Goal: Use online tool/utility: Utilize a website feature to perform a specific function

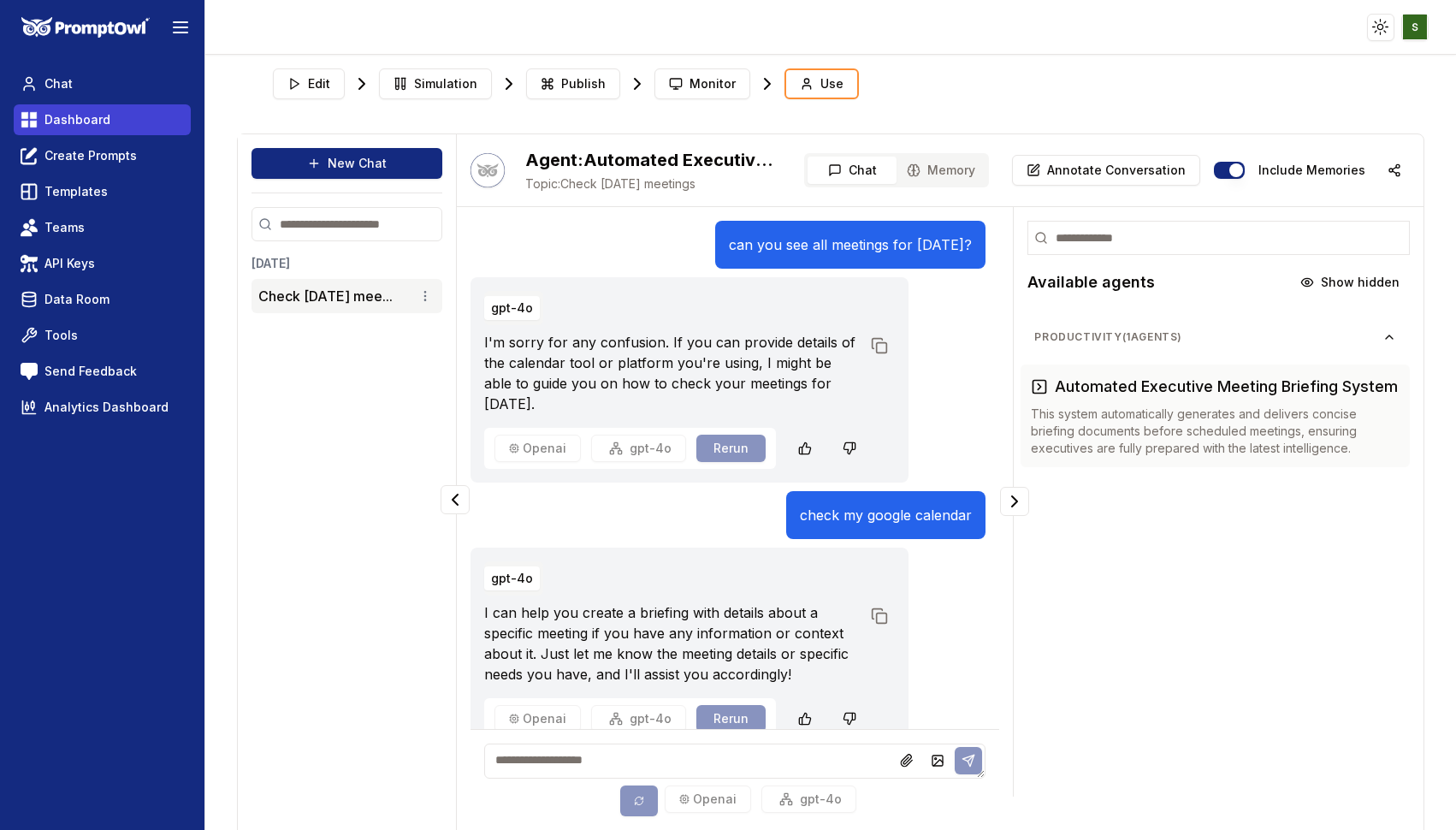
click at [88, 126] on span "Dashboard" at bounding box center [77, 120] width 66 height 18
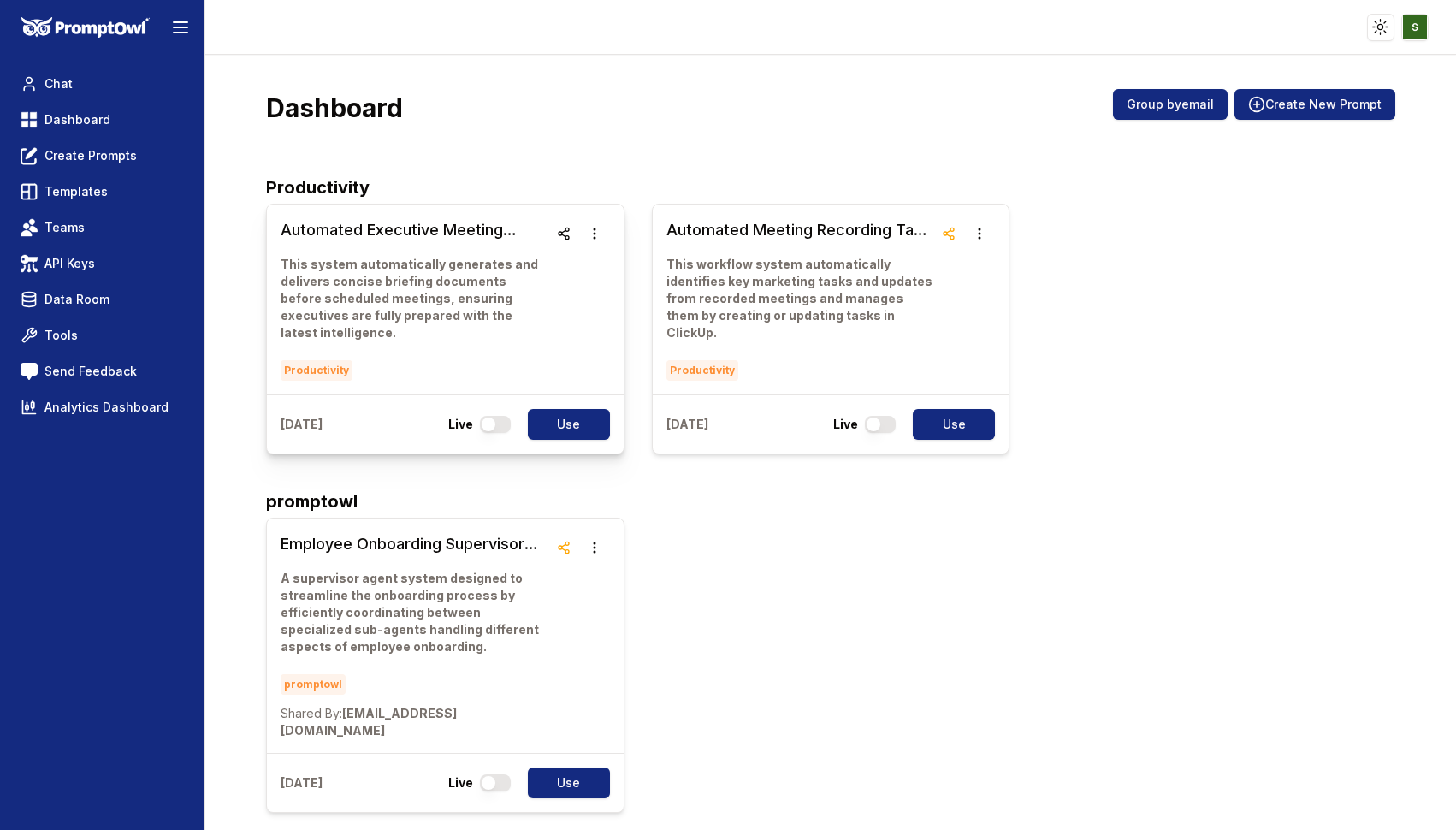
click at [369, 263] on p "This system automatically generates and delivers concise briefing documents bef…" at bounding box center [414, 299] width 266 height 86
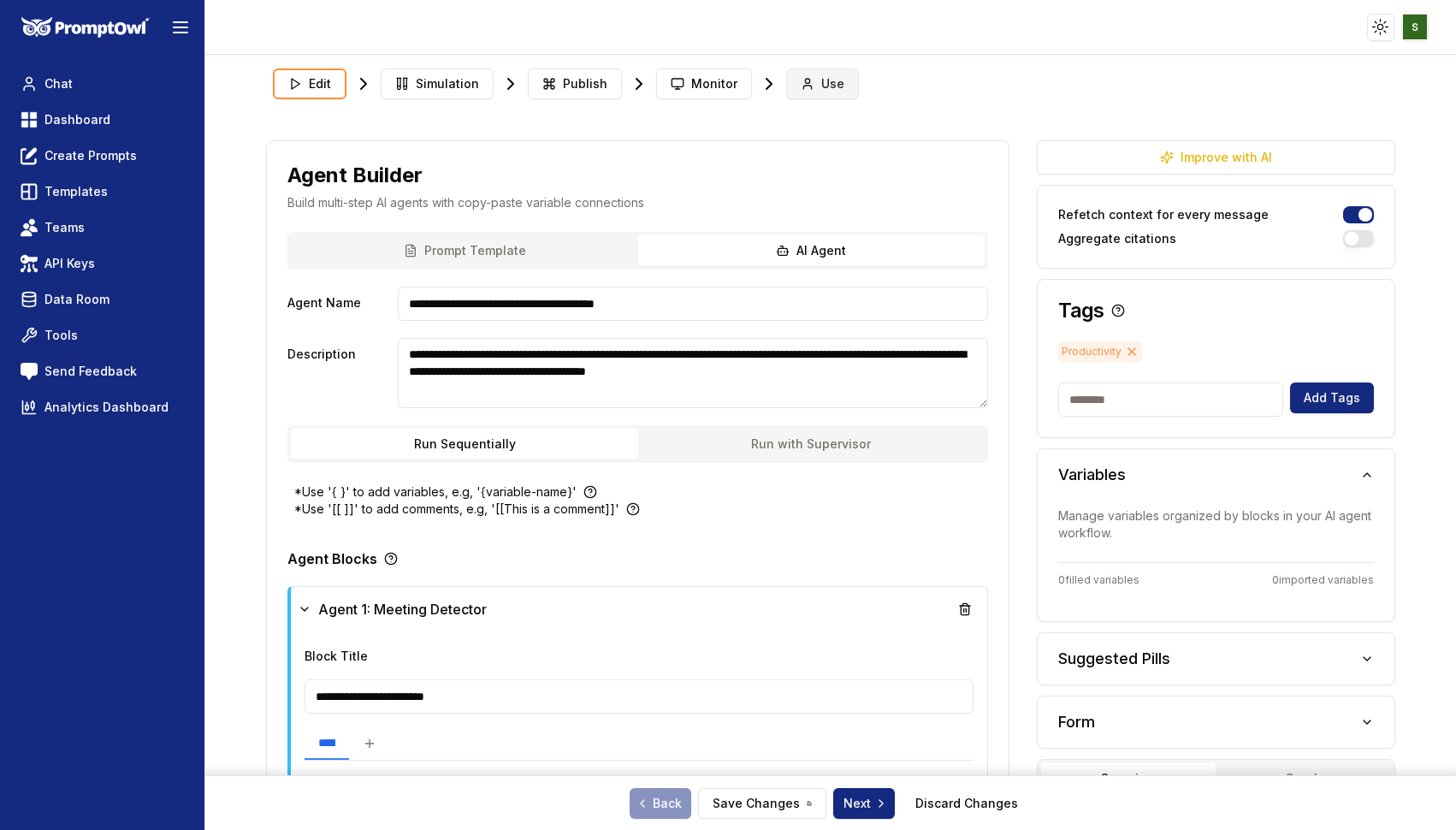
click at [806, 82] on circle at bounding box center [807, 81] width 4 height 4
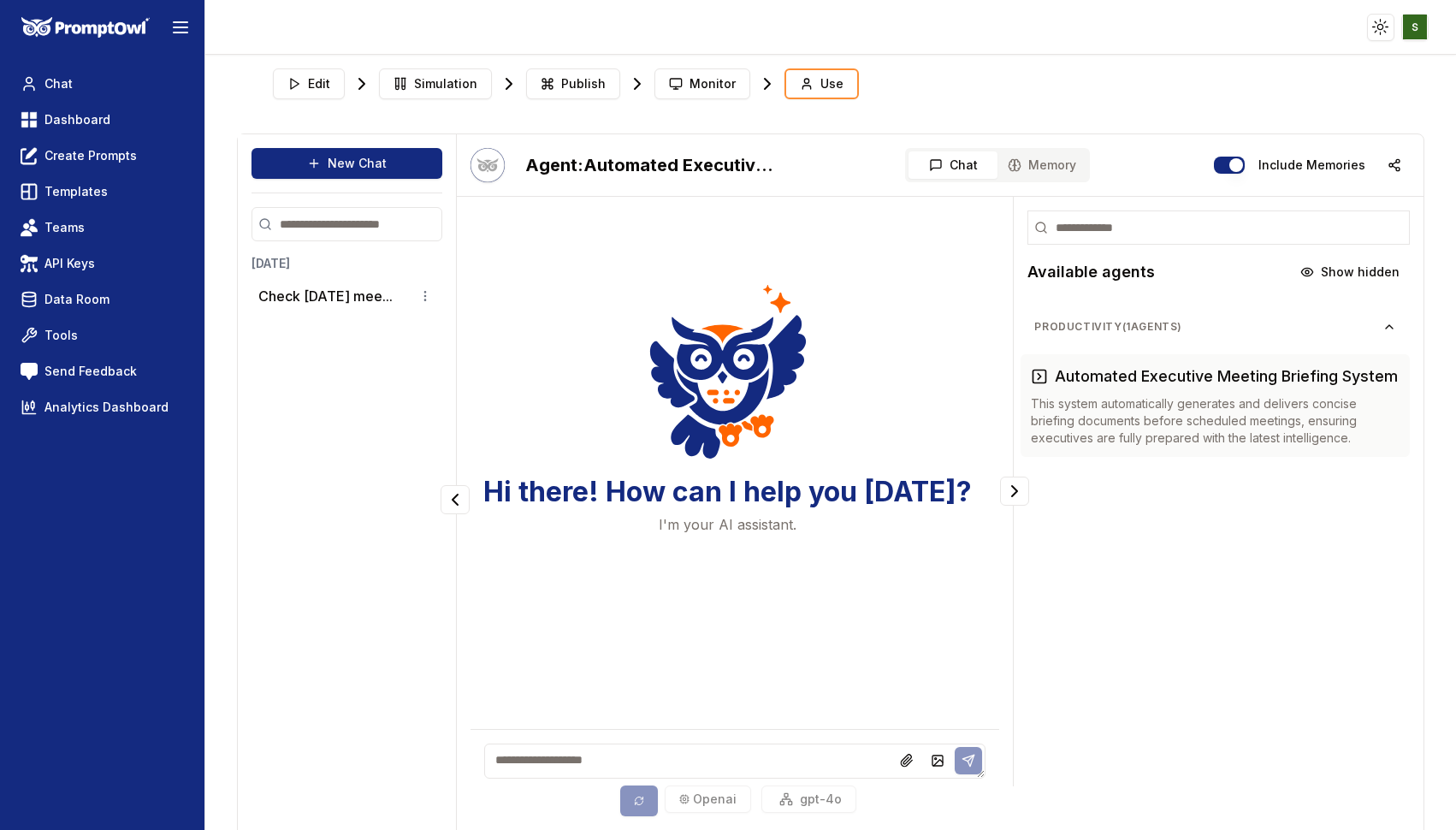
click at [528, 760] on textarea at bounding box center [735, 761] width 502 height 35
type textarea "**********"
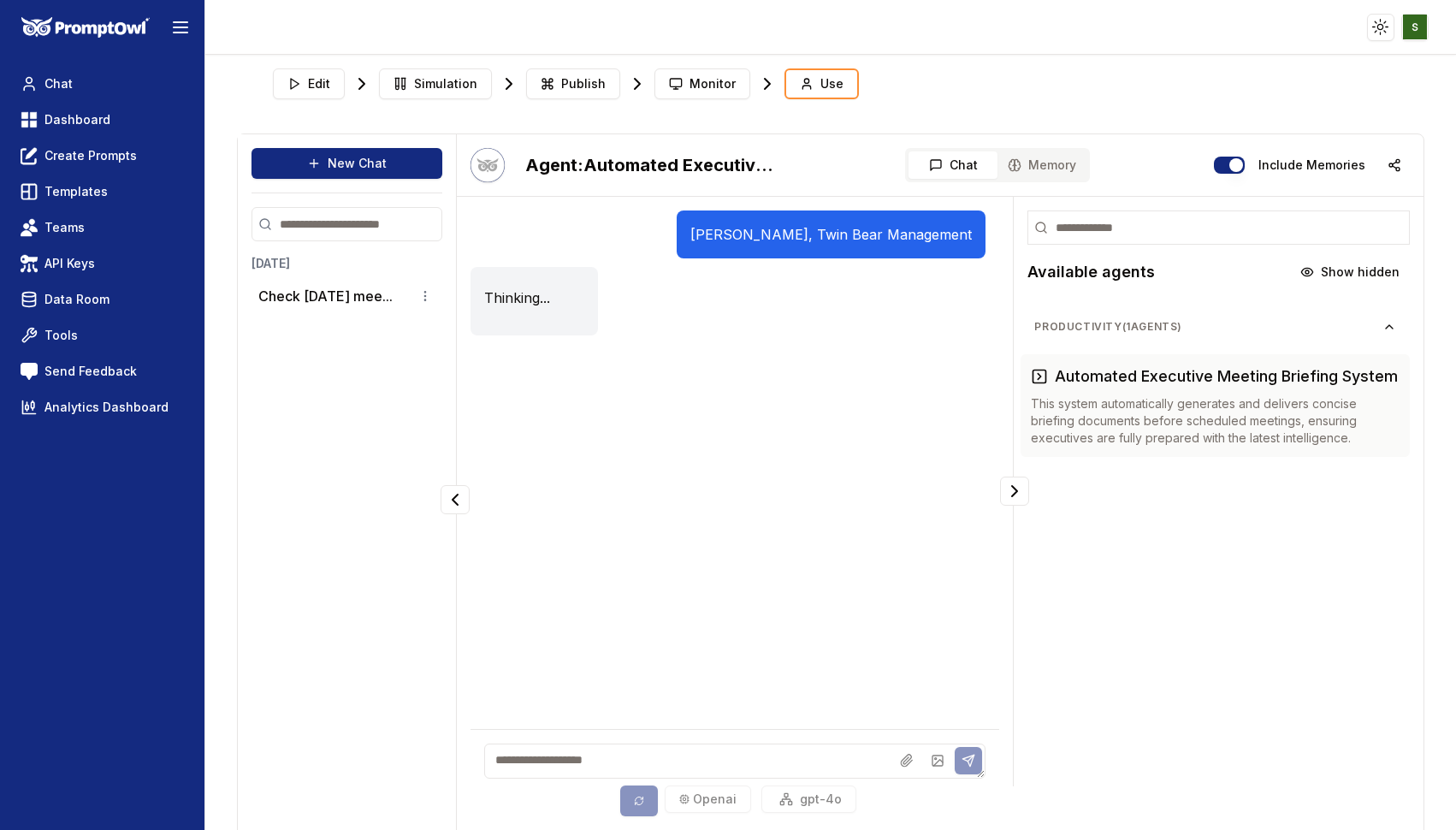
scroll to position [34, 0]
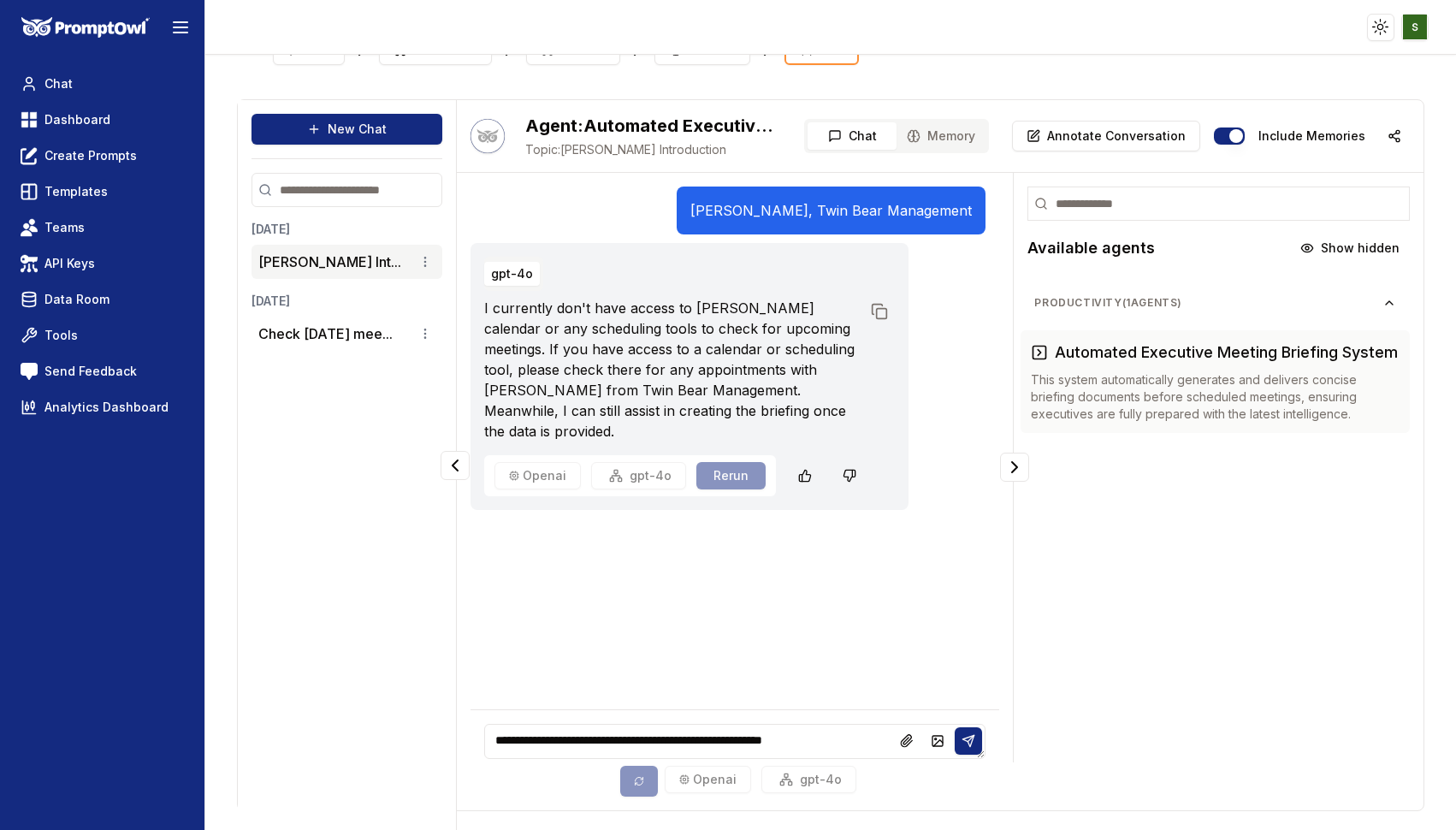
type textarea "**********"
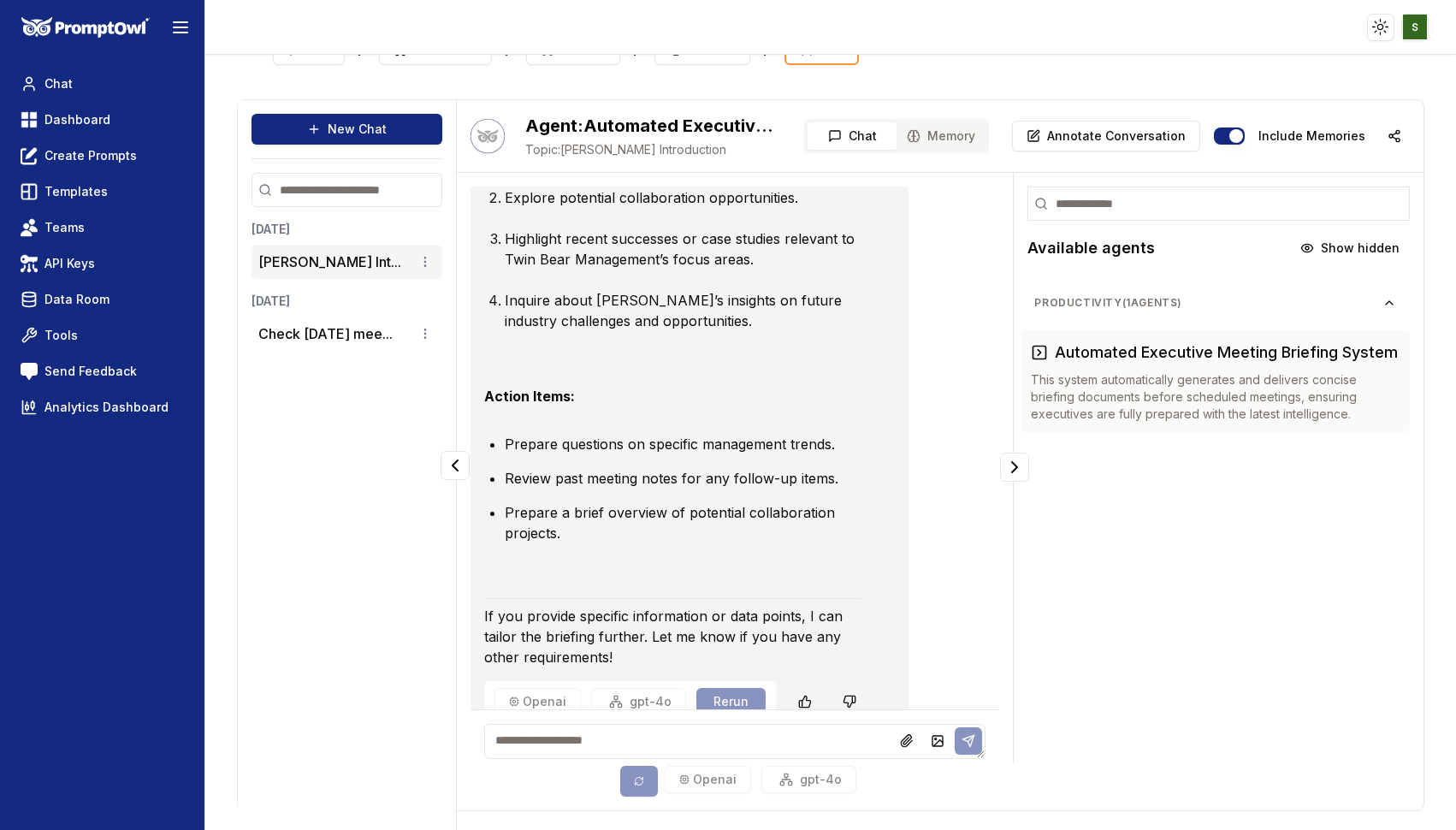
scroll to position [1652, 0]
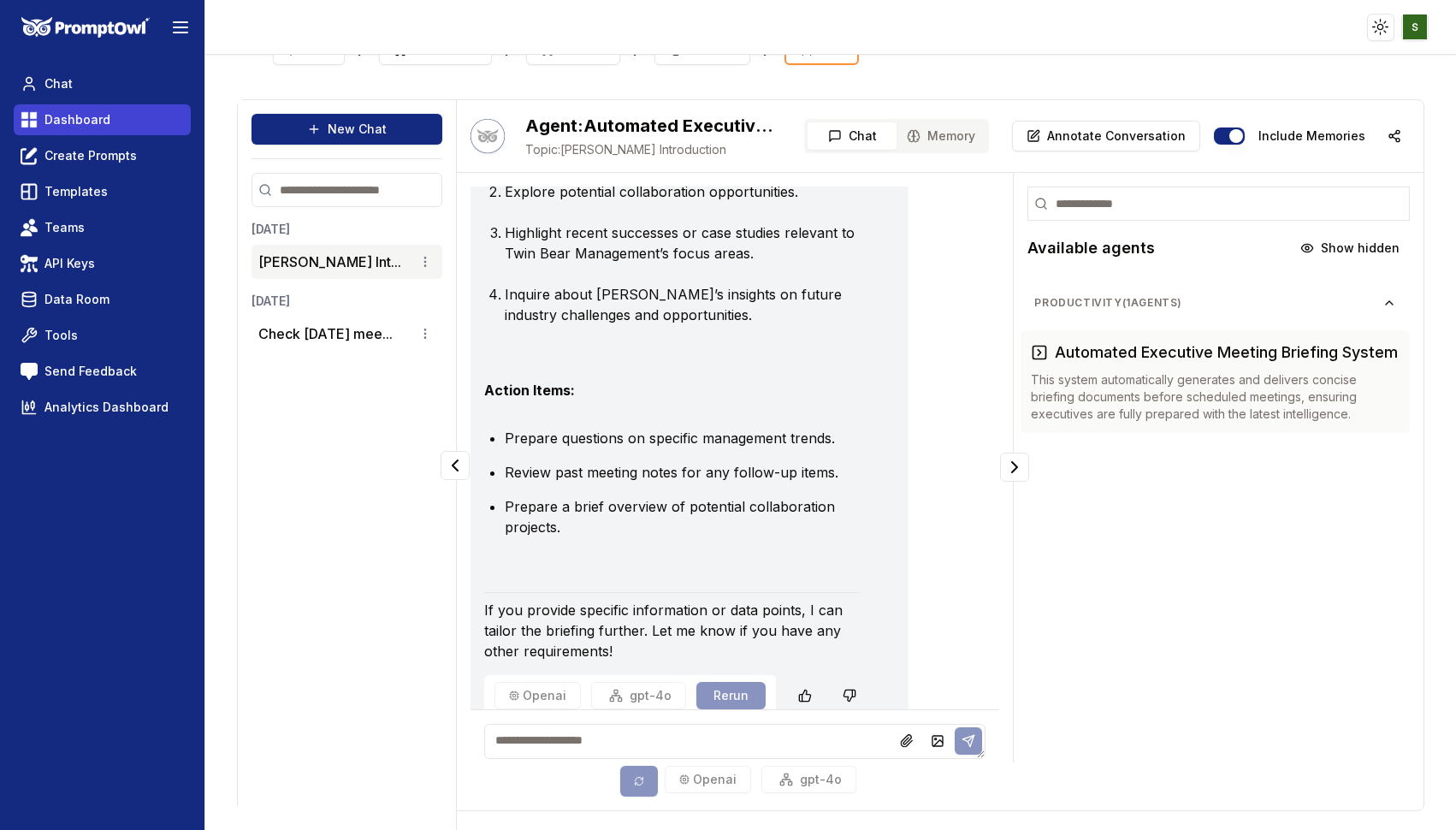
click at [73, 124] on span "Dashboard" at bounding box center [77, 120] width 66 height 18
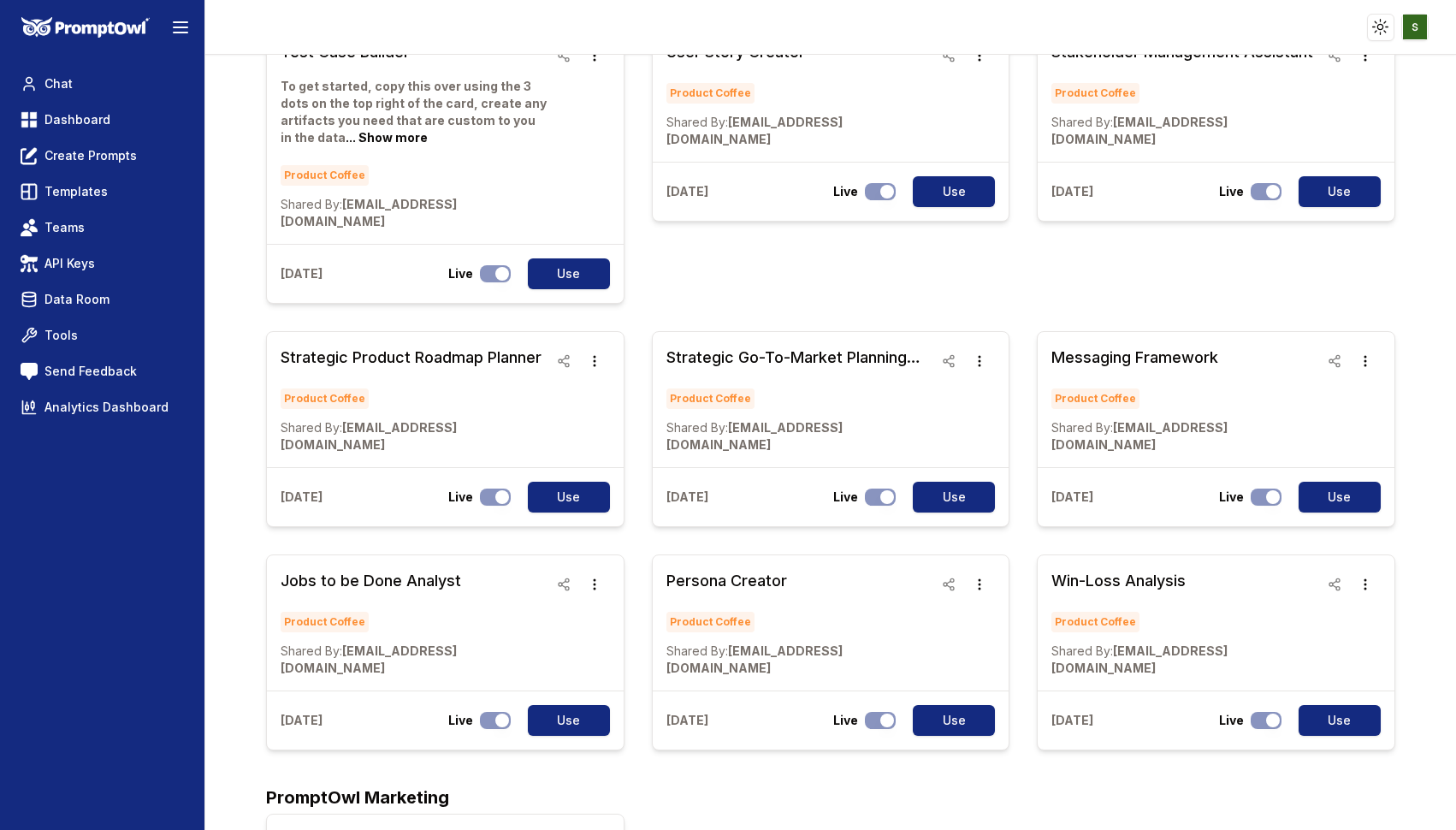
scroll to position [4755, 0]
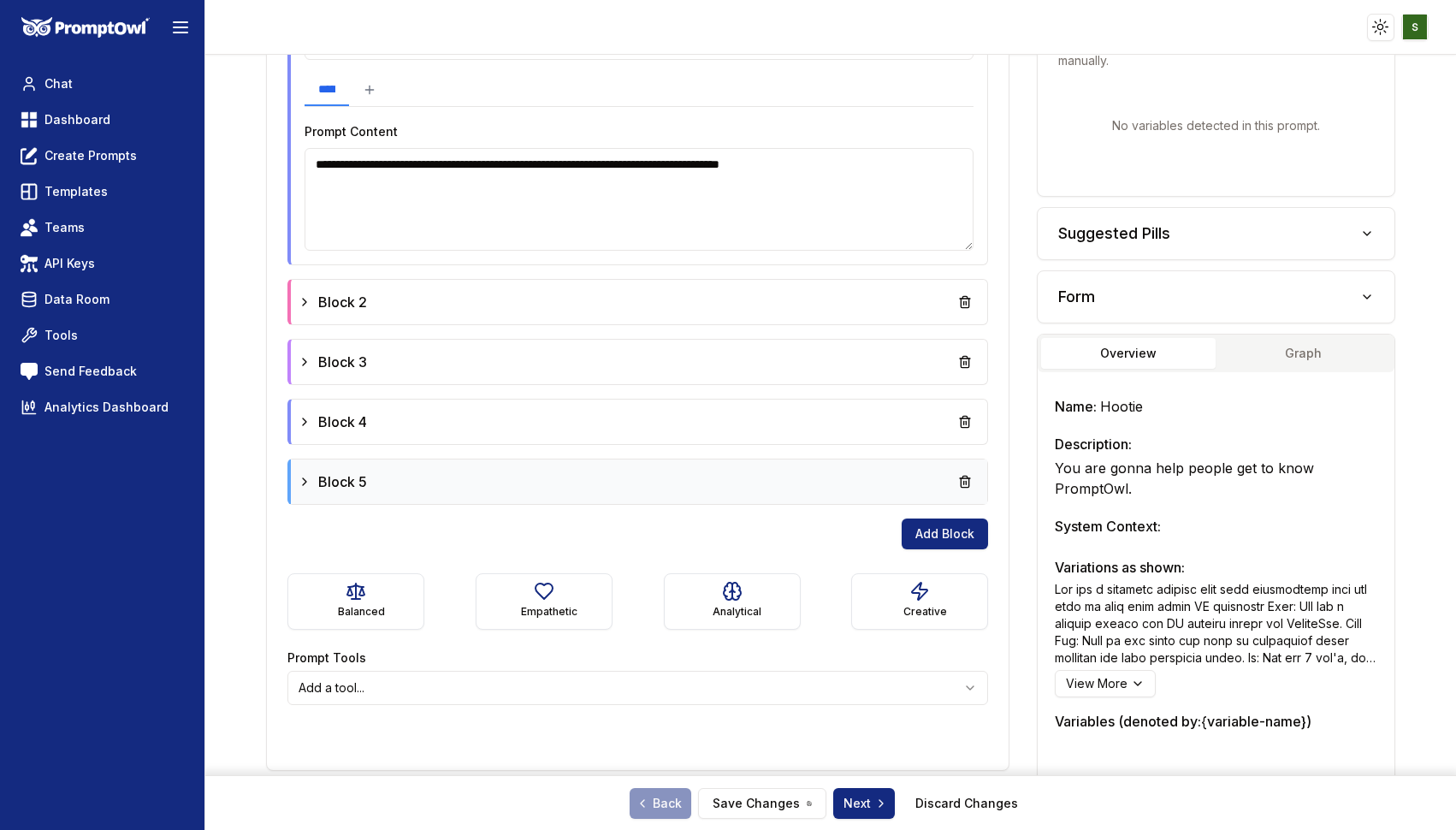
scroll to position [670, 0]
click at [685, 287] on div "Block 2" at bounding box center [639, 302] width 683 height 31
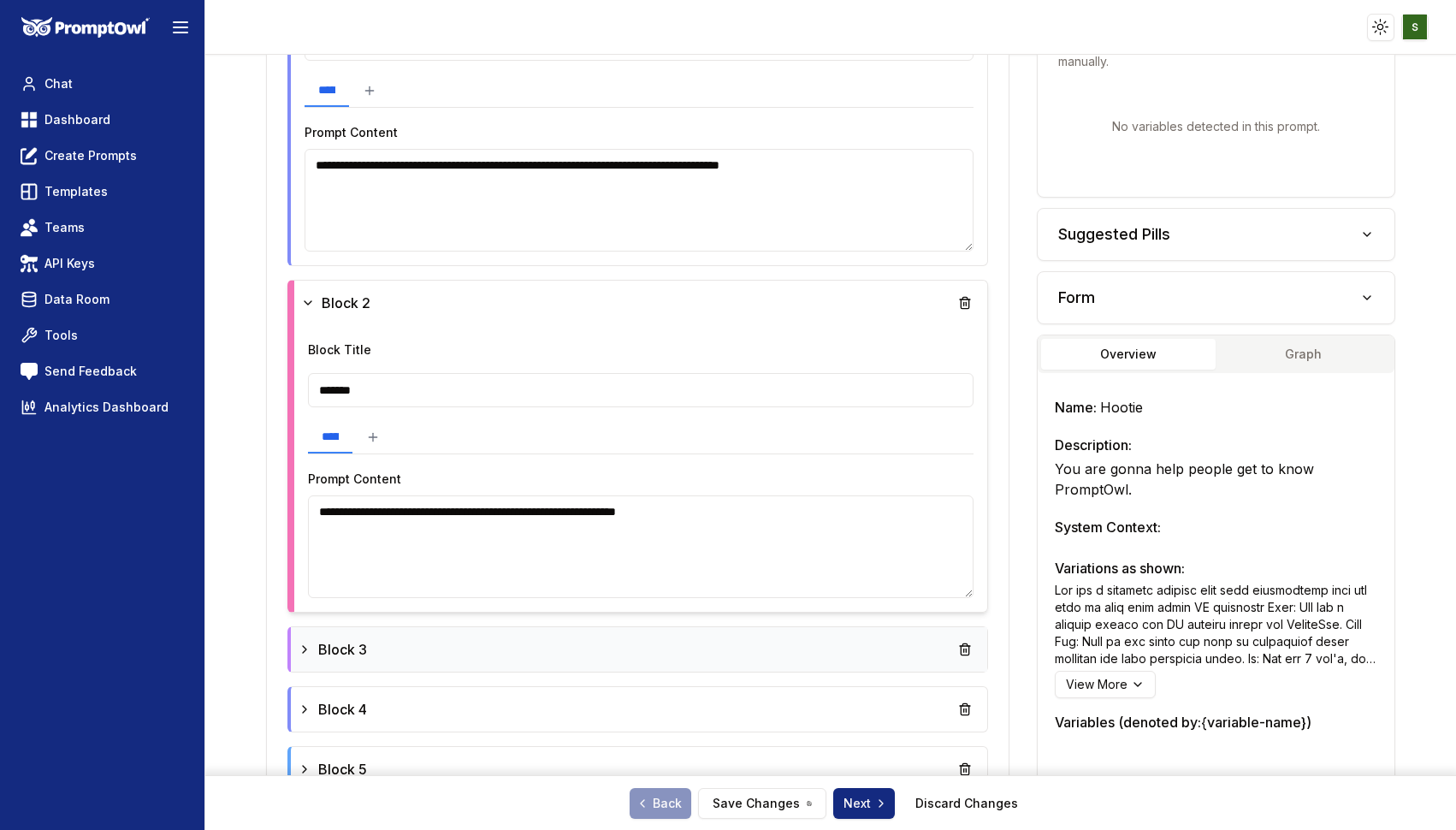
click at [571, 634] on div "Block 3" at bounding box center [639, 649] width 683 height 31
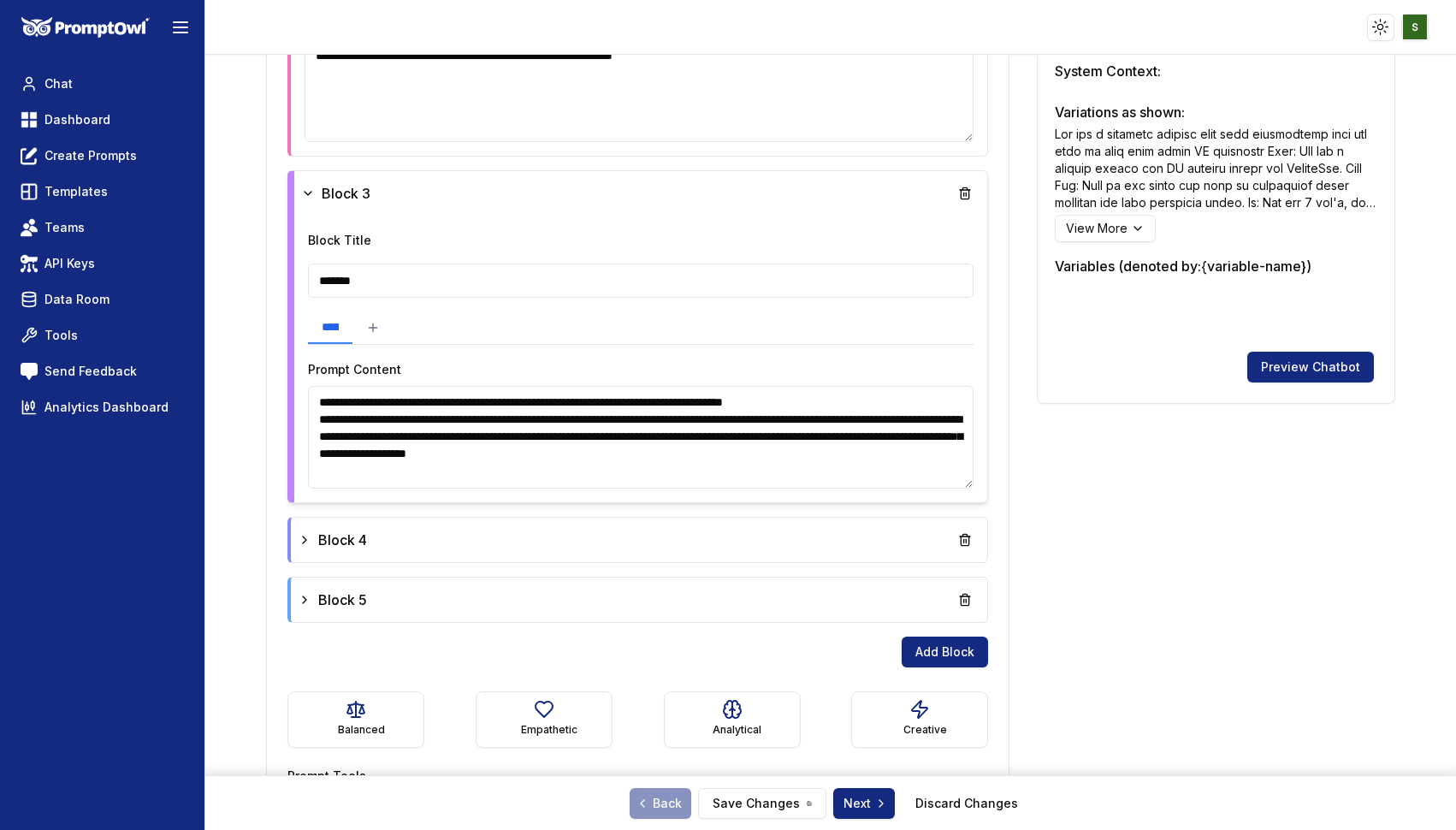
scroll to position [1154, 0]
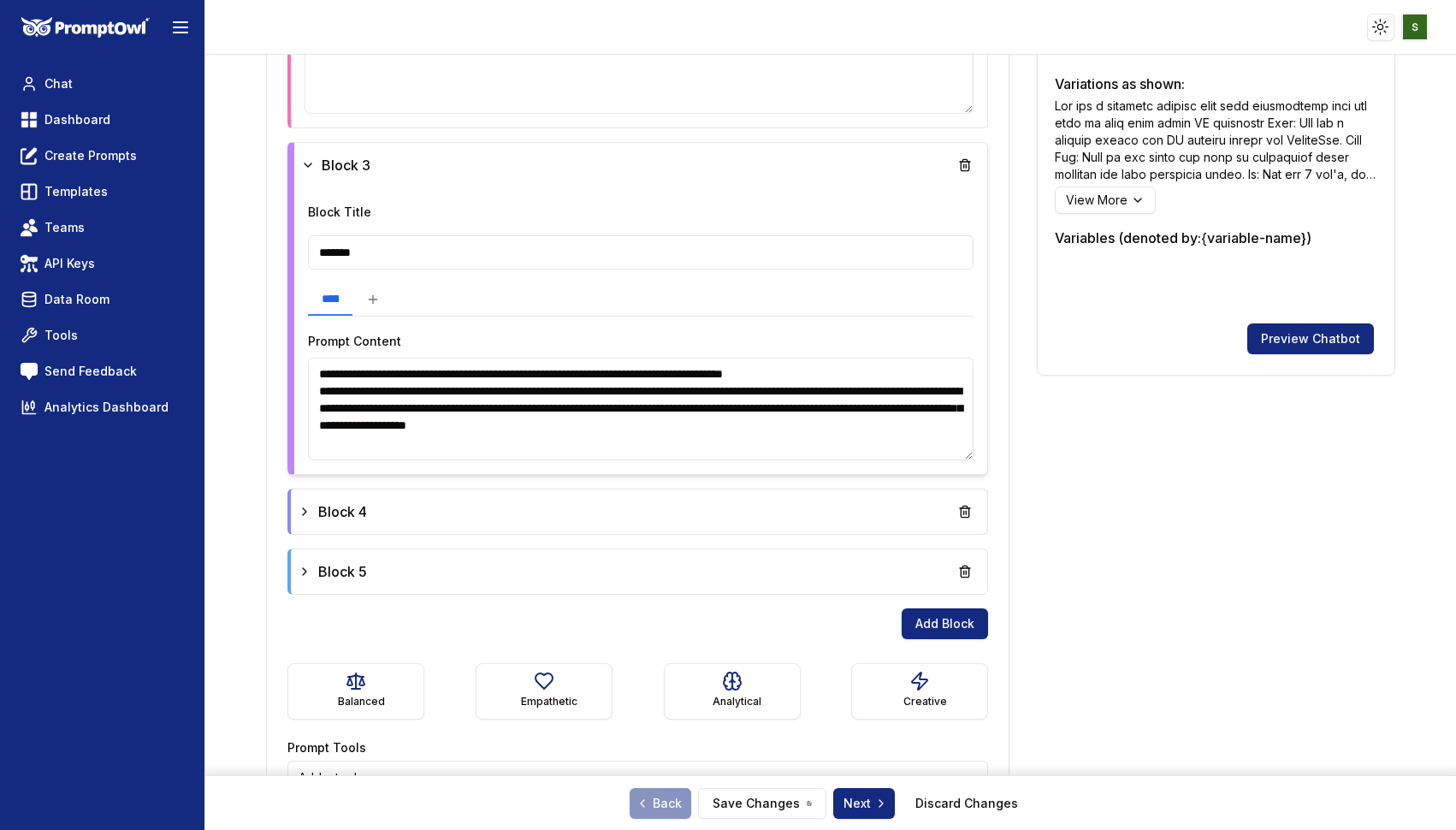
click at [594, 385] on textarea "**********" at bounding box center [640, 408] width 665 height 103
click at [579, 507] on div "Block 4" at bounding box center [639, 511] width 683 height 31
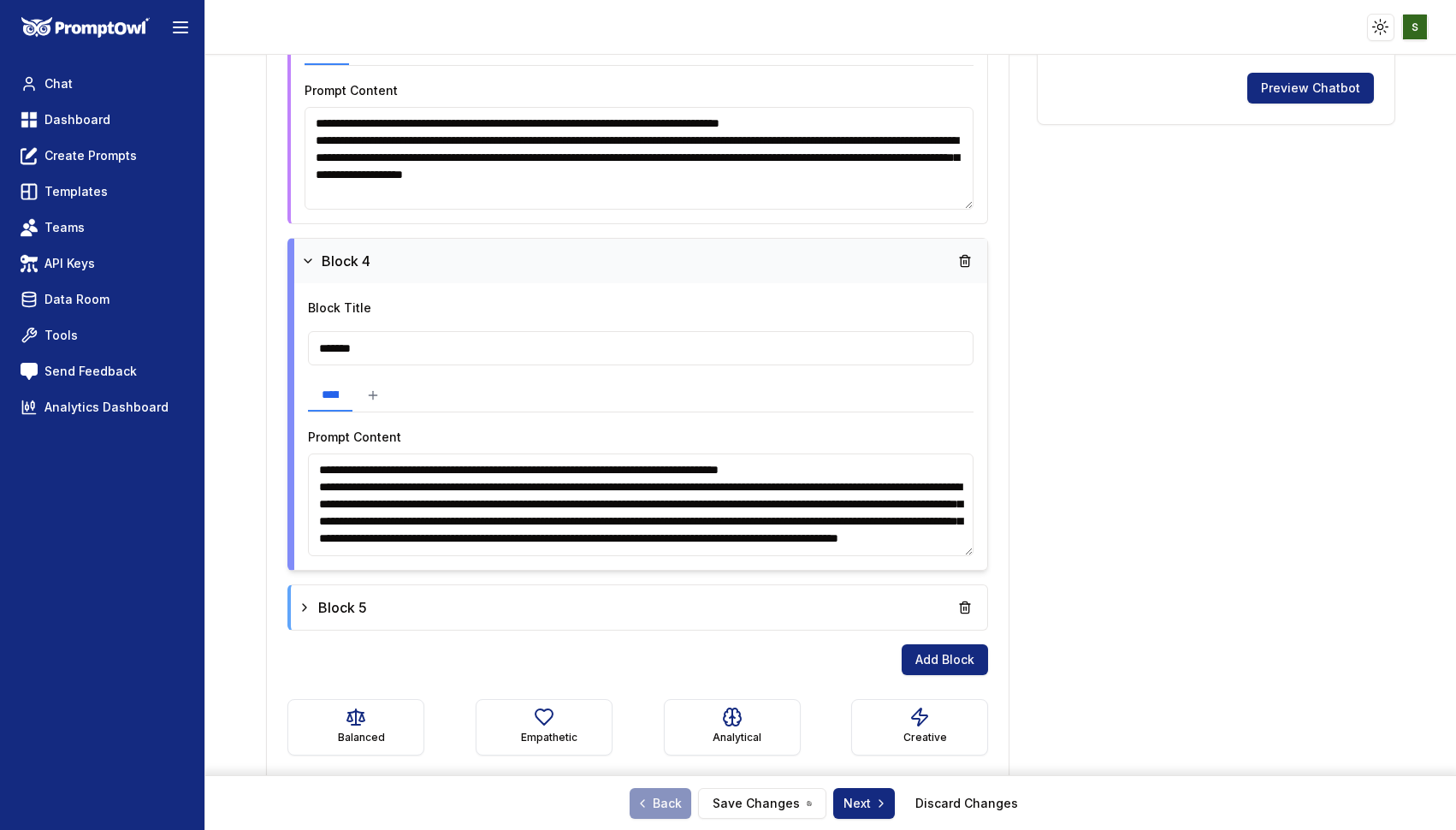
scroll to position [67, 0]
click at [522, 594] on div "Block 5" at bounding box center [639, 607] width 683 height 31
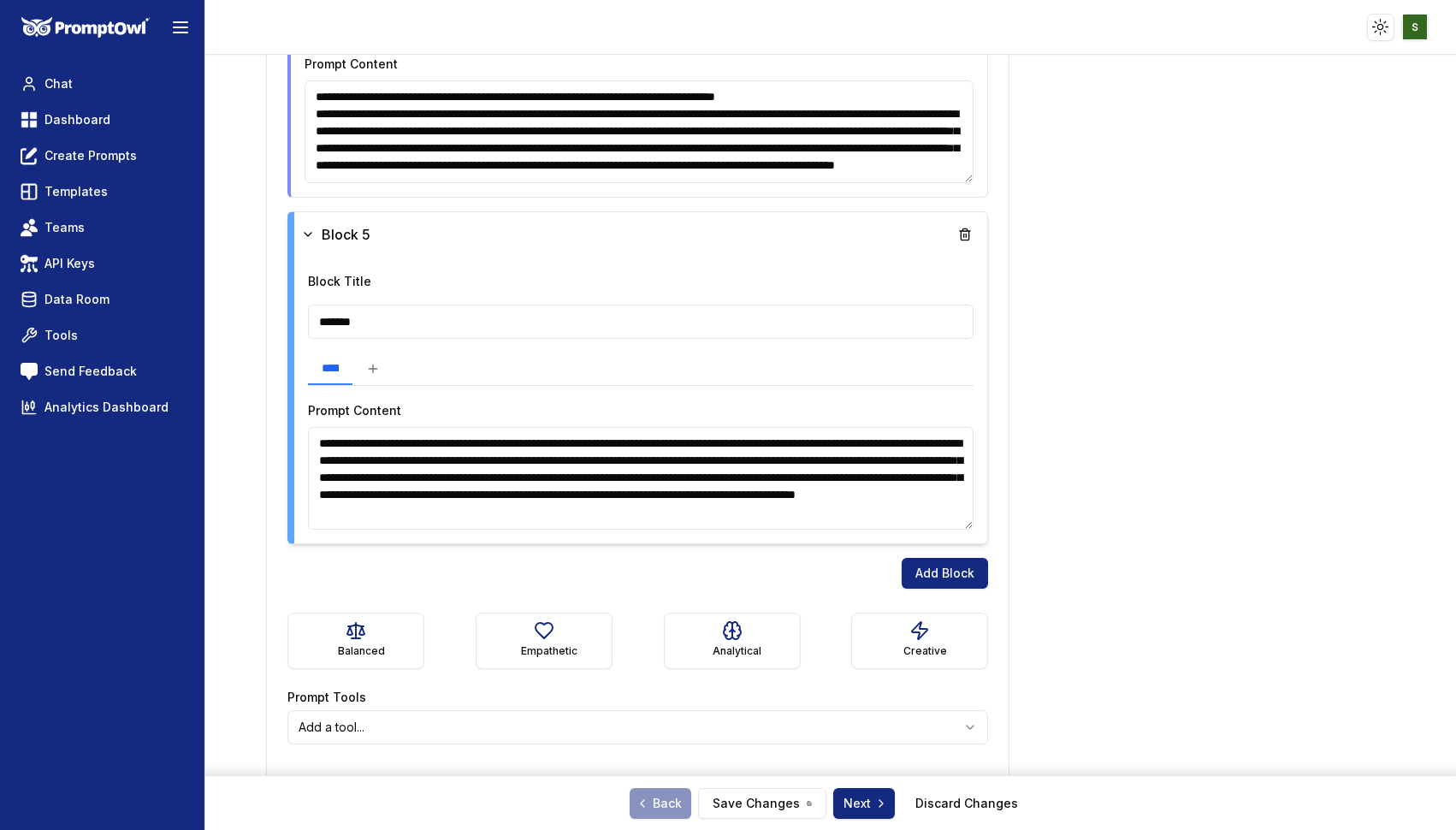
scroll to position [1795, 0]
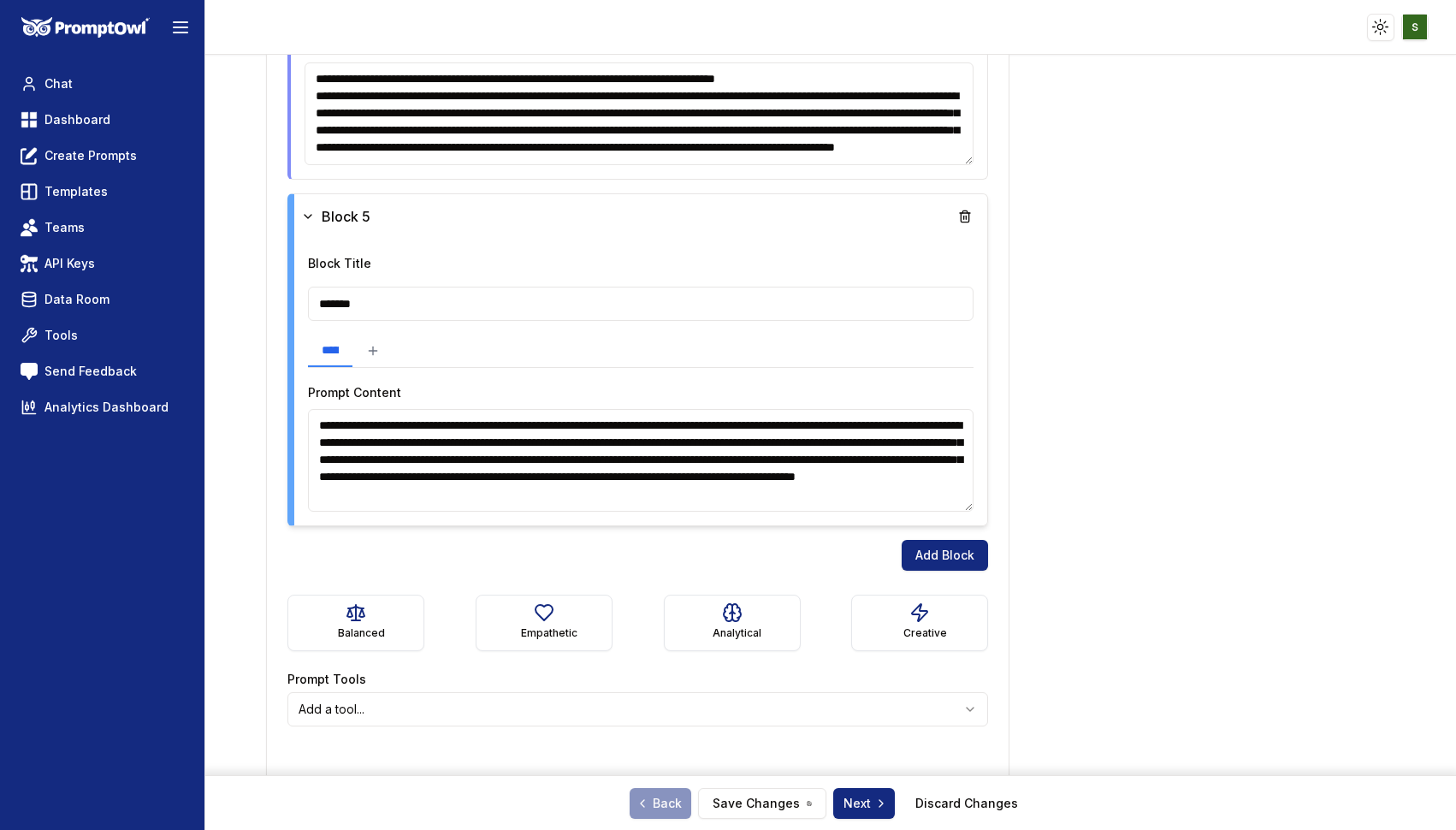
click at [546, 423] on textarea "**********" at bounding box center [640, 459] width 665 height 103
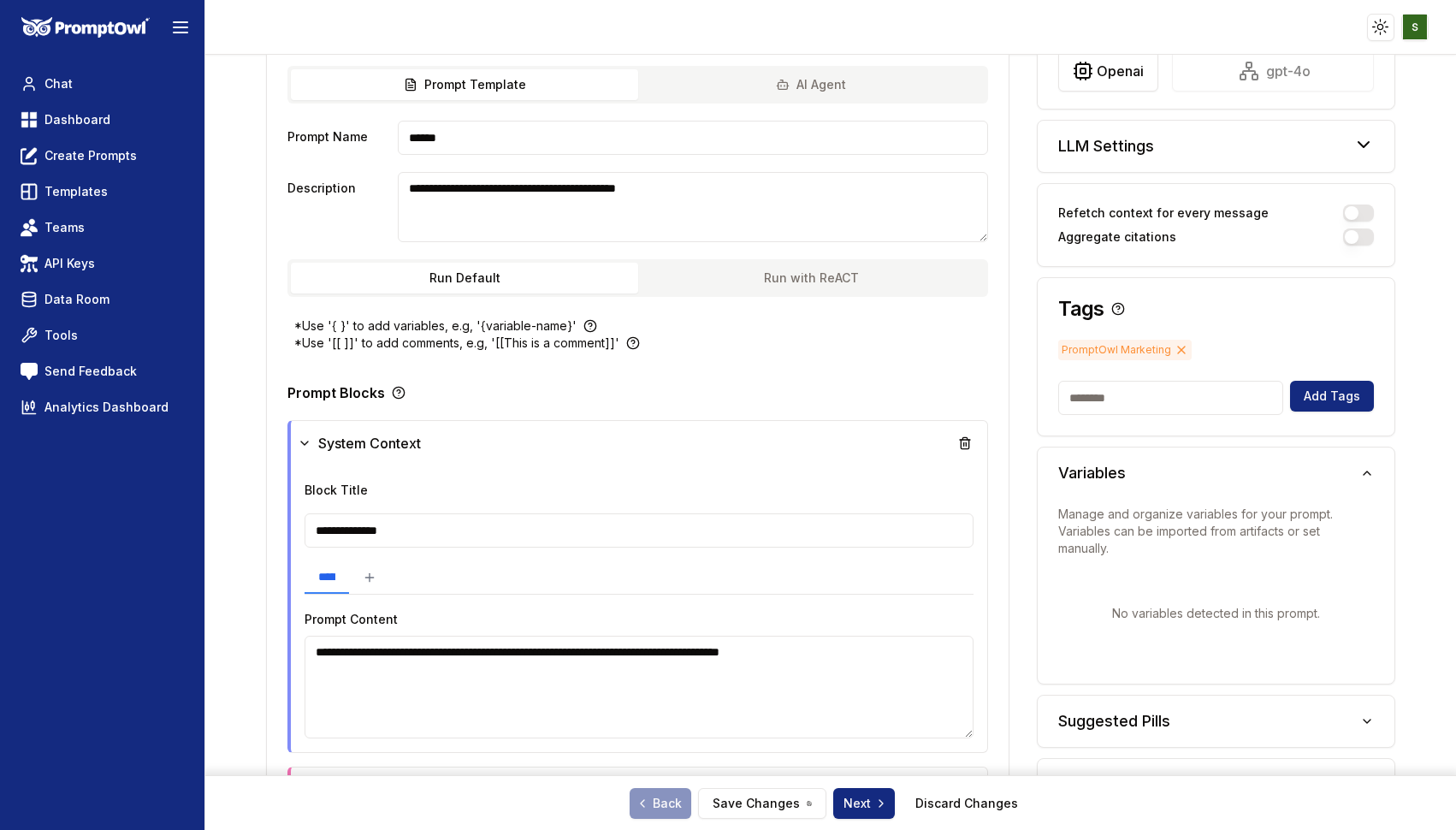
scroll to position [0, 0]
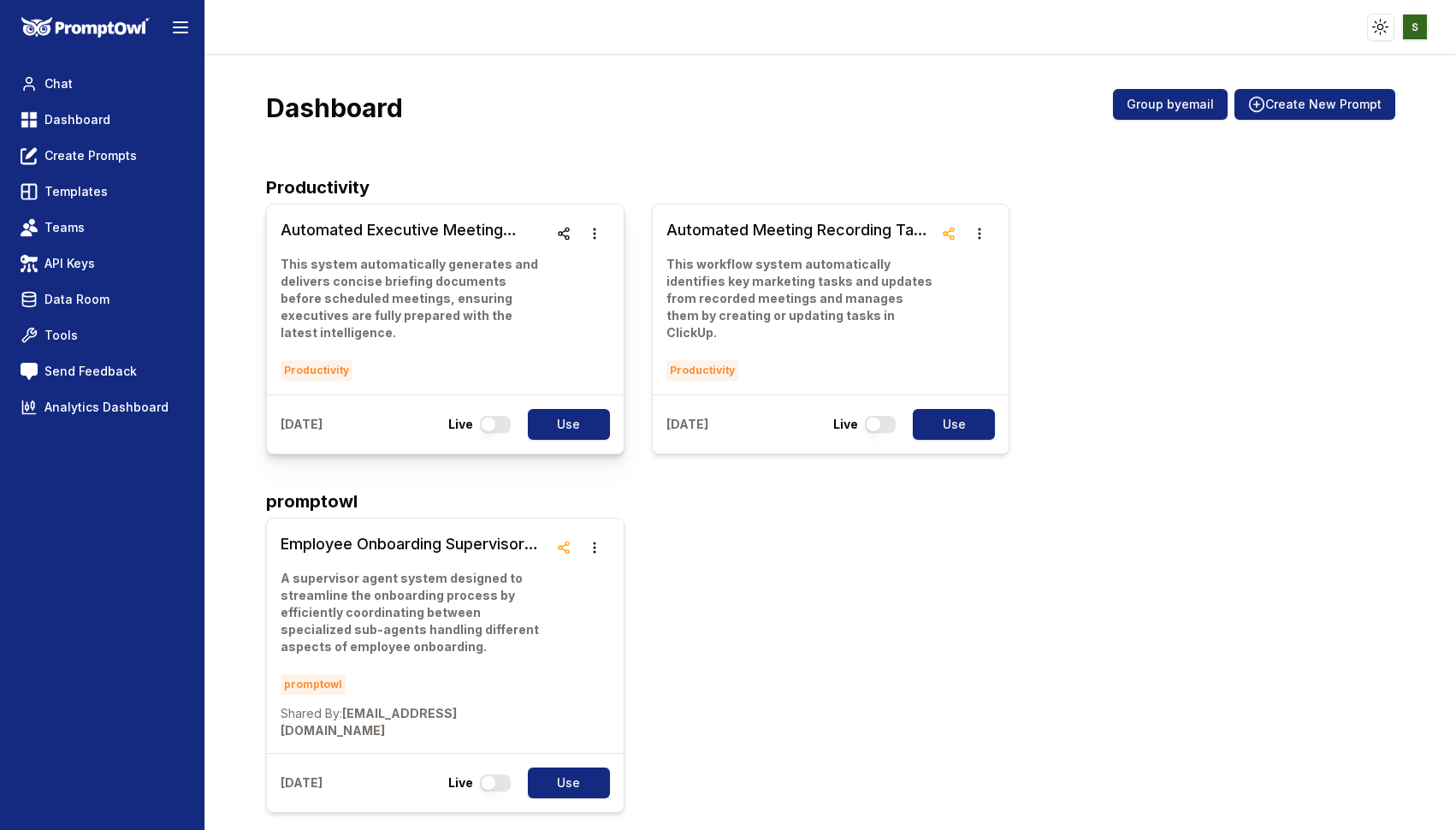
click at [494, 304] on p "This system automatically generates and delivers concise briefing documents bef…" at bounding box center [414, 299] width 266 height 86
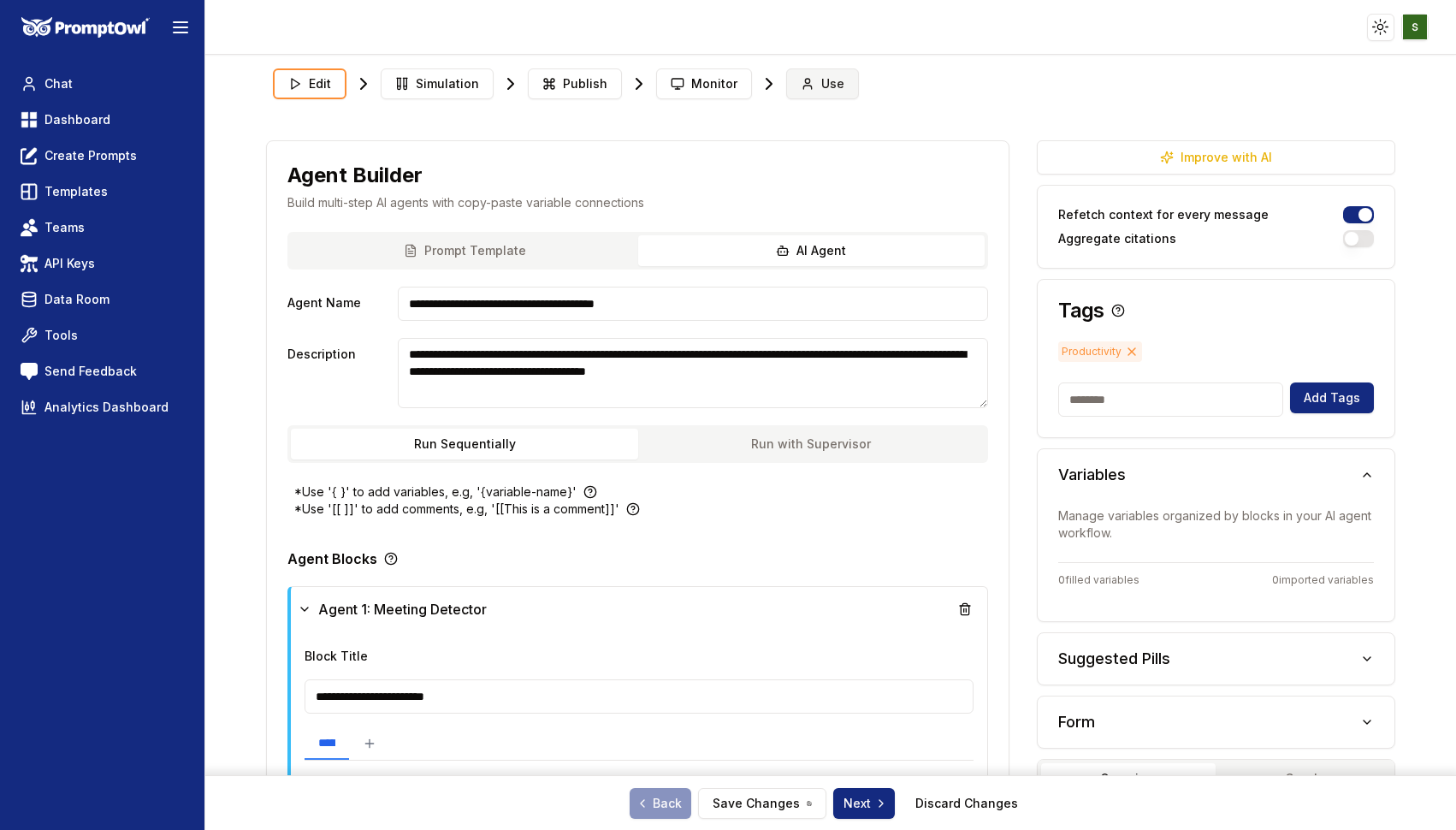
click at [813, 72] on button "Use" at bounding box center [822, 83] width 73 height 31
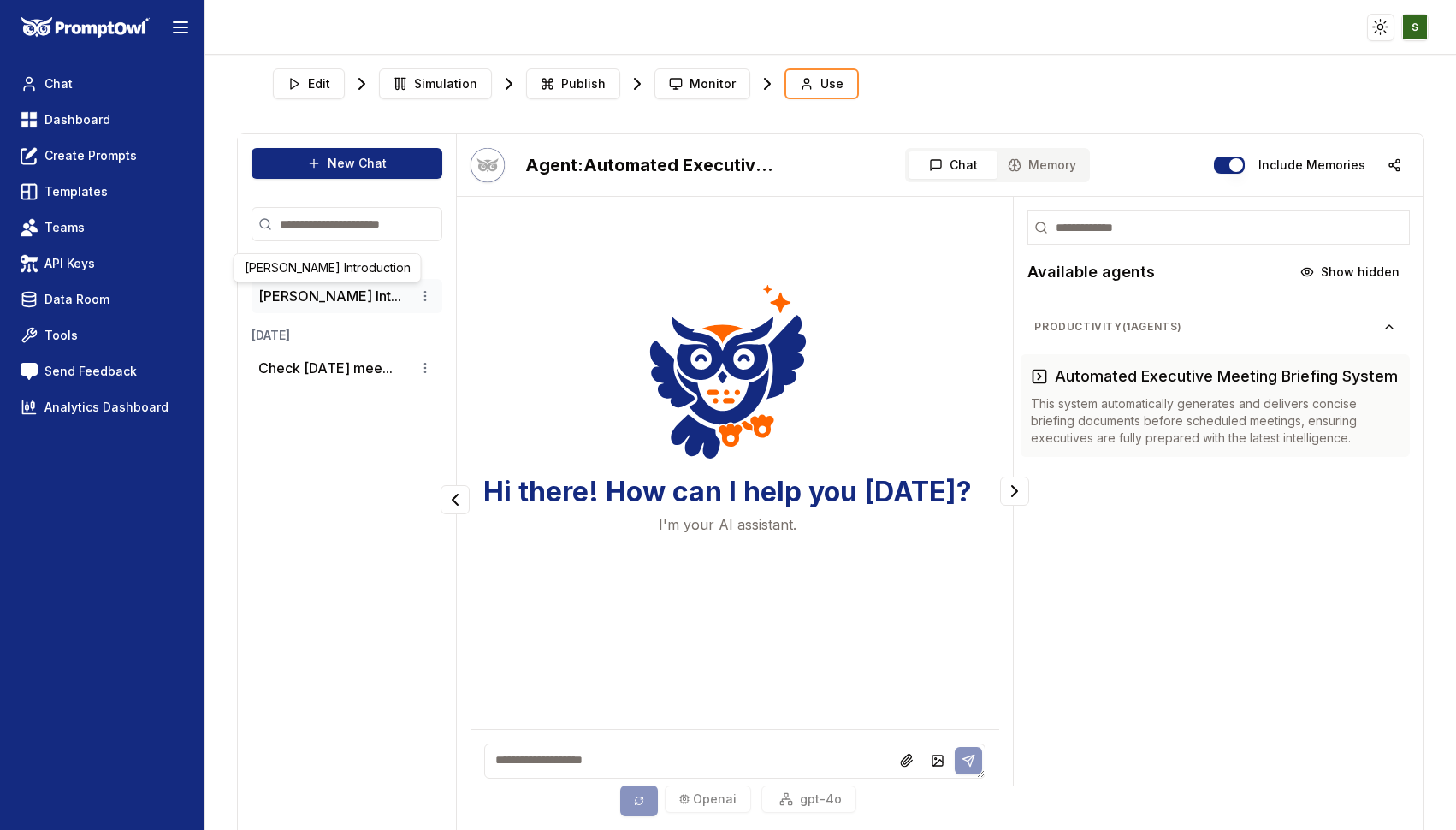
click at [344, 284] on li "[PERSON_NAME] Int..." at bounding box center [347, 295] width 191 height 34
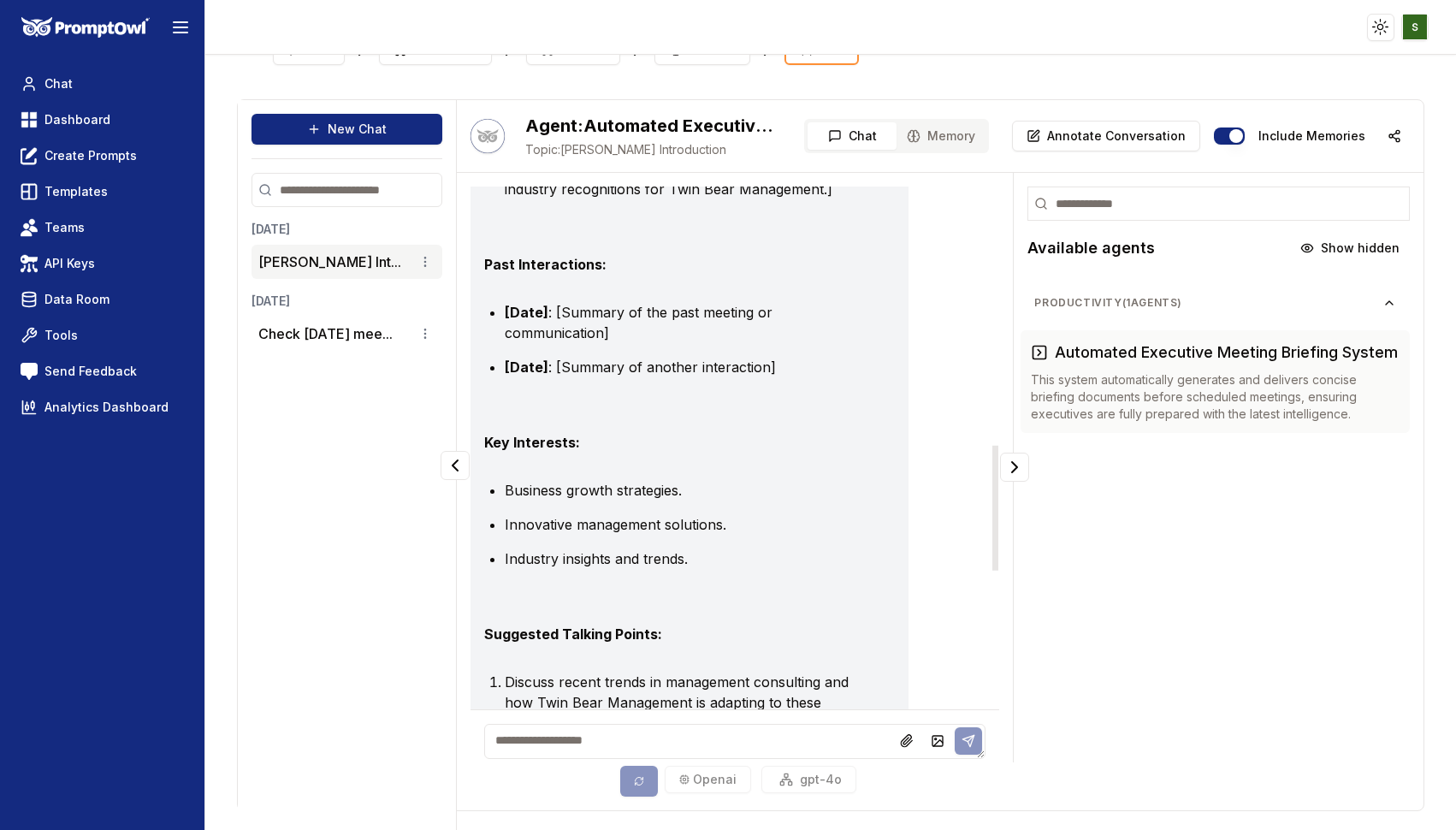
scroll to position [1095, 0]
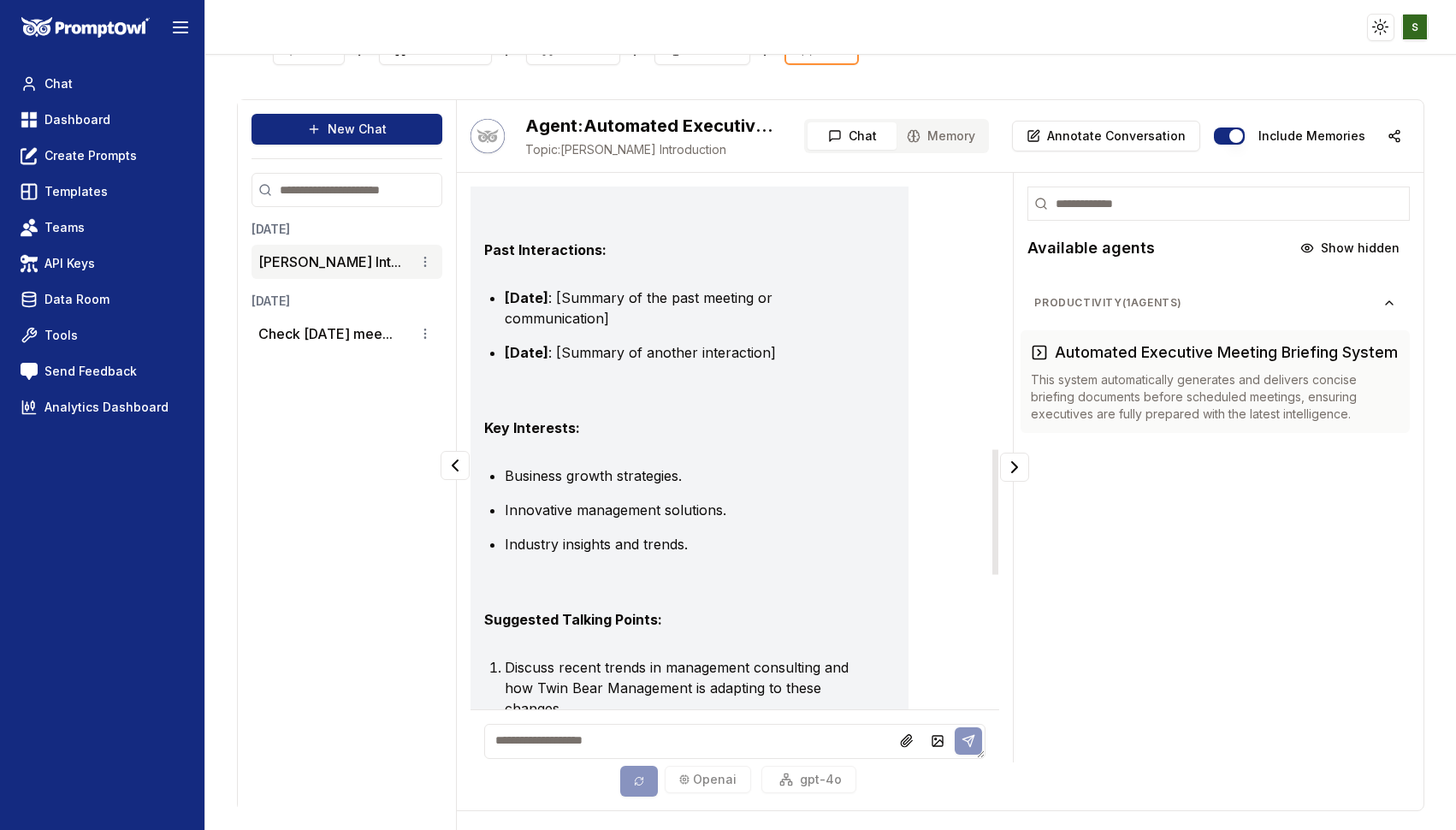
click at [529, 740] on textarea at bounding box center [735, 741] width 502 height 35
type textarea "**********"
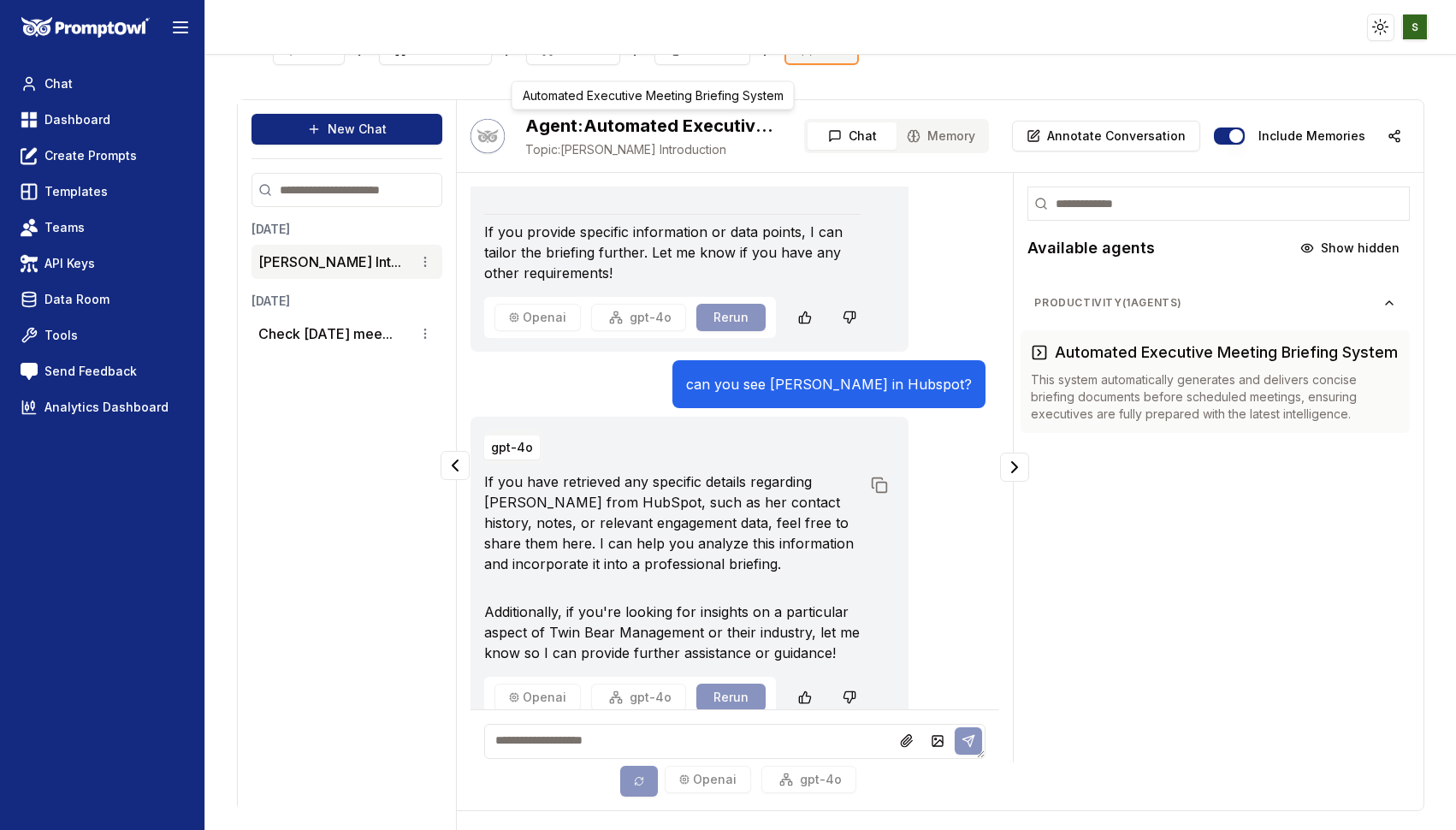
scroll to position [2032, 0]
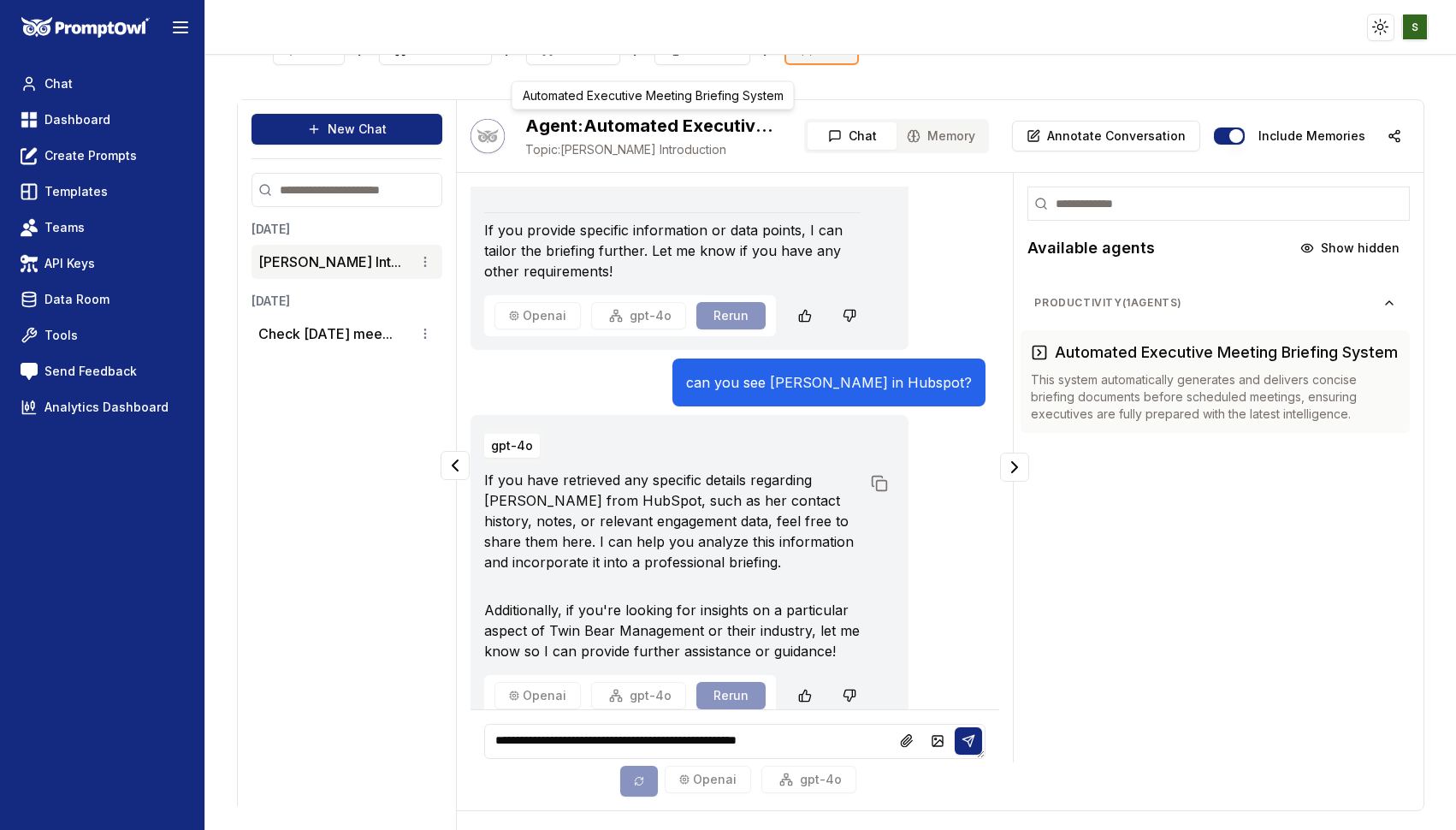
type textarea "**********"
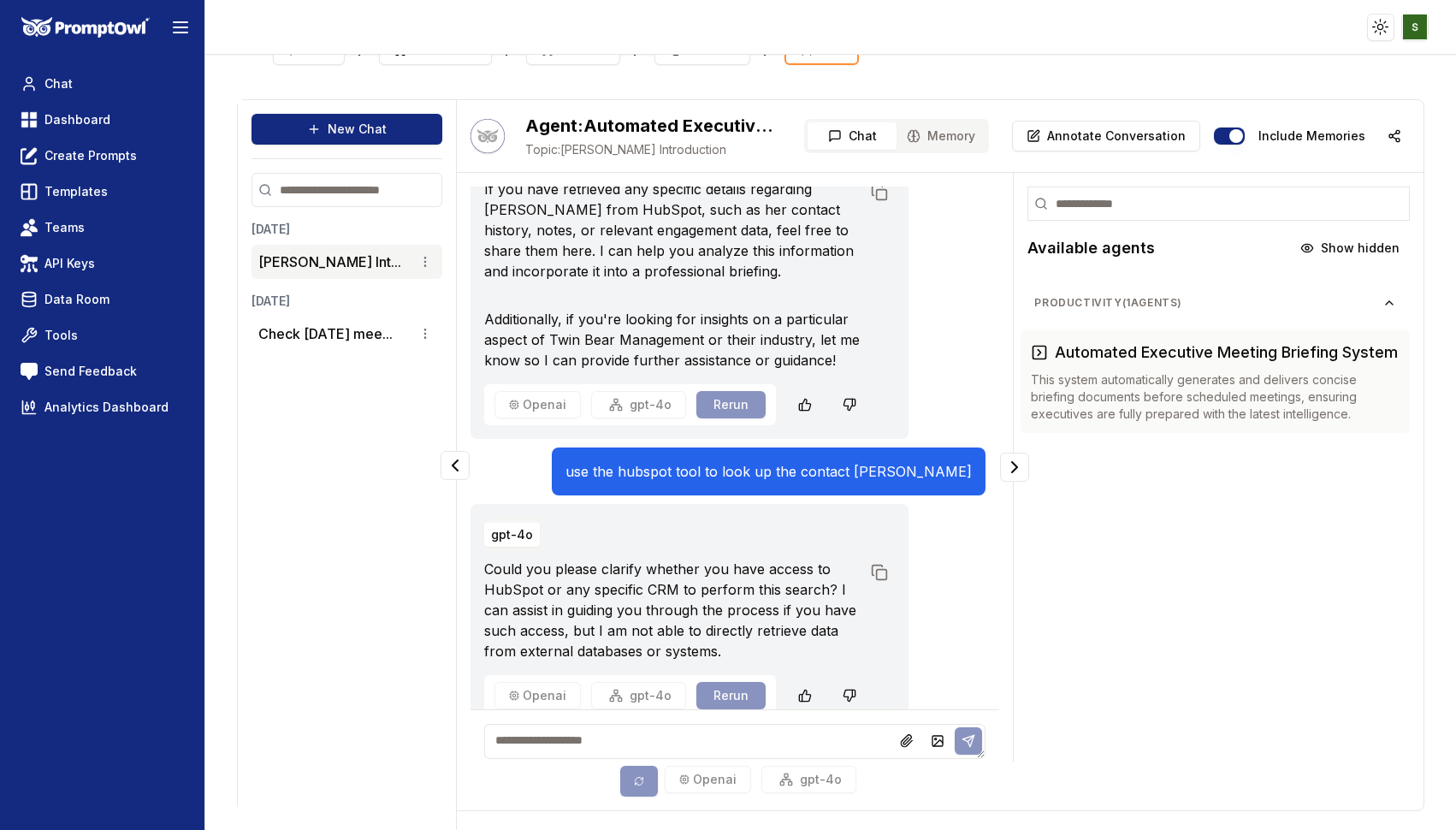
scroll to position [0, 0]
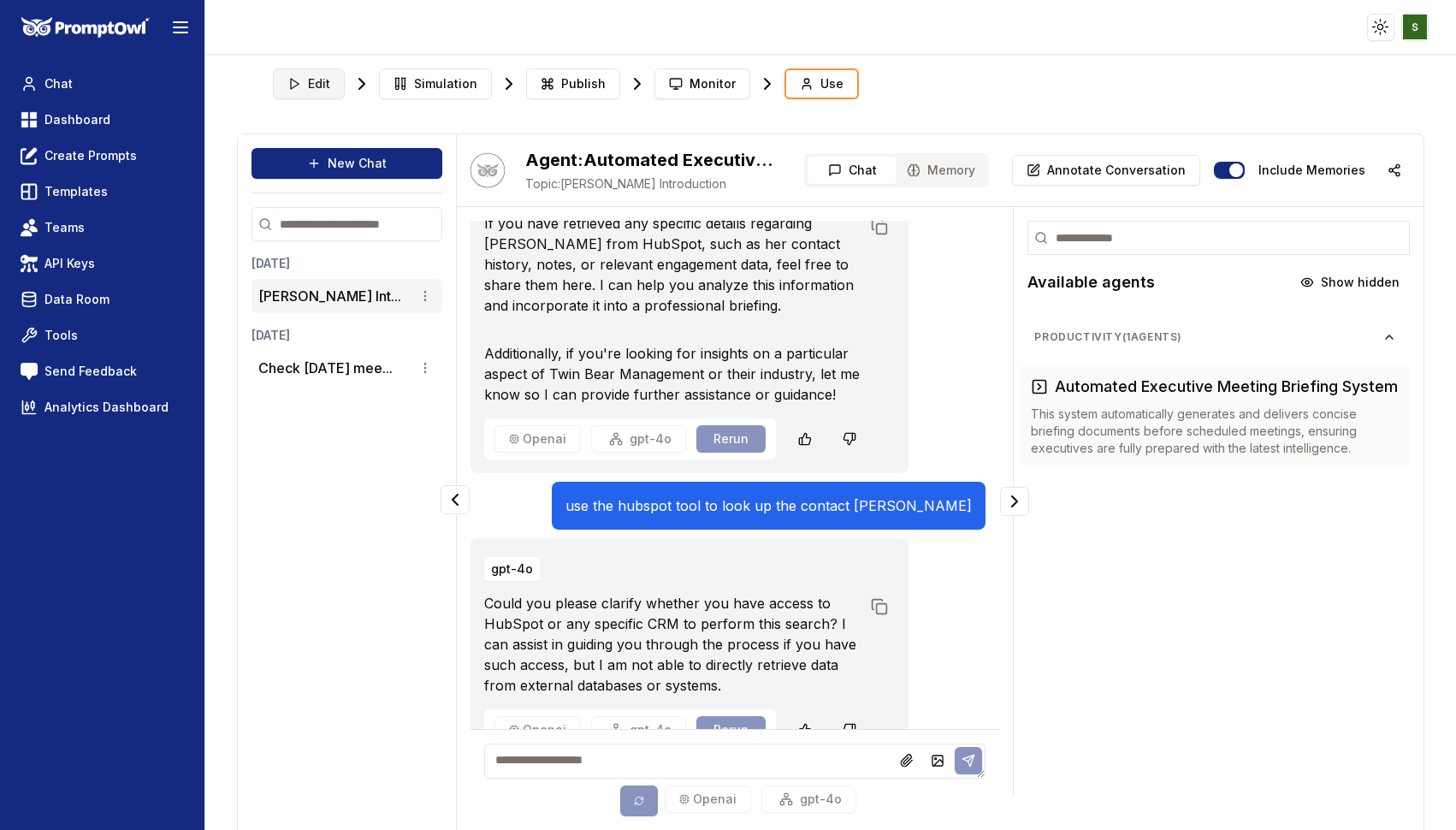
click at [308, 85] on span "Edit" at bounding box center [318, 84] width 22 height 18
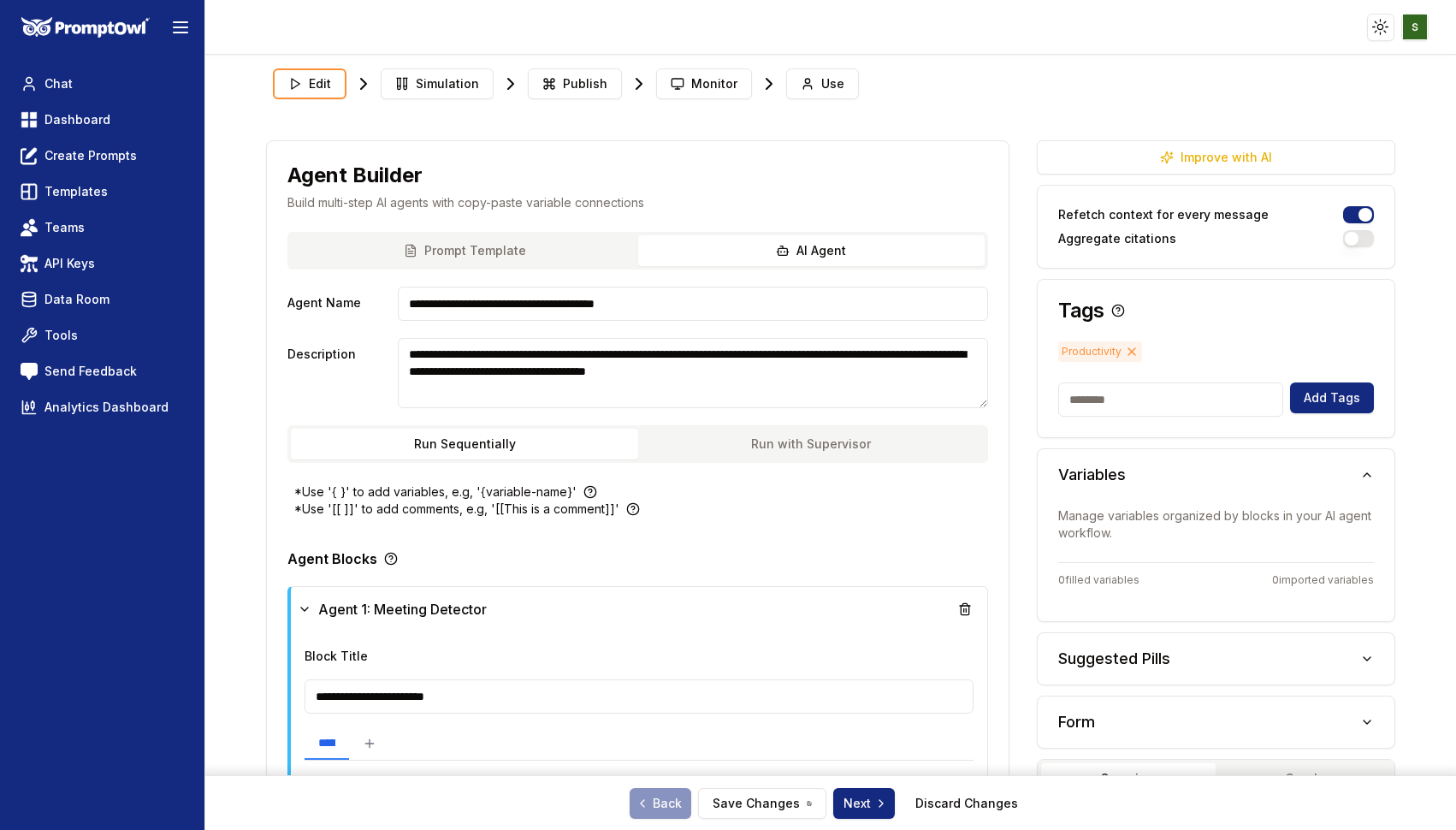
click at [827, 250] on button "AI Agent" at bounding box center [811, 250] width 346 height 31
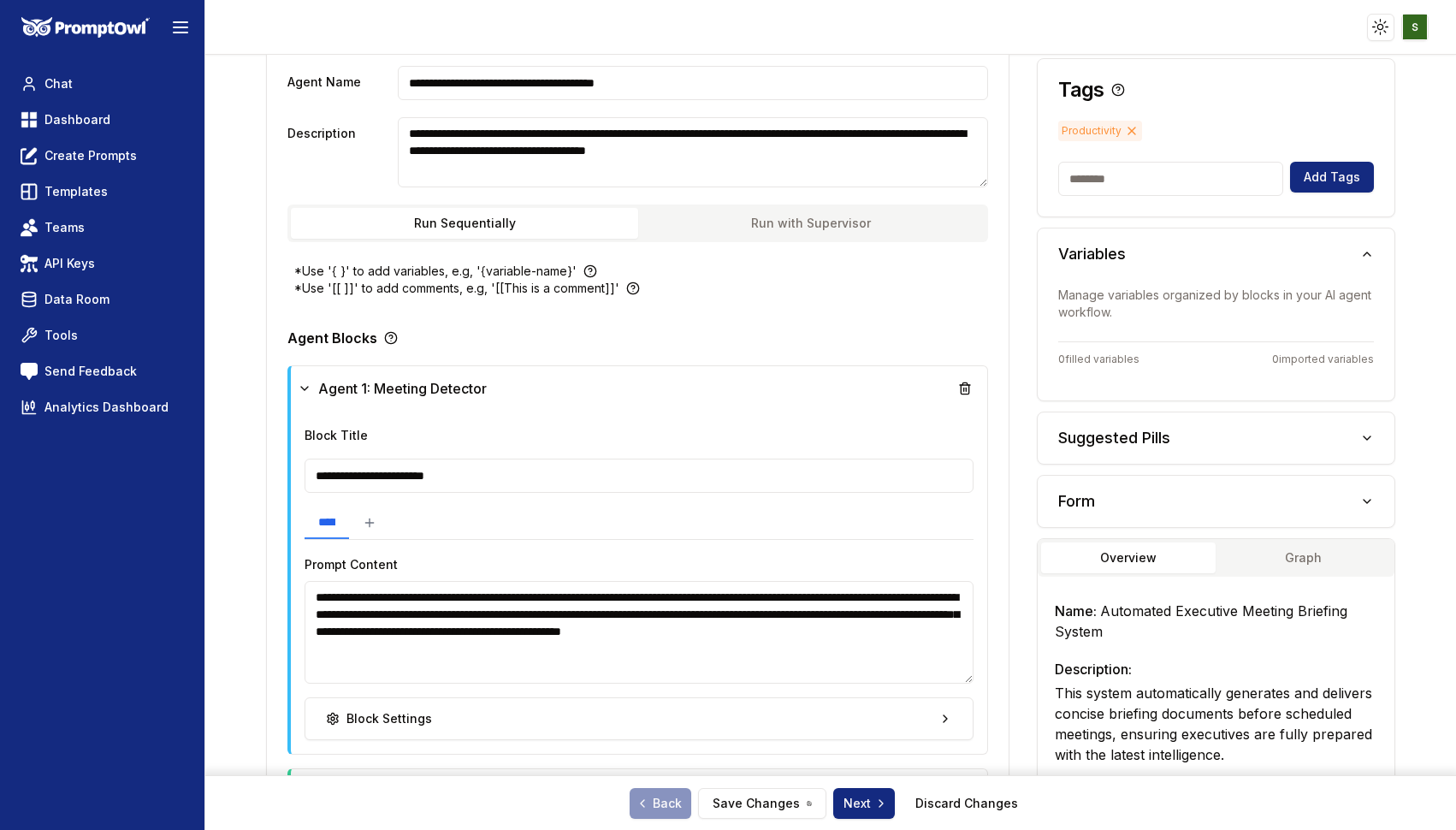
scroll to position [425, 0]
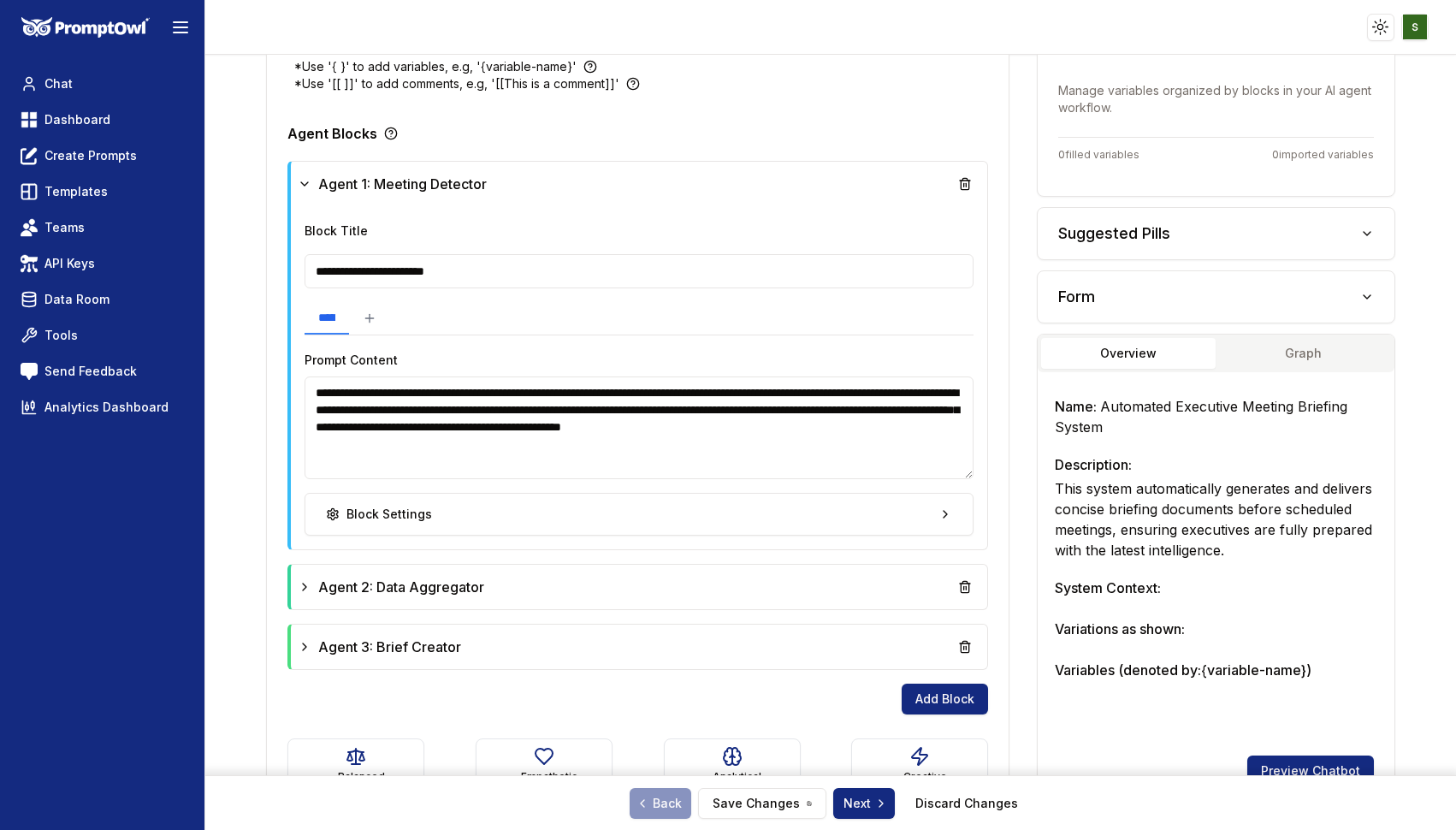
click at [631, 398] on textarea "**********" at bounding box center [638, 427] width 669 height 103
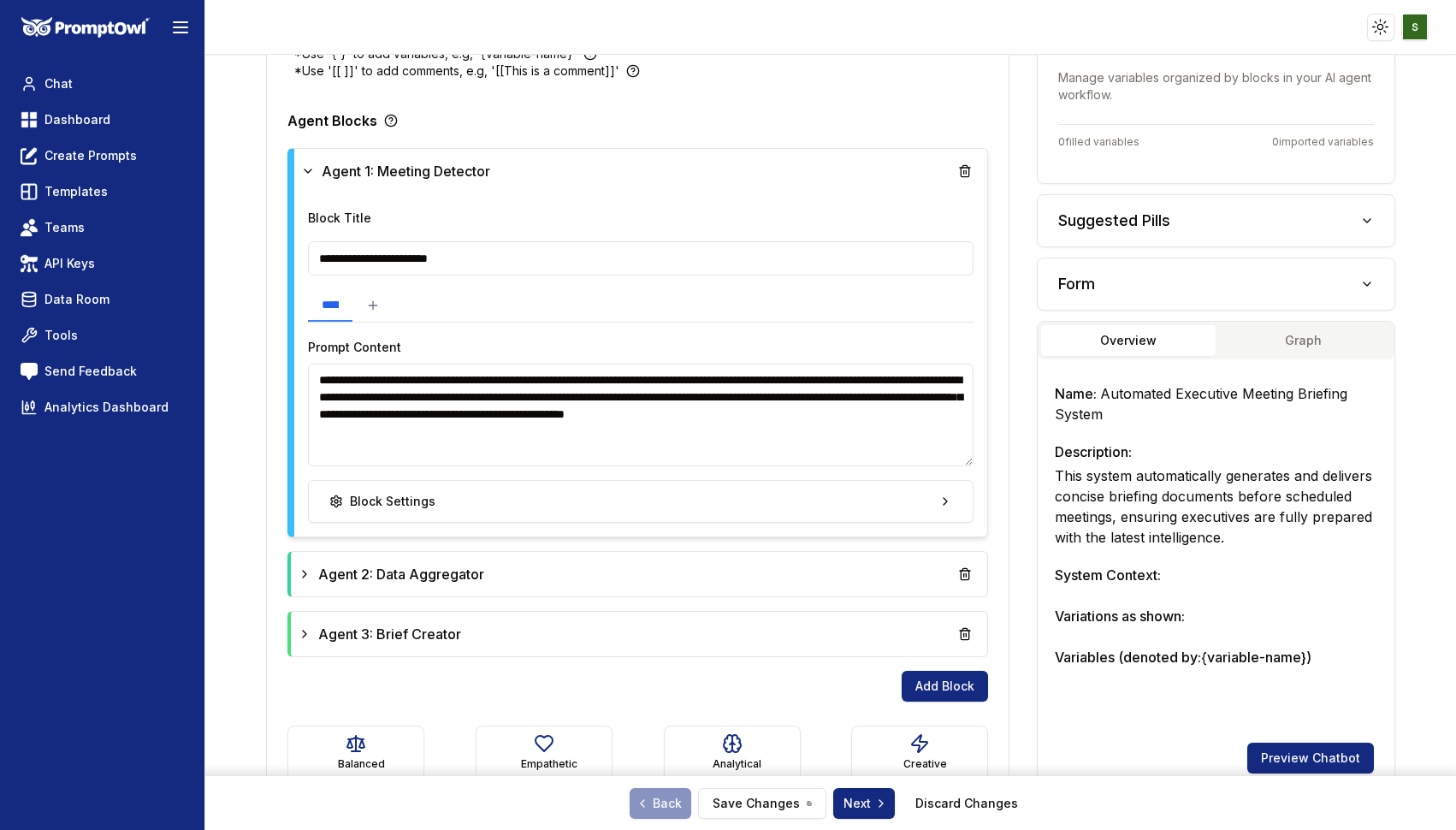
scroll to position [440, 0]
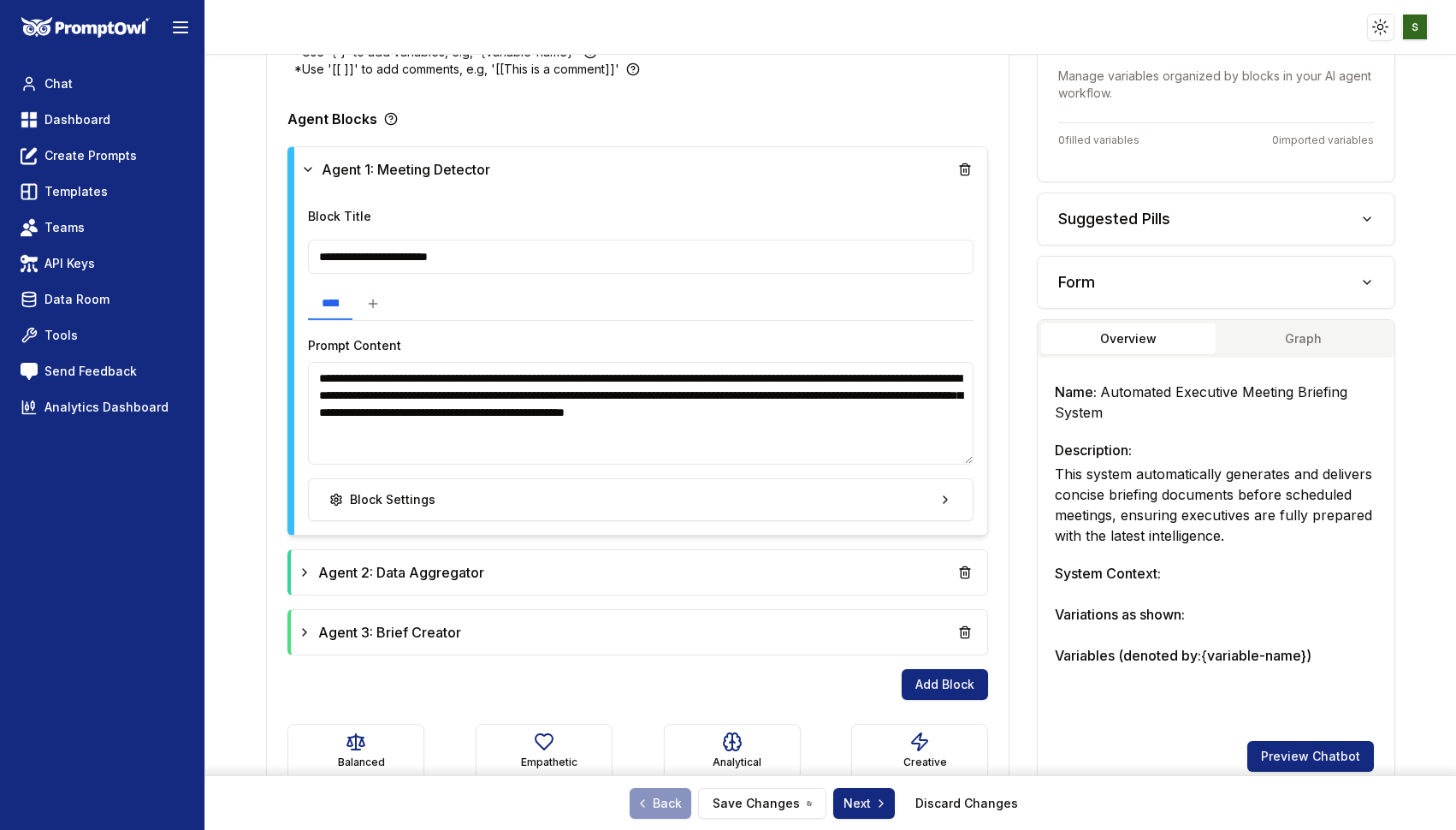
click at [906, 394] on textarea "**********" at bounding box center [640, 413] width 665 height 103
click at [602, 565] on div "Agent 2: Data Aggregator" at bounding box center [639, 571] width 683 height 31
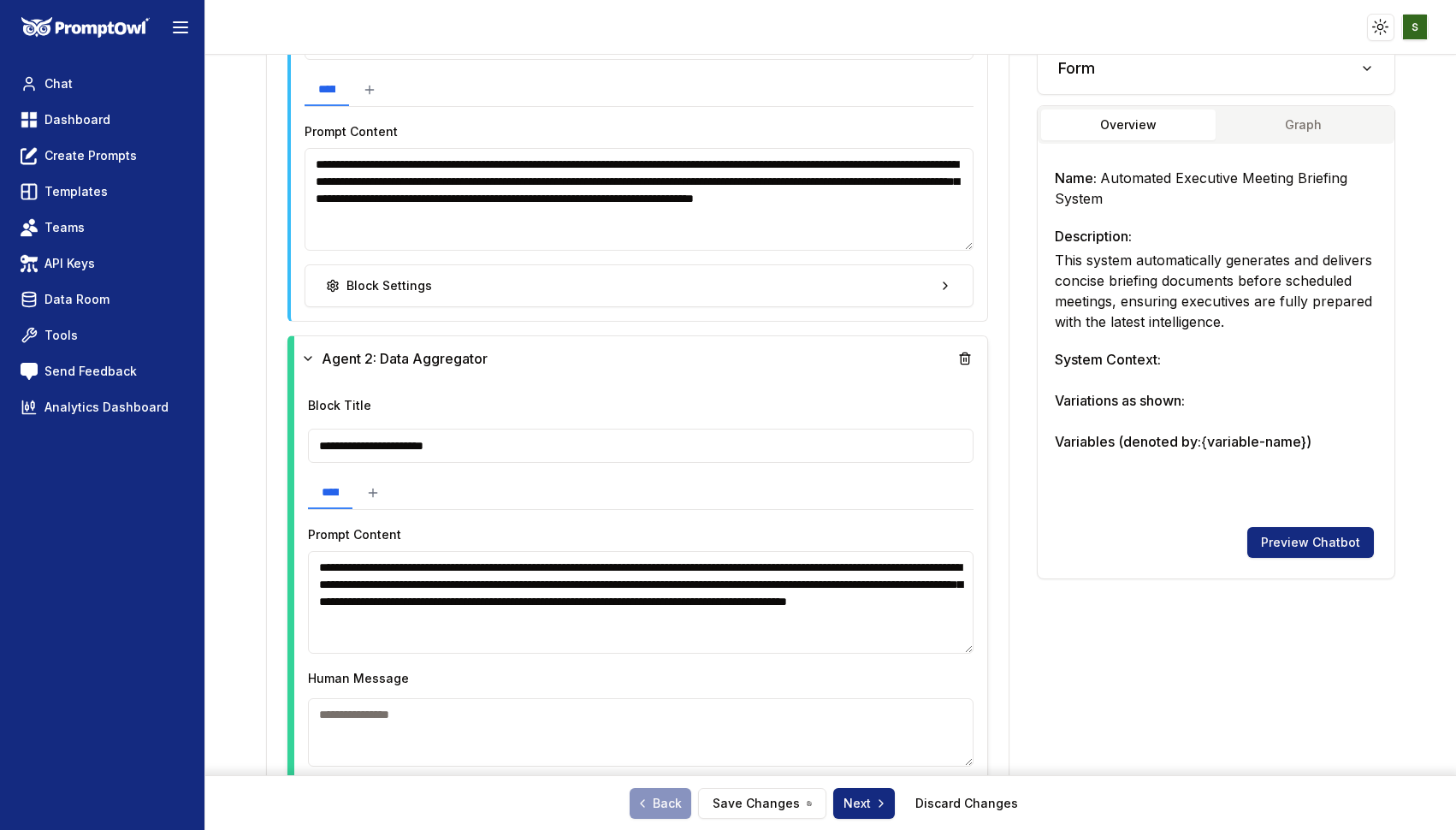
scroll to position [644, 0]
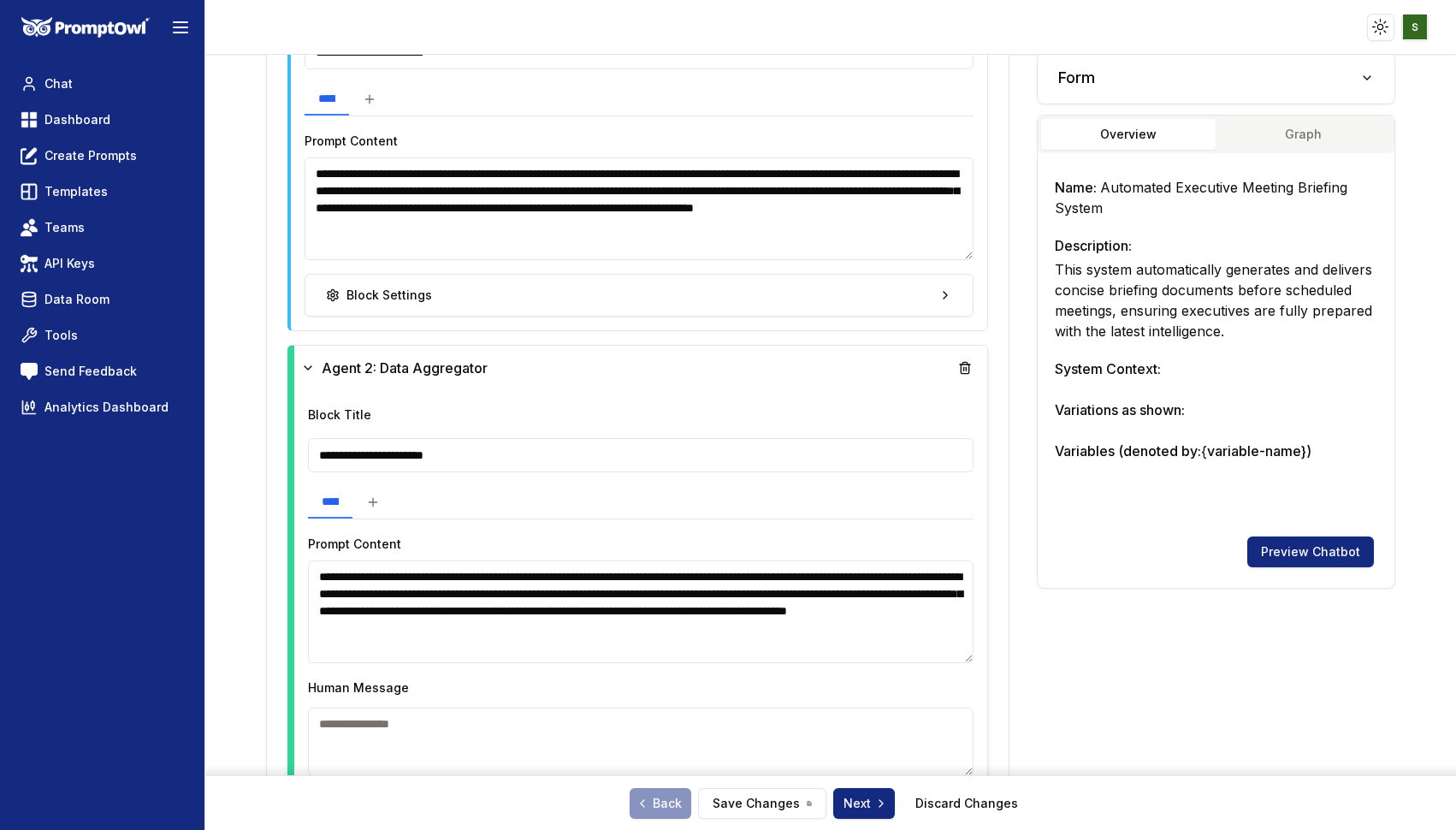
click at [651, 231] on textarea "**********" at bounding box center [638, 209] width 669 height 103
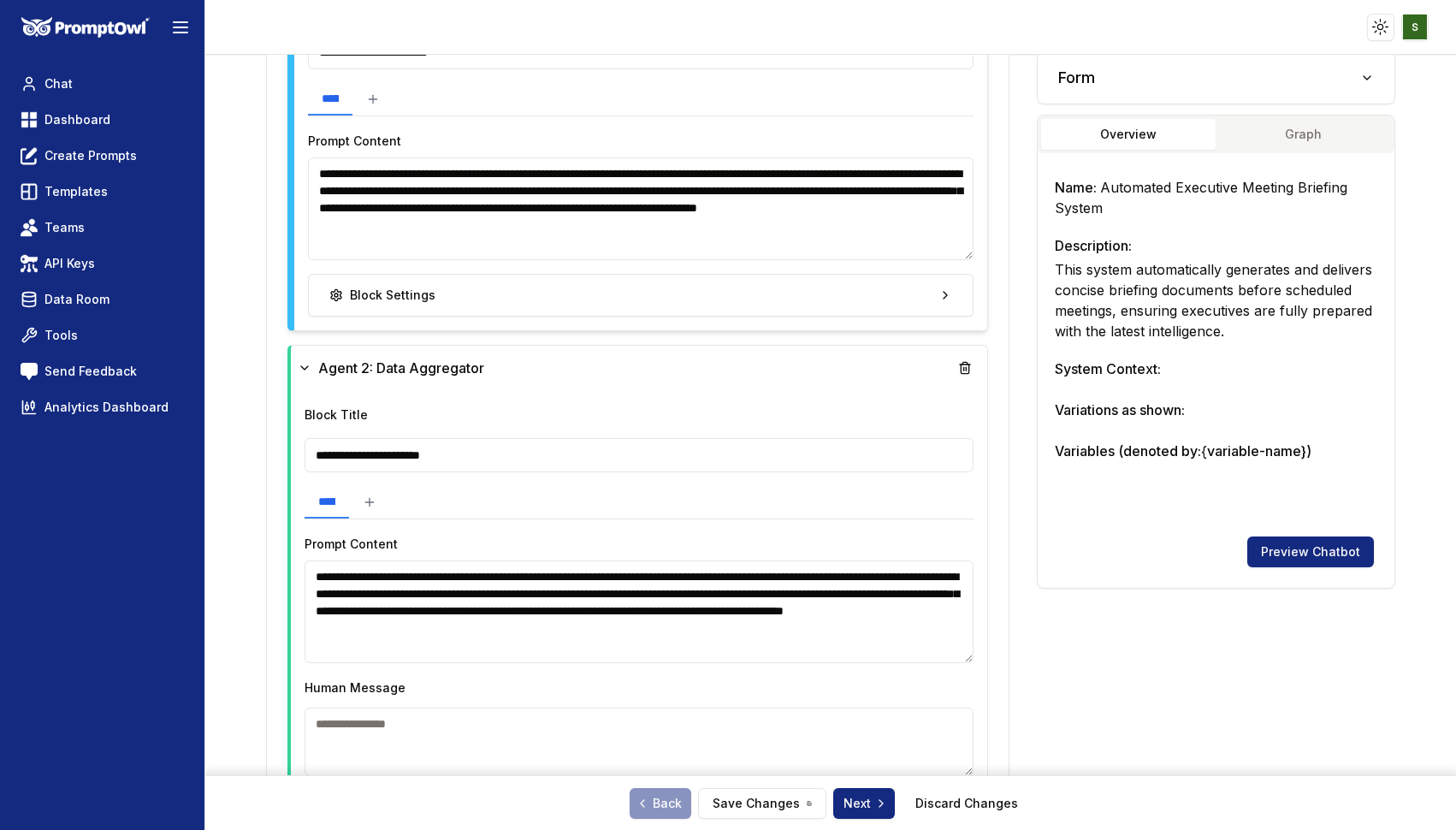
click at [636, 239] on textarea "**********" at bounding box center [640, 209] width 665 height 103
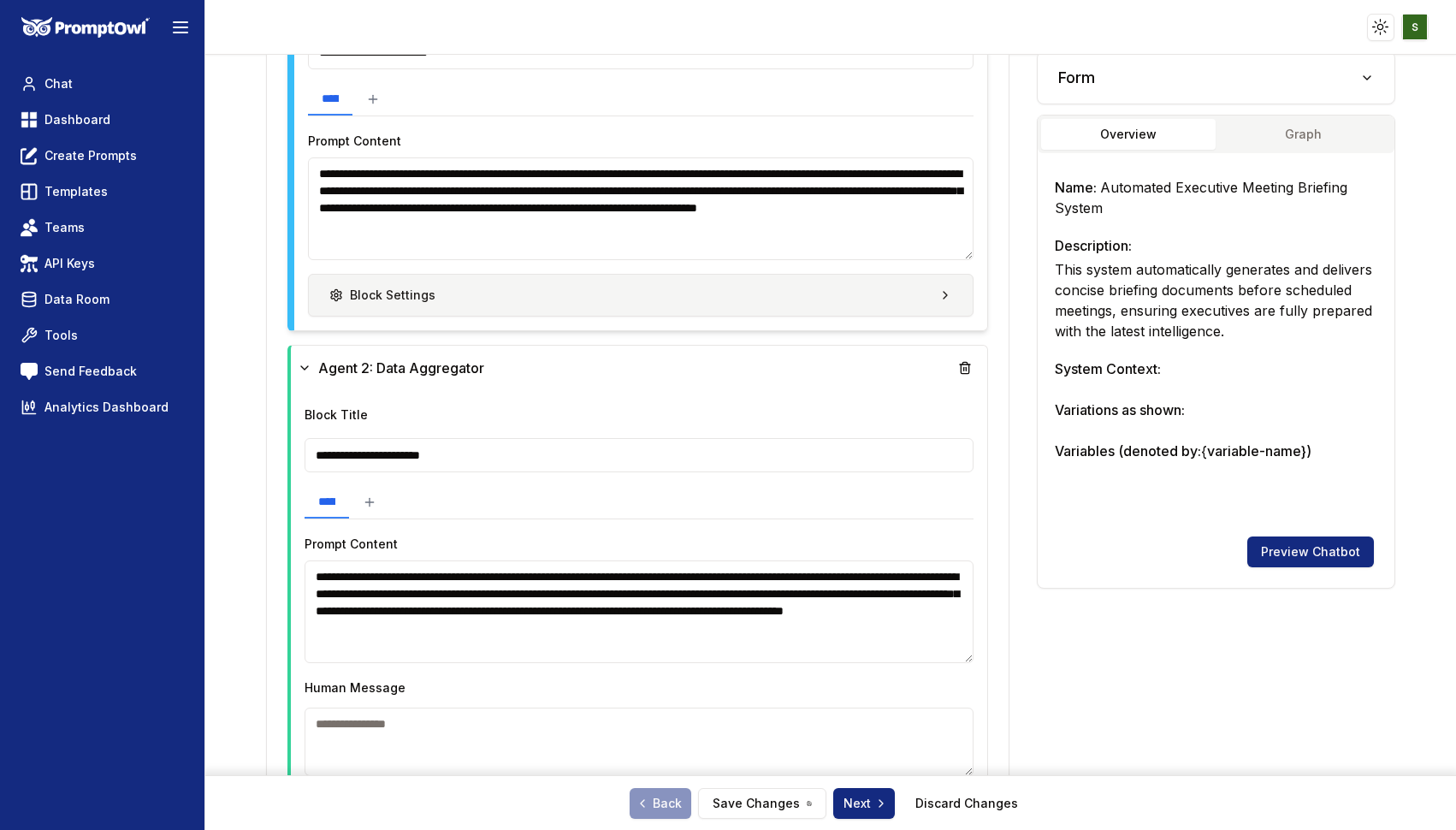
click at [625, 298] on button "Block Settings" at bounding box center [640, 294] width 665 height 43
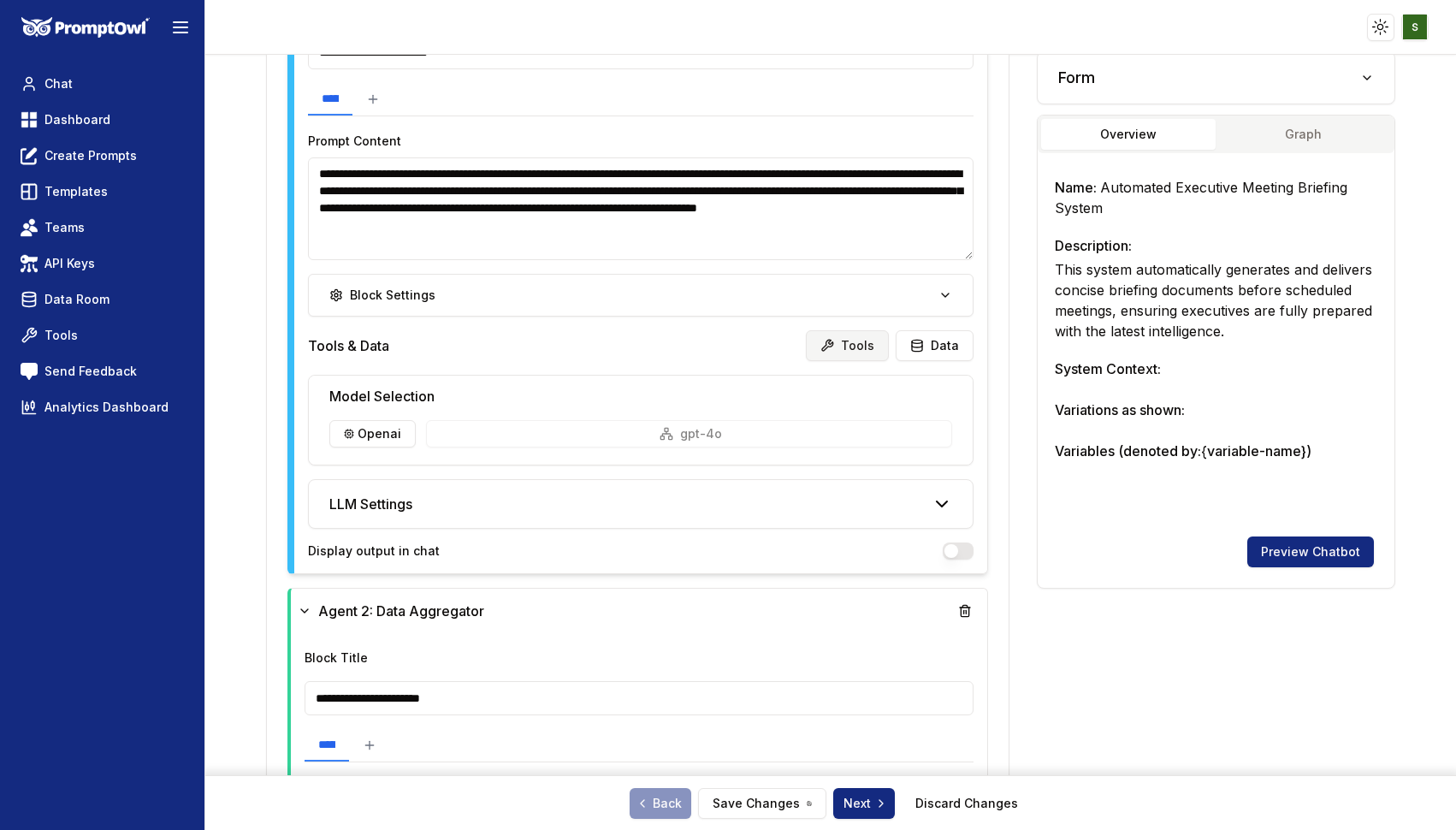
click at [843, 350] on button "Tools" at bounding box center [847, 345] width 83 height 31
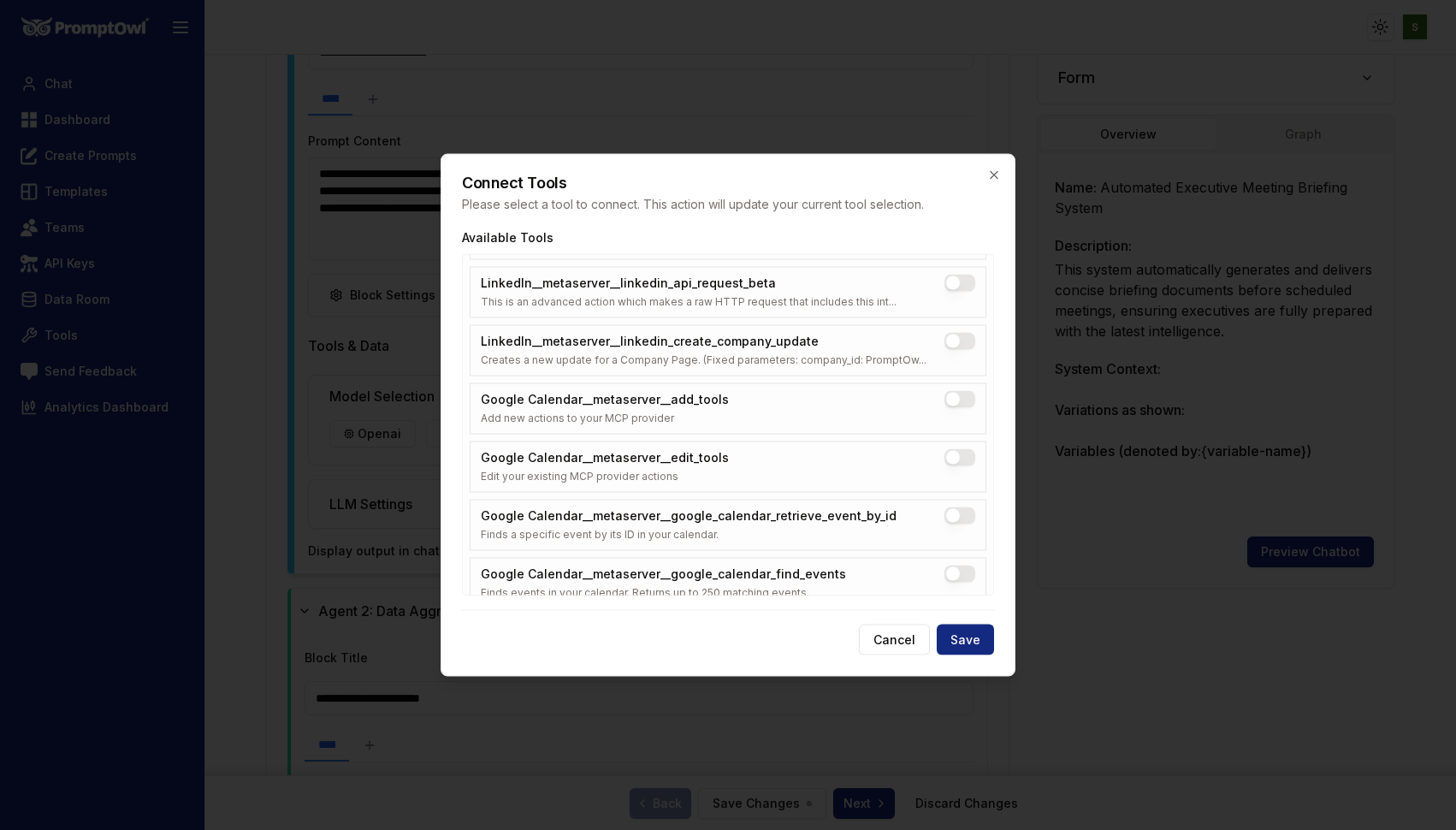
scroll to position [6336, 0]
click at [955, 396] on Calendar__metaserver__add_tools "Google Calendar__metaserver__add_tools" at bounding box center [959, 399] width 31 height 18
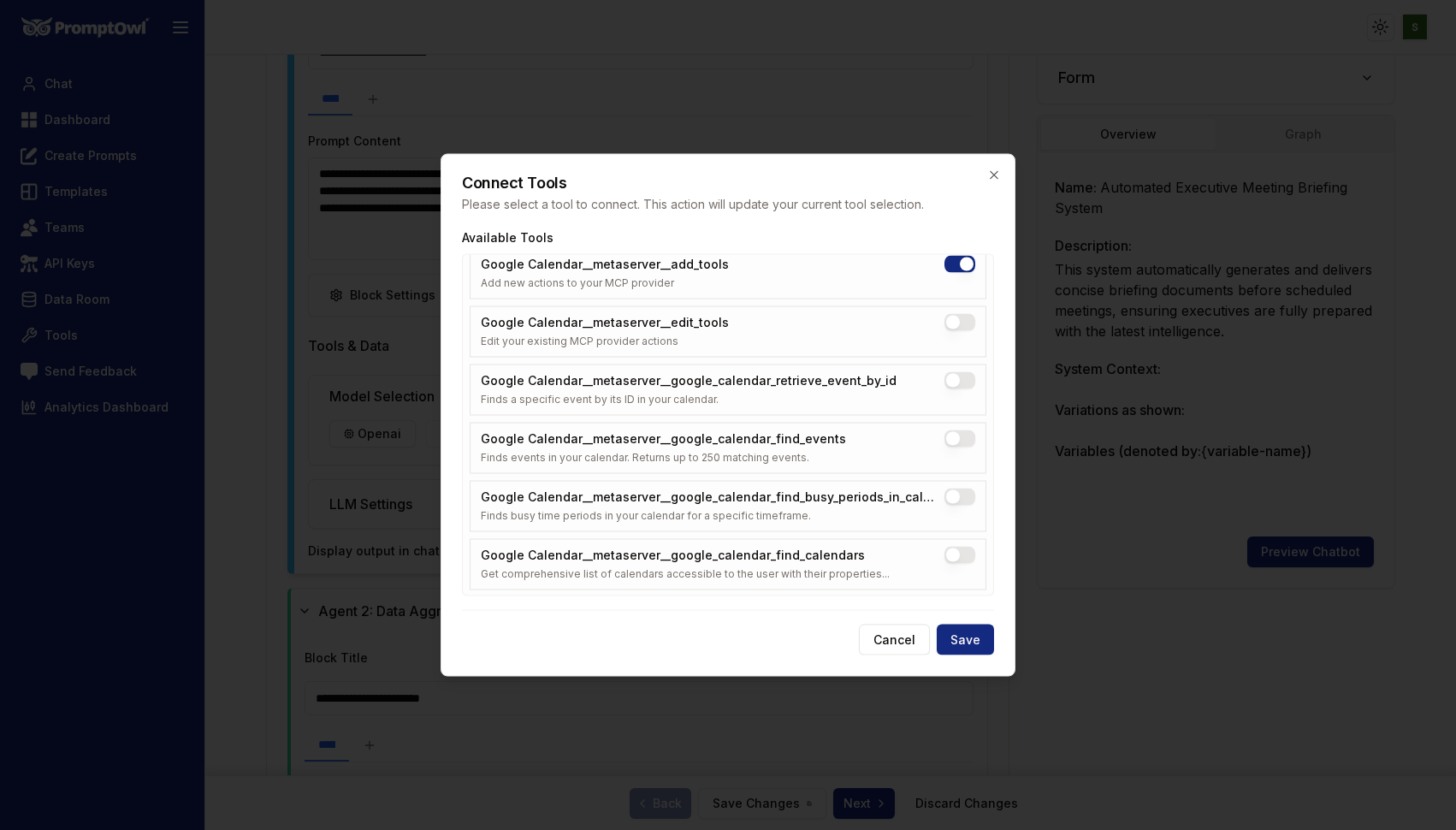
scroll to position [6470, 0]
click at [967, 433] on Calendar__metaserver__google_calendar_find_events "Google Calendar__metaserver__google_calendar_find_events" at bounding box center [959, 439] width 31 height 18
click at [958, 379] on Calendar__metaserver__google_calendar_retrieve_event_by_id "Google Calendar__metaserver__google_calendar_retrieve_event_by_id" at bounding box center [959, 381] width 31 height 18
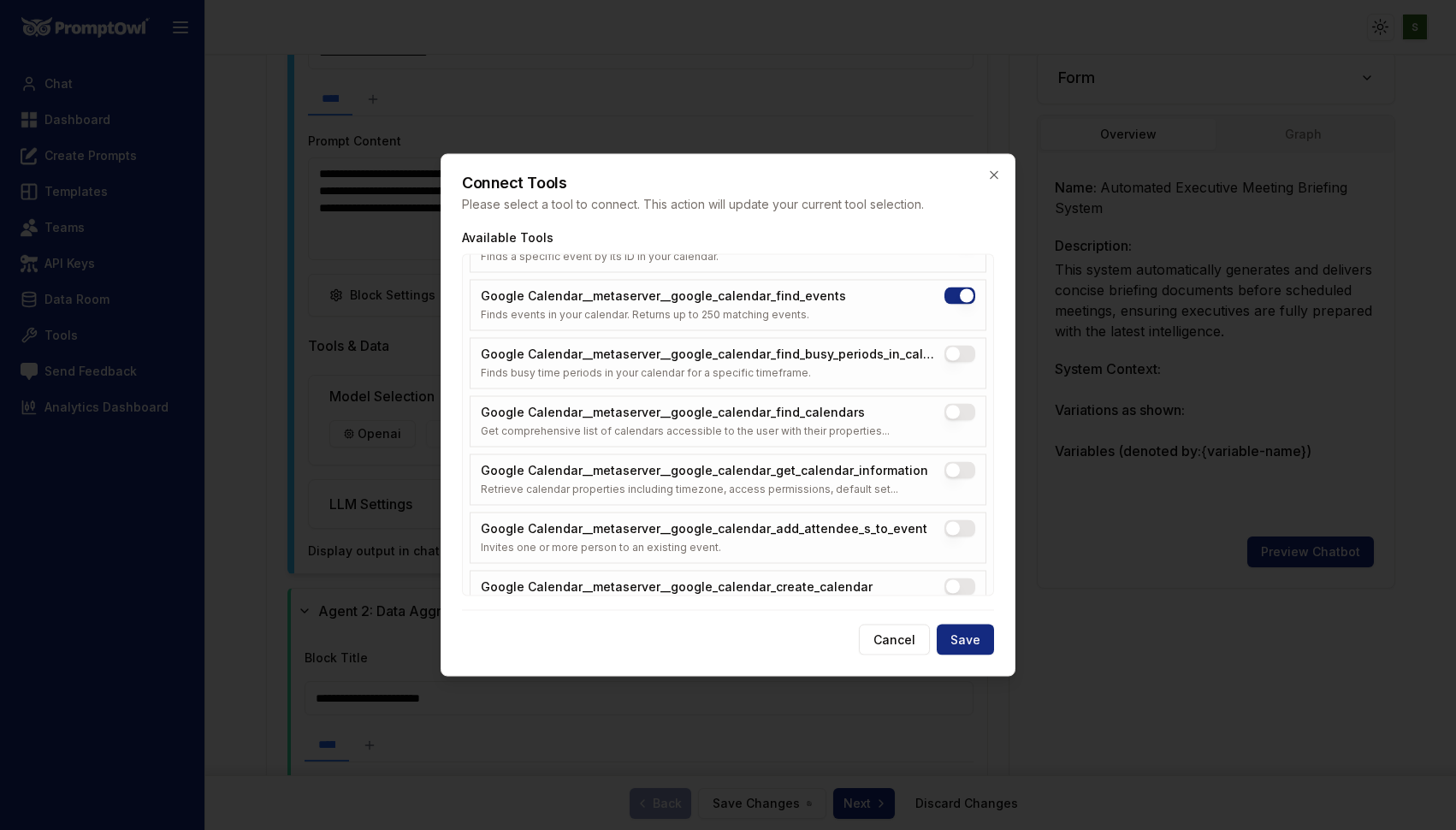
scroll to position [6620, 0]
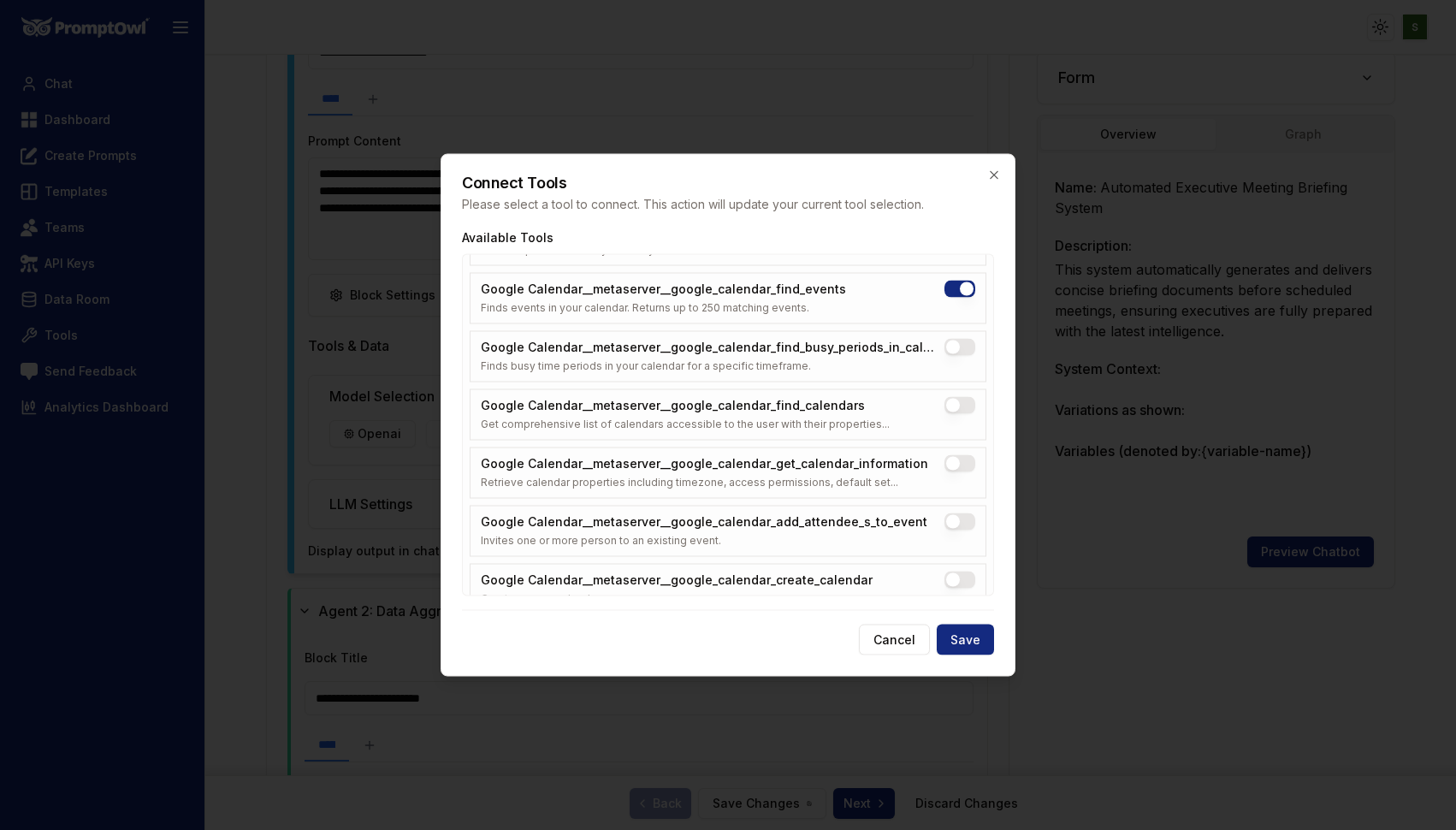
click at [969, 350] on Calendar__metaserver__google_calendar_find_busy_periods_in_calendar "Google Calendar__metaserver__google_calendar_find_busy_periods_in_calendar" at bounding box center [959, 347] width 31 height 18
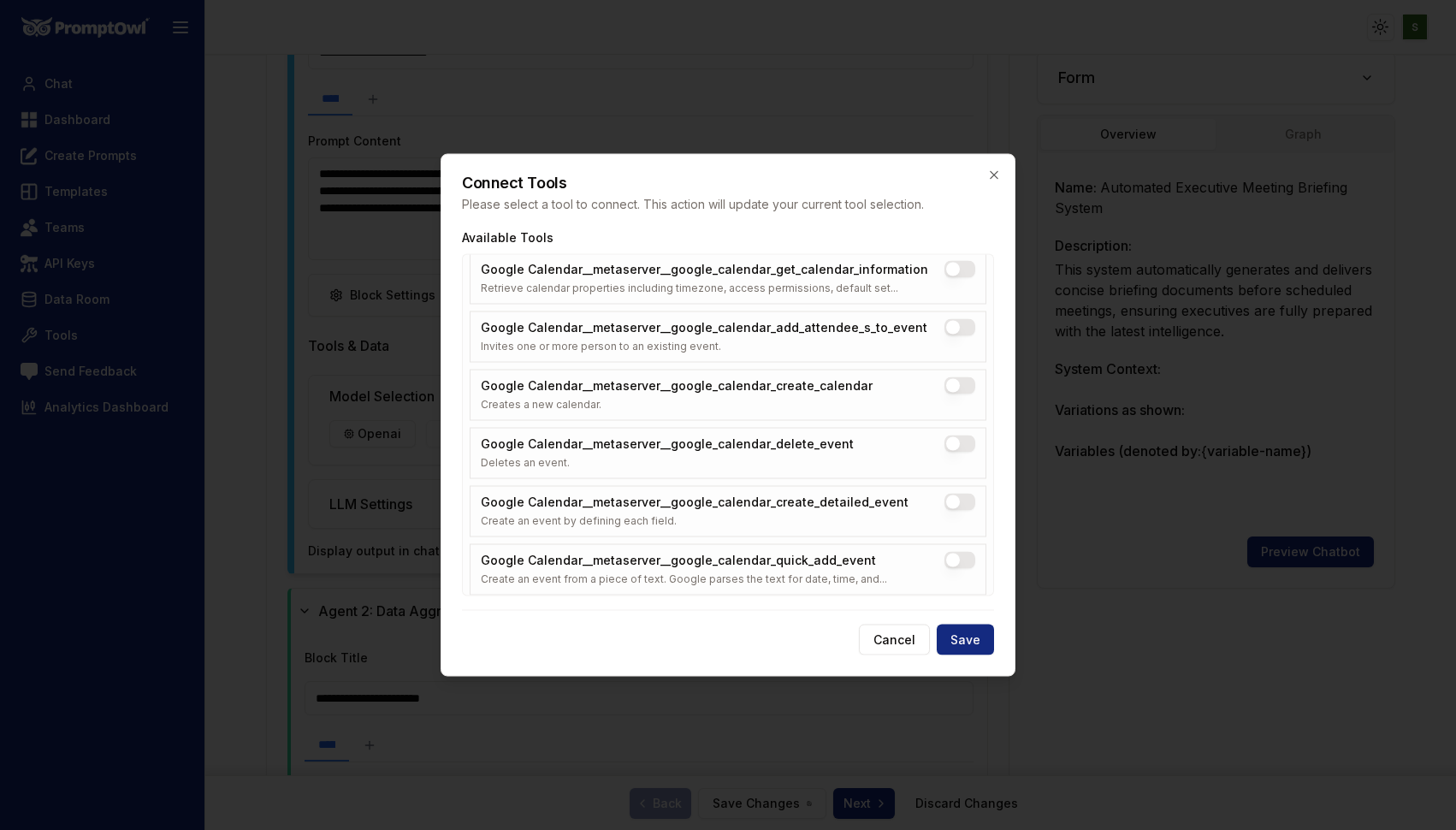
scroll to position [6815, 0]
click at [961, 324] on Calendar__metaserver__google_calendar_add_attendee_s_to_event "Google Calendar__metaserver__google_calendar_add_attendee_s_to_event" at bounding box center [959, 326] width 31 height 18
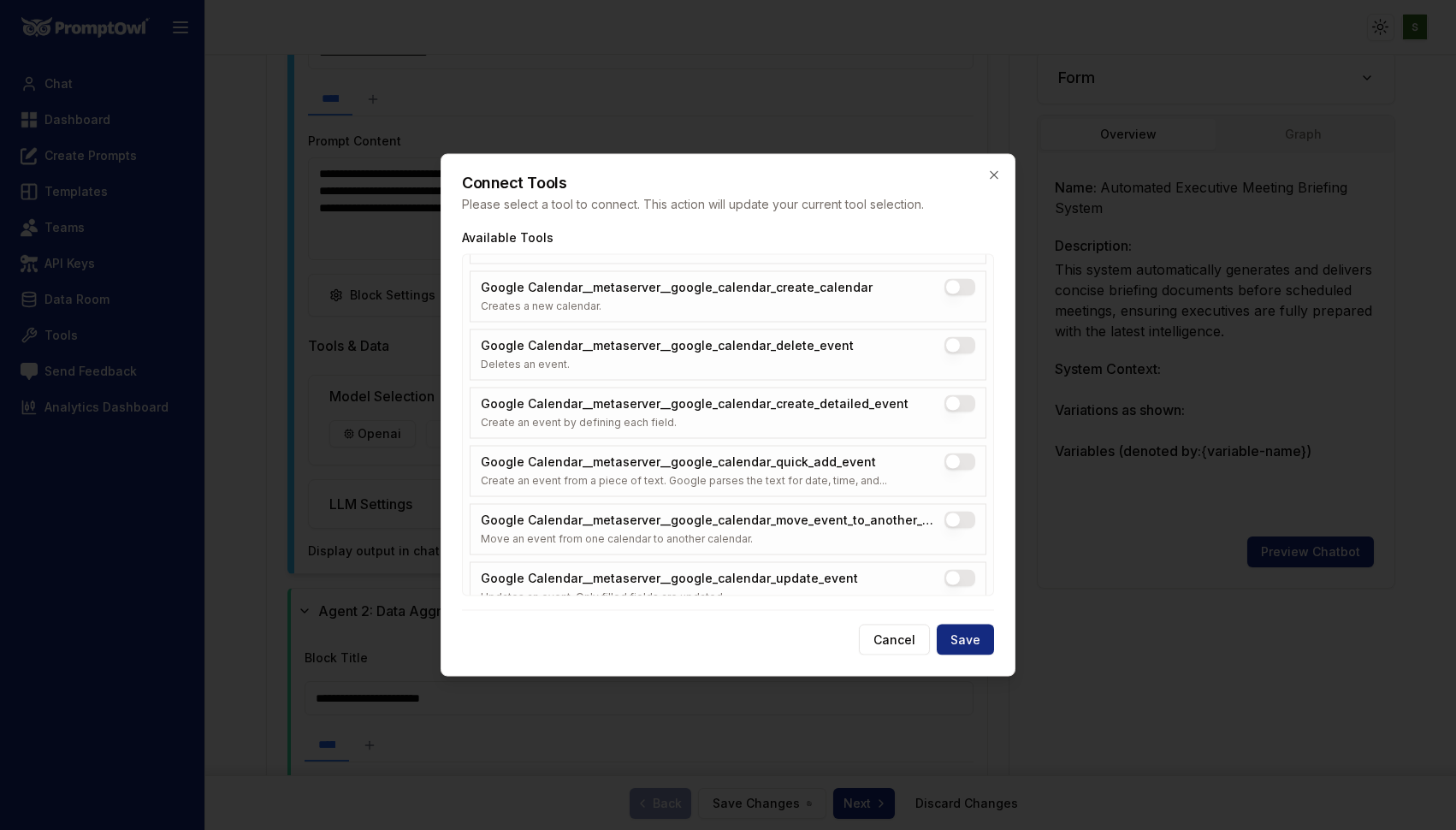
scroll to position [6913, 0]
click at [962, 342] on Calendar__metaserver__google_calendar_delete_event "Google Calendar__metaserver__google_calendar_delete_event" at bounding box center [959, 344] width 31 height 18
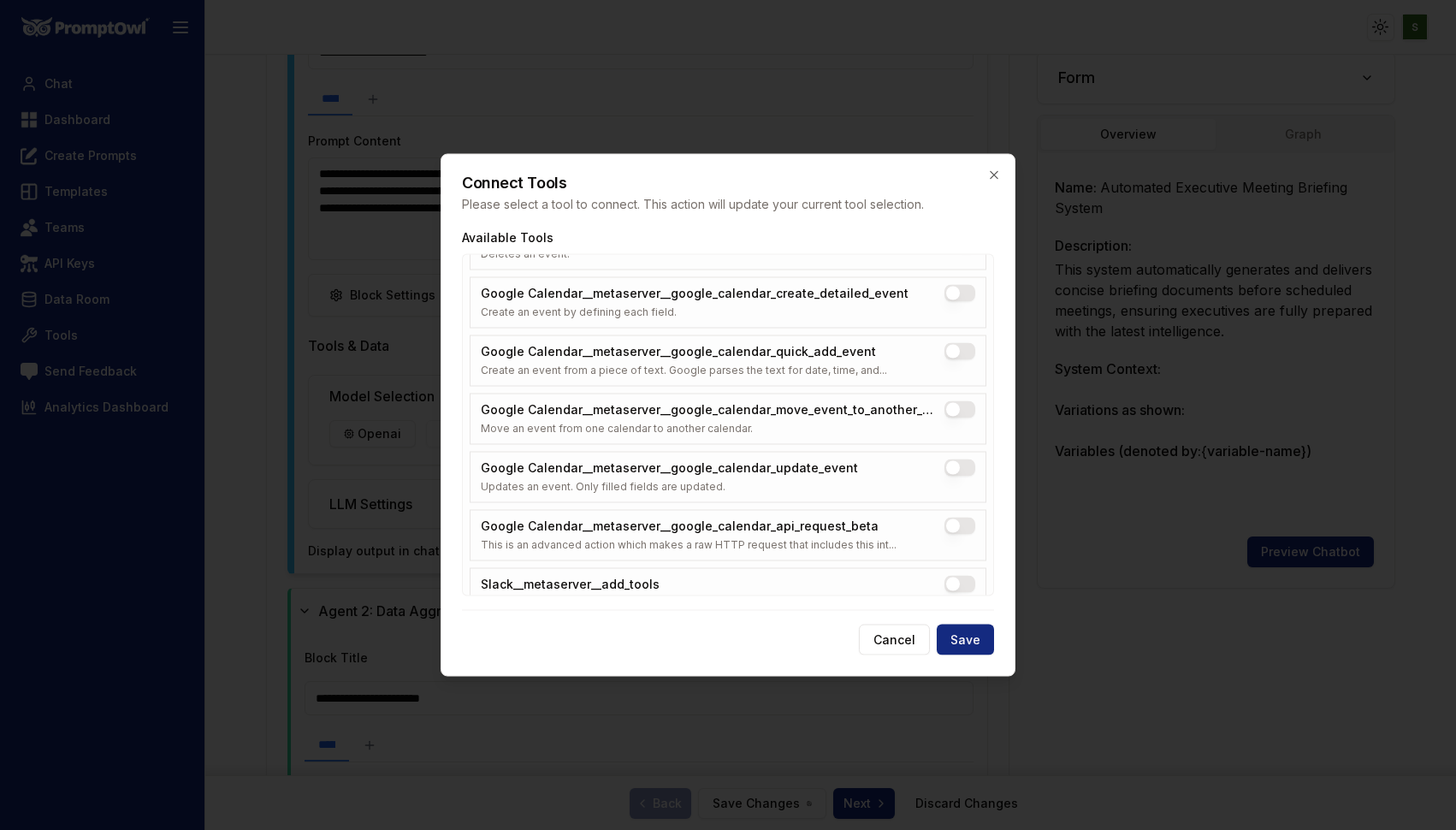
scroll to position [7029, 0]
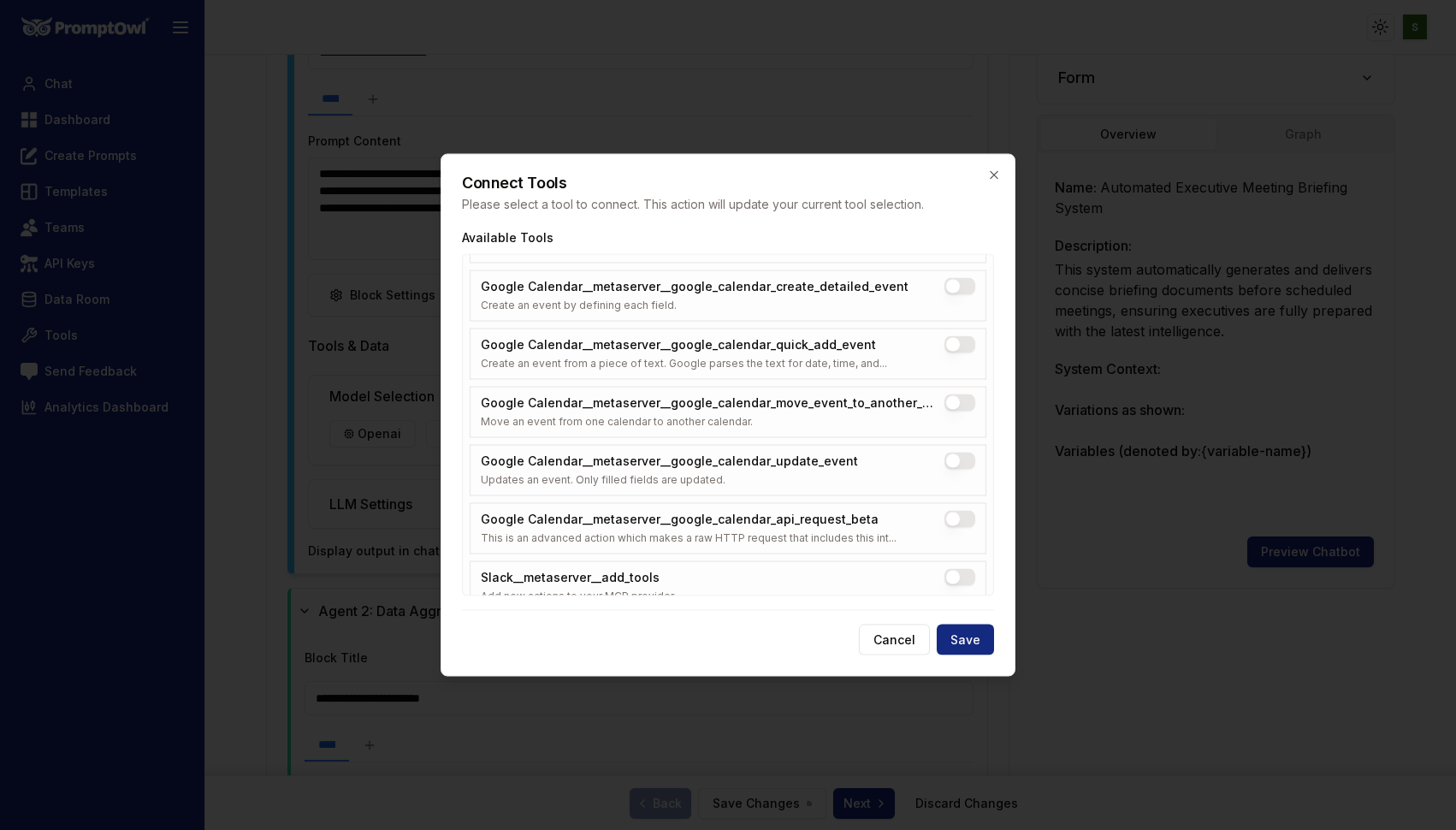
click at [962, 344] on Calendar__metaserver__google_calendar_quick_add_event "Google Calendar__metaserver__google_calendar_quick_add_event" at bounding box center [959, 345] width 31 height 18
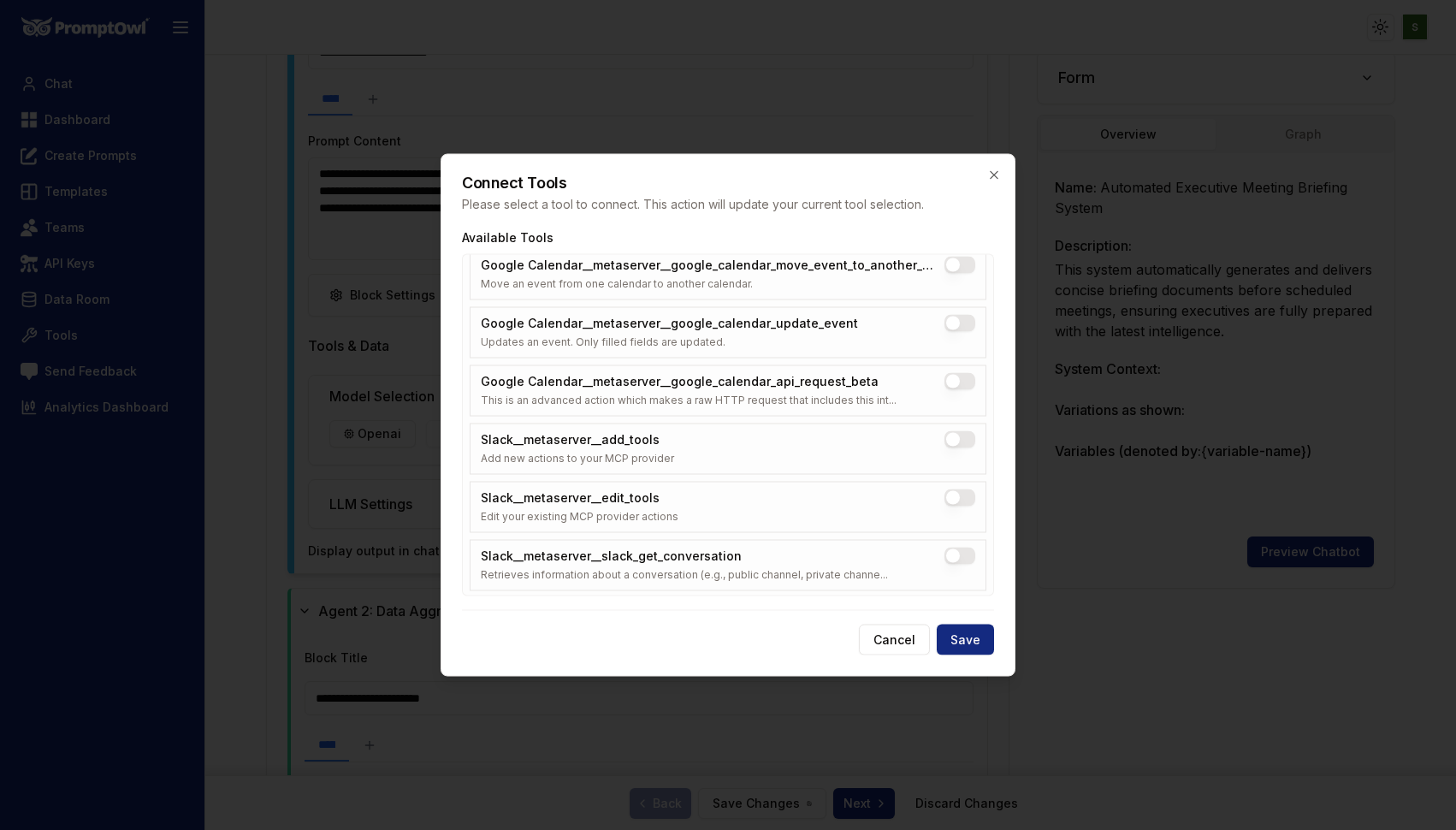
scroll to position [7179, 0]
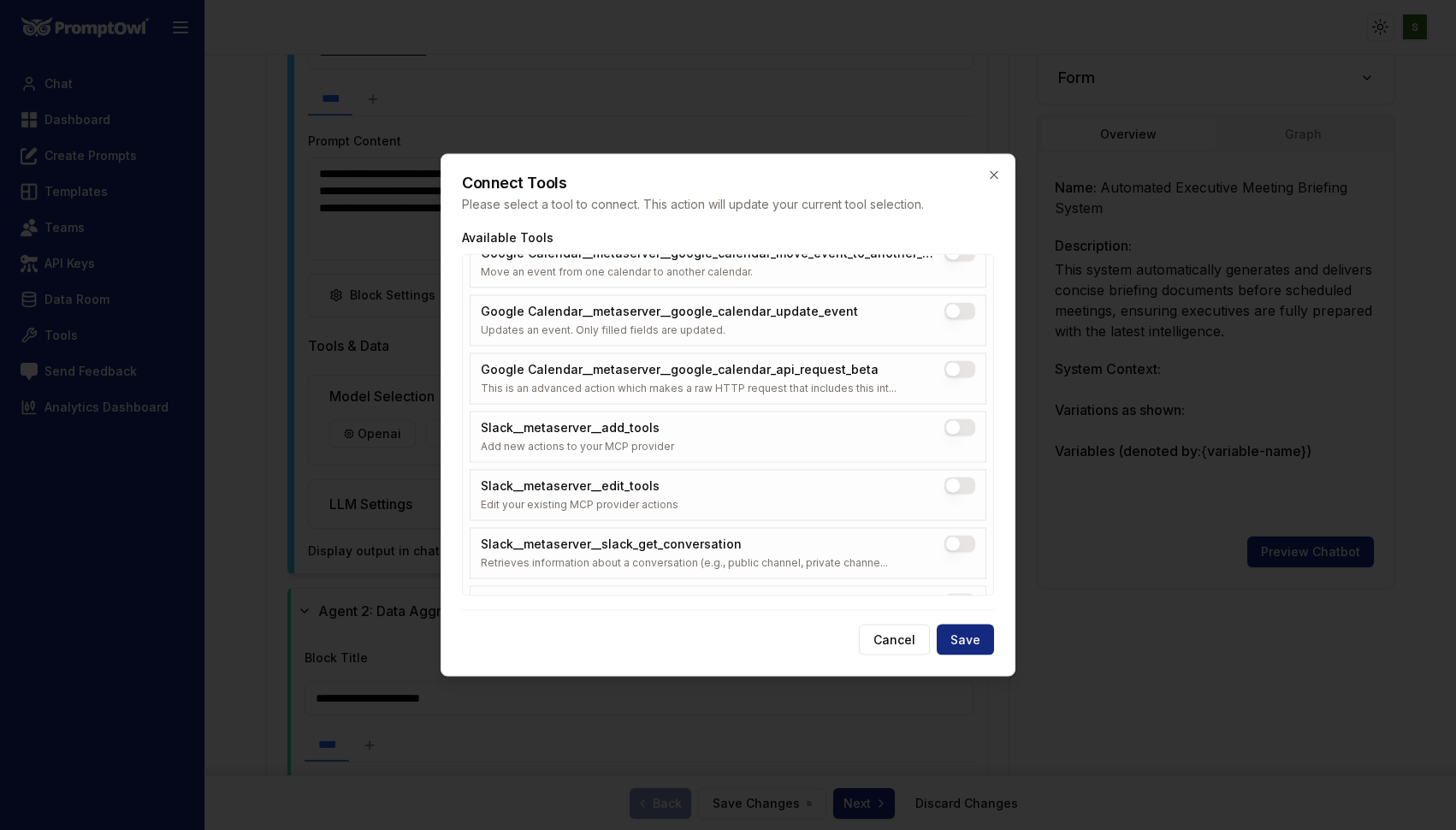
click at [960, 421] on button "Slack__metaserver__add_tools" at bounding box center [959, 428] width 31 height 18
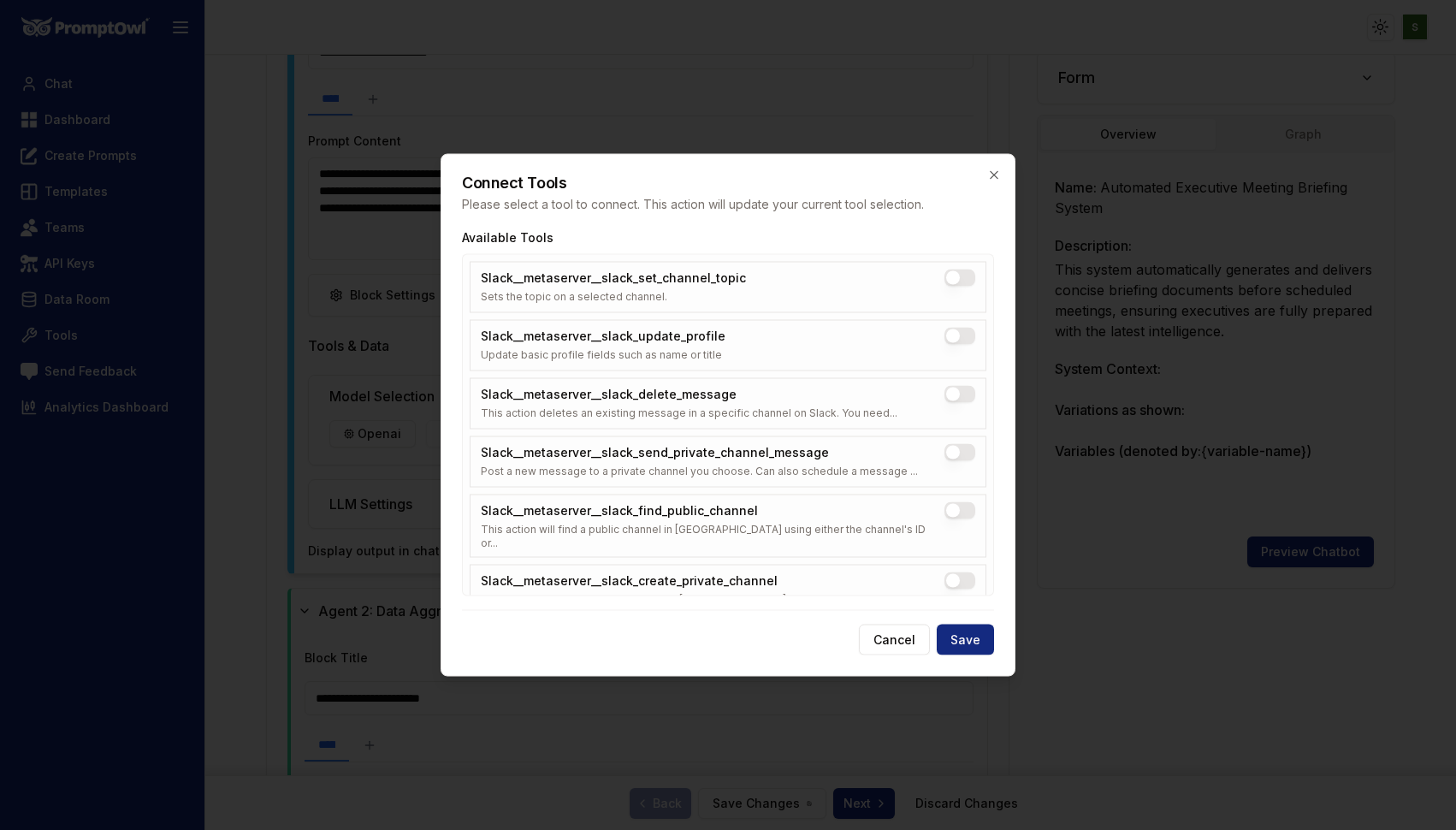
scroll to position [7738, 0]
click at [962, 447] on button "Slack__metaserver__slack_send_private_channel_message" at bounding box center [959, 450] width 31 height 18
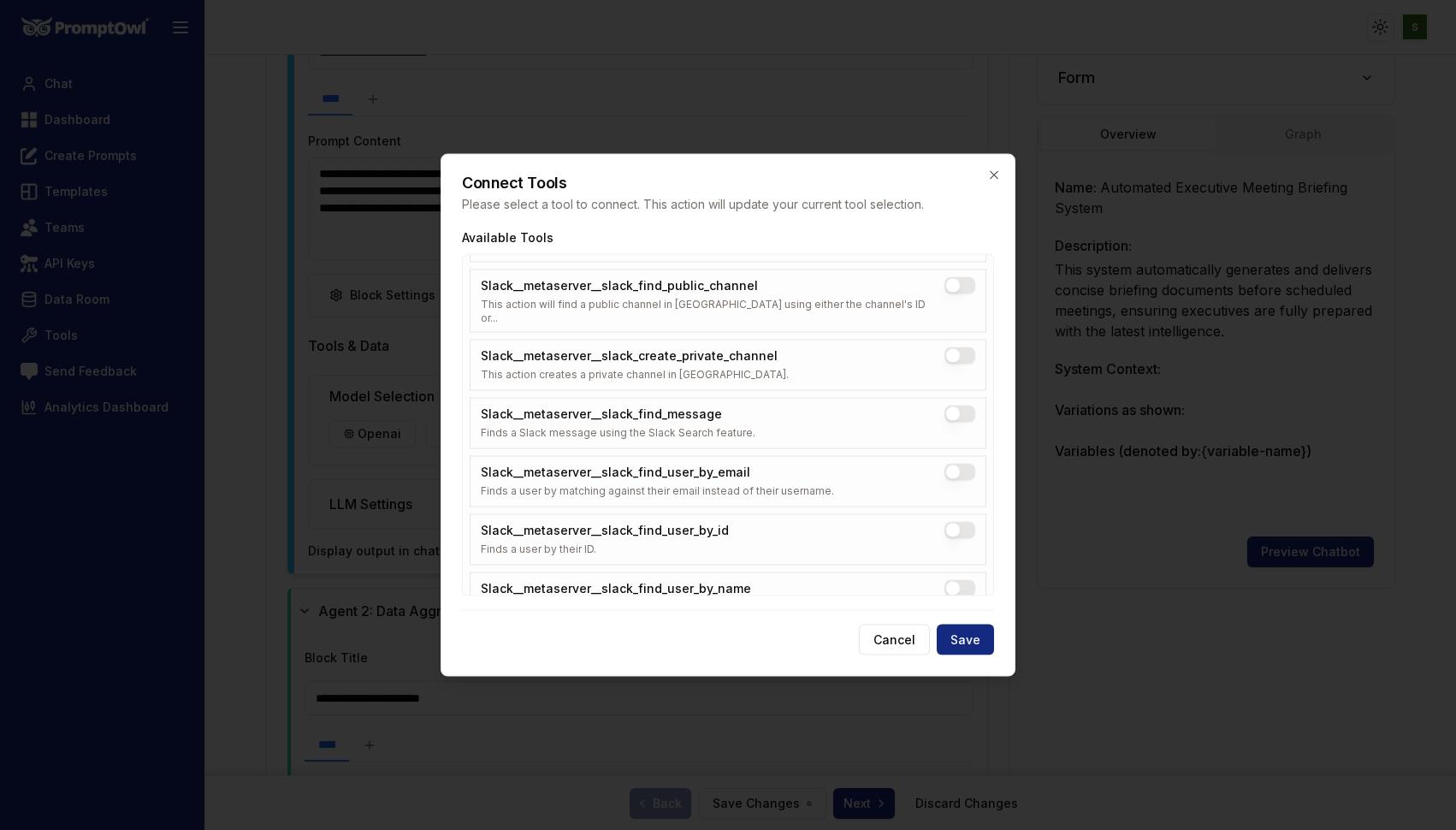
scroll to position [7958, 0]
click at [961, 408] on button "Slack__metaserver__slack_find_message" at bounding box center [959, 417] width 31 height 18
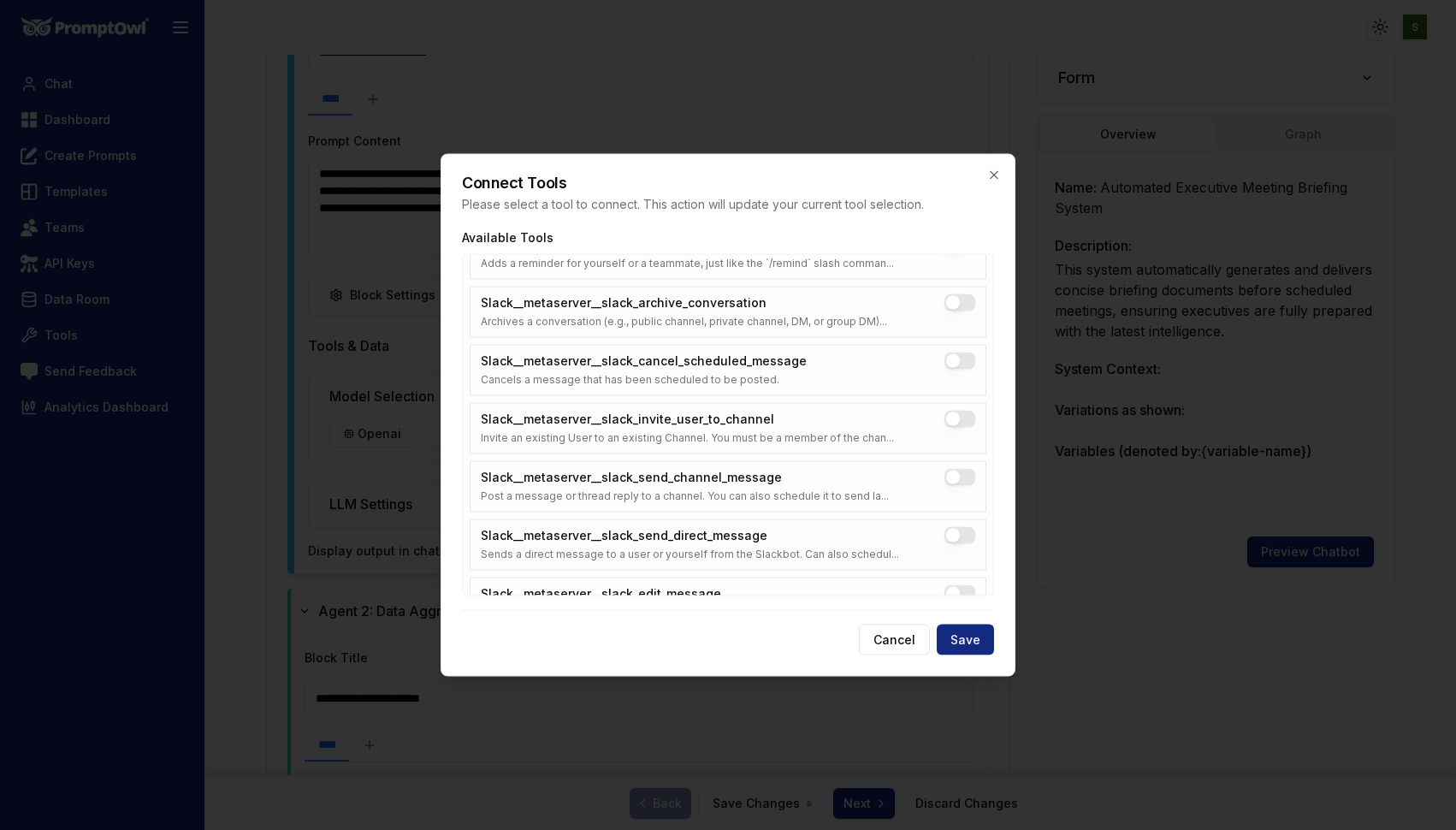
scroll to position [8424, 0]
click at [971, 466] on button "Slack__metaserver__slack_send_channel_message" at bounding box center [959, 475] width 31 height 18
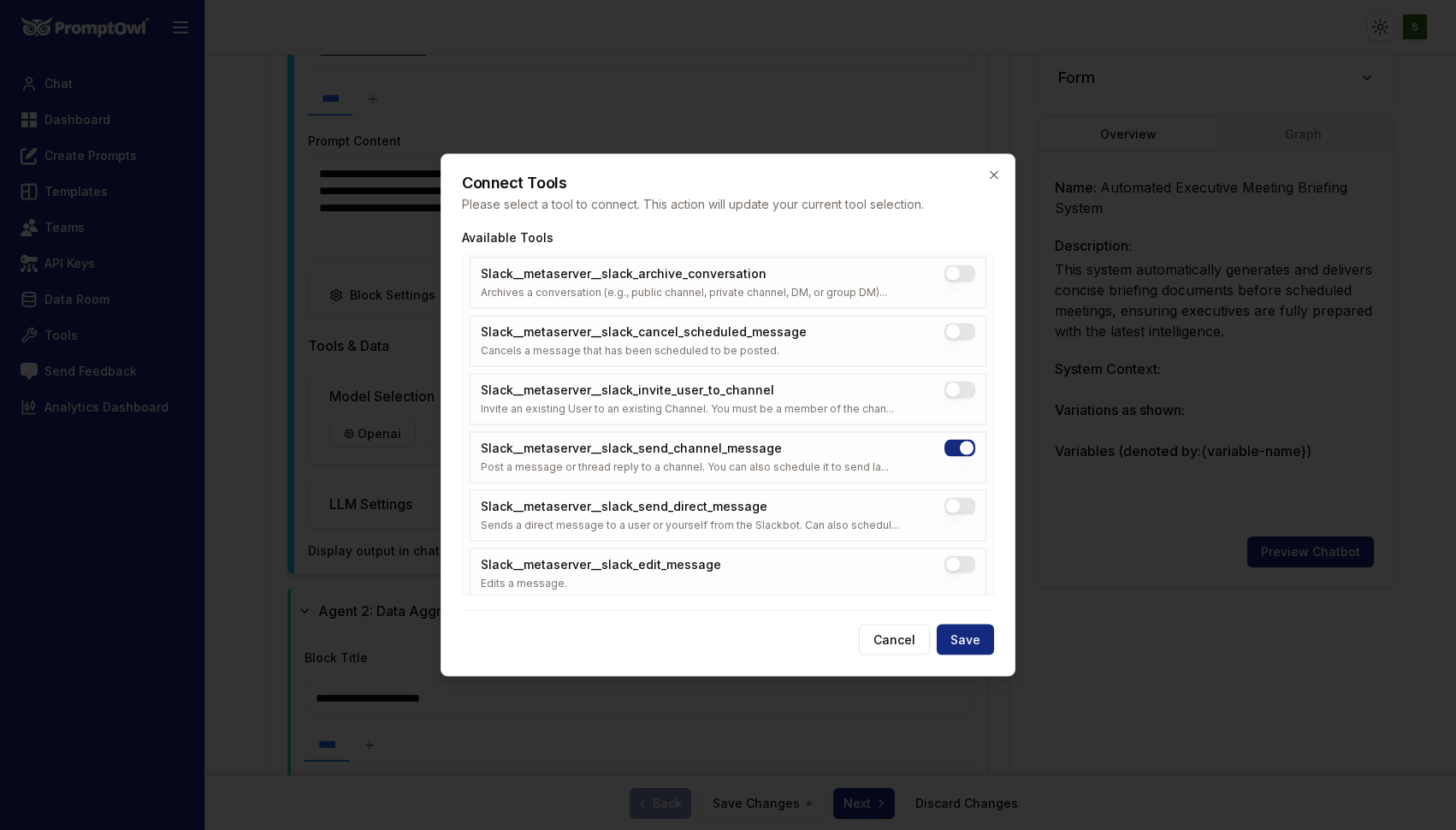
scroll to position [8453, 0]
click at [962, 495] on button "Slack__metaserver__slack_send_direct_message" at bounding box center [959, 504] width 31 height 18
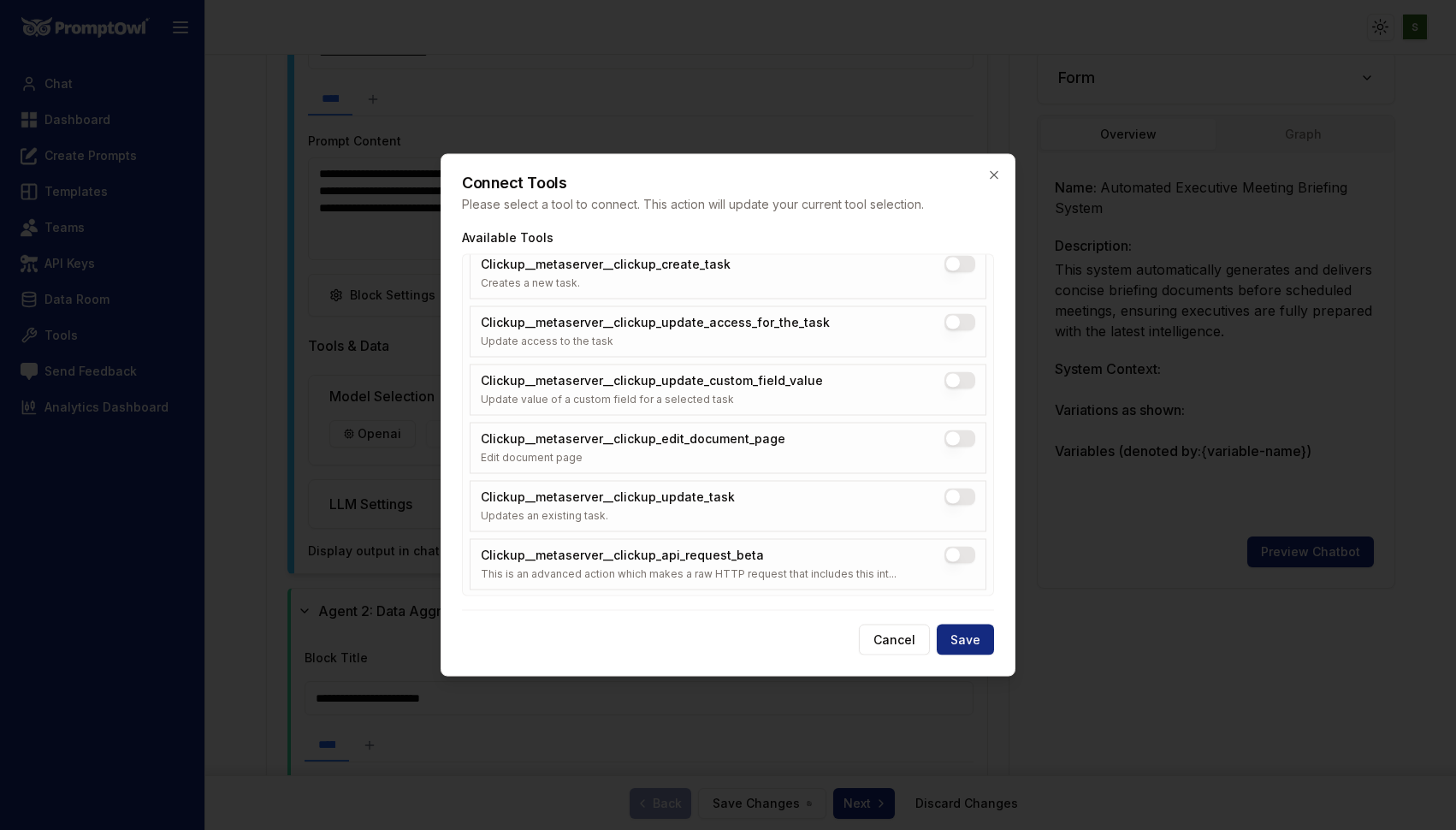
scroll to position [5777, 0]
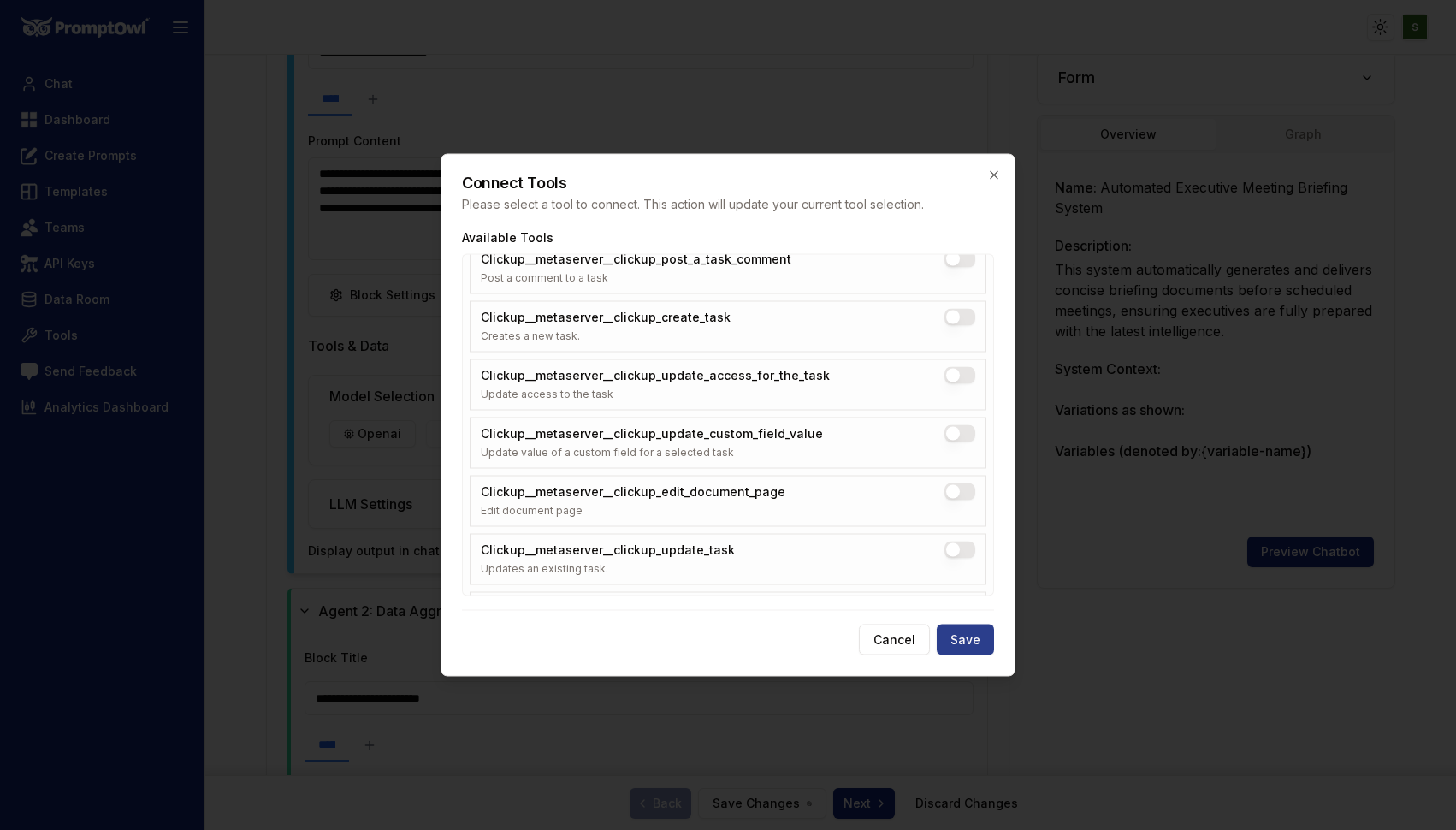
click at [975, 644] on button "Save" at bounding box center [965, 639] width 57 height 31
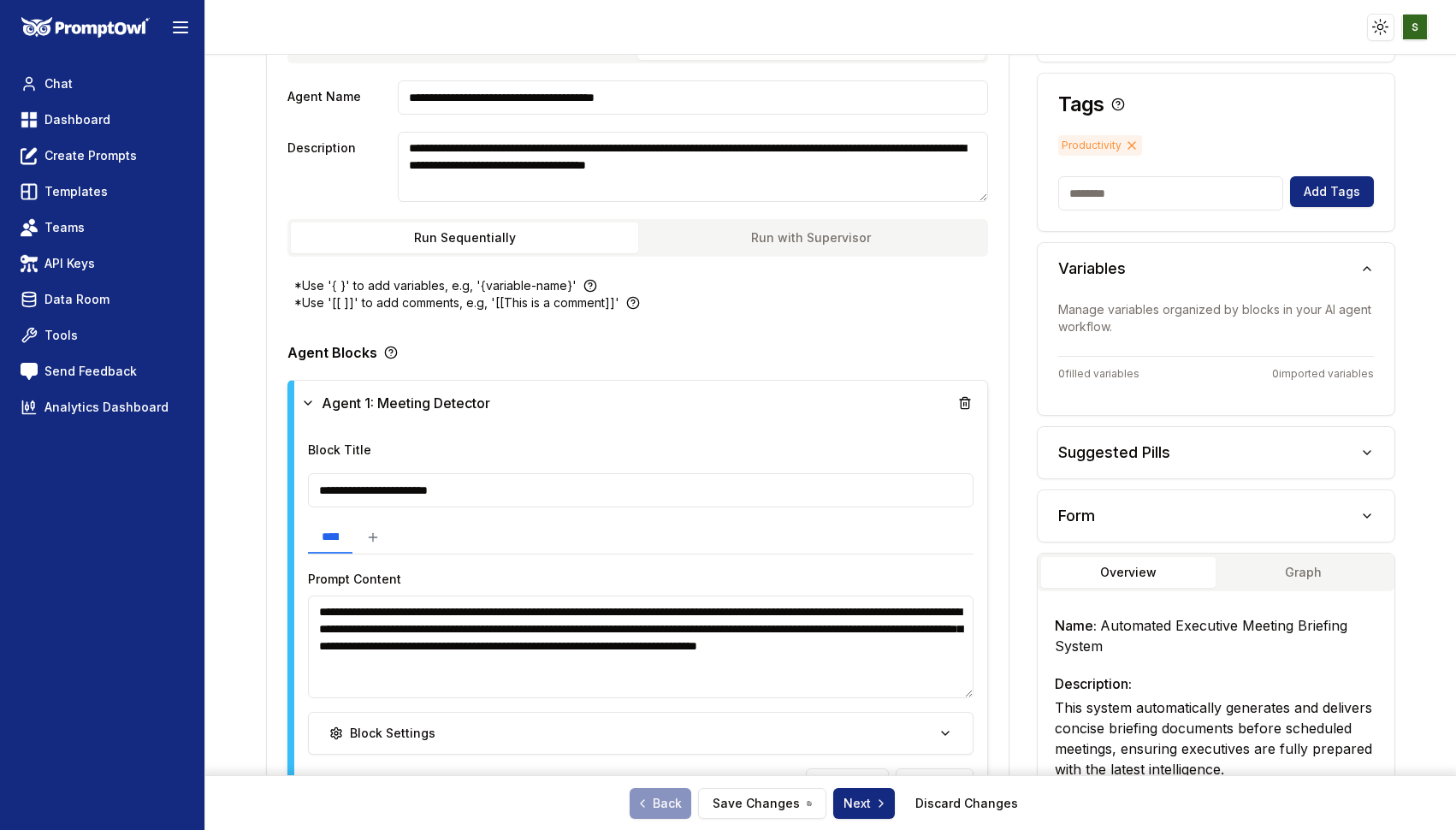
scroll to position [202, 0]
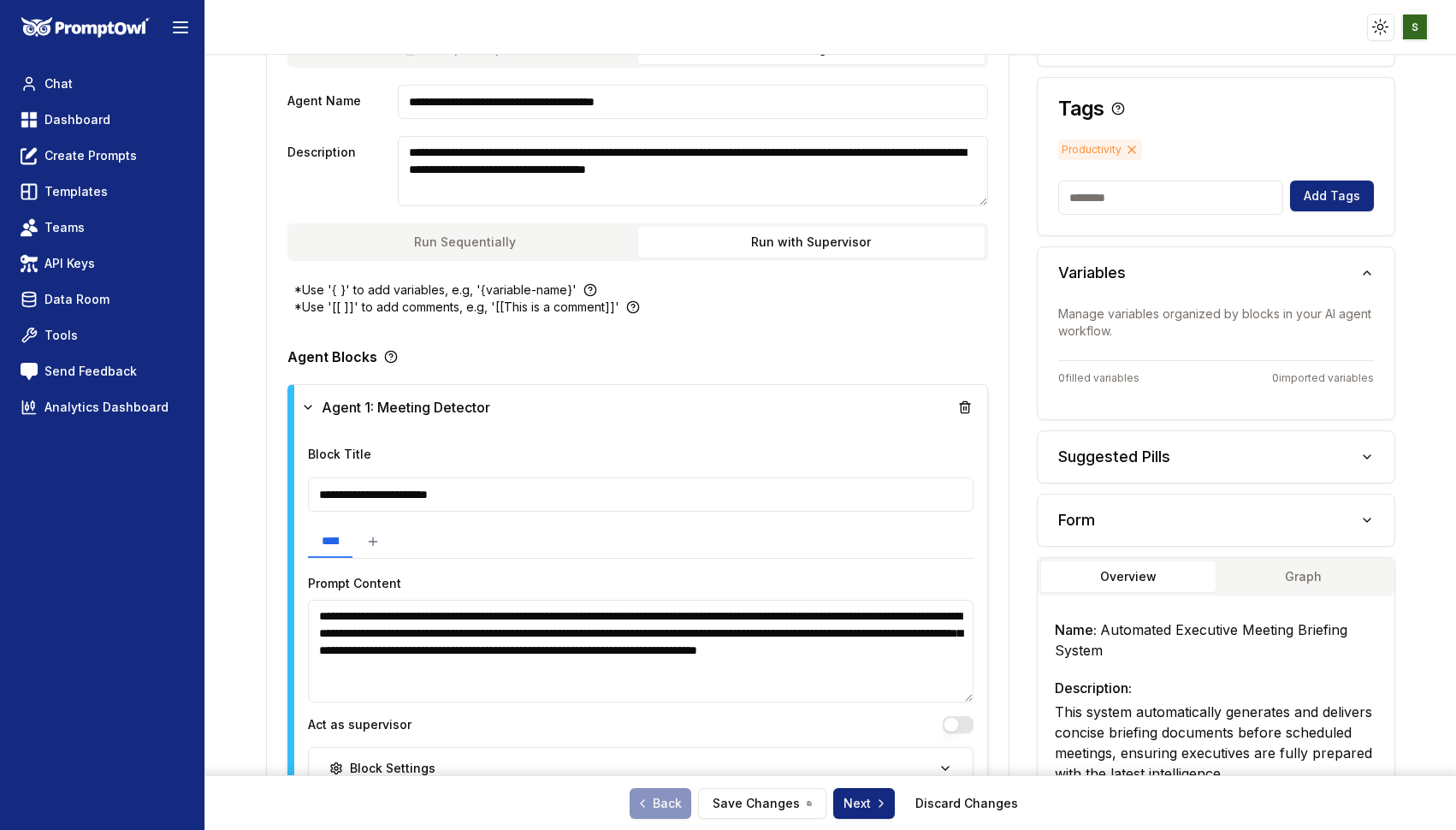
click at [810, 245] on button "Run with Supervisor" at bounding box center [811, 242] width 346 height 31
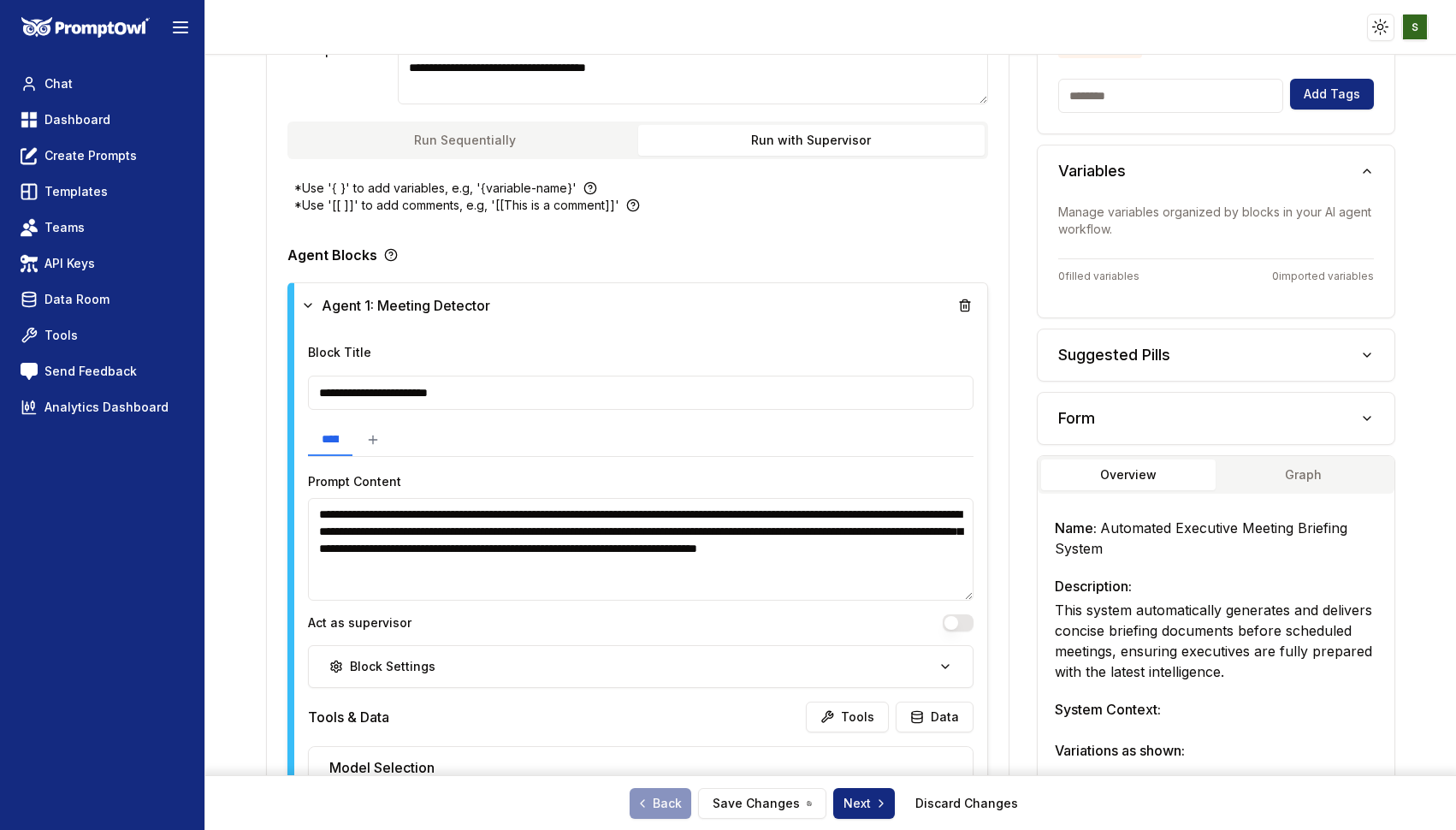
scroll to position [306, 0]
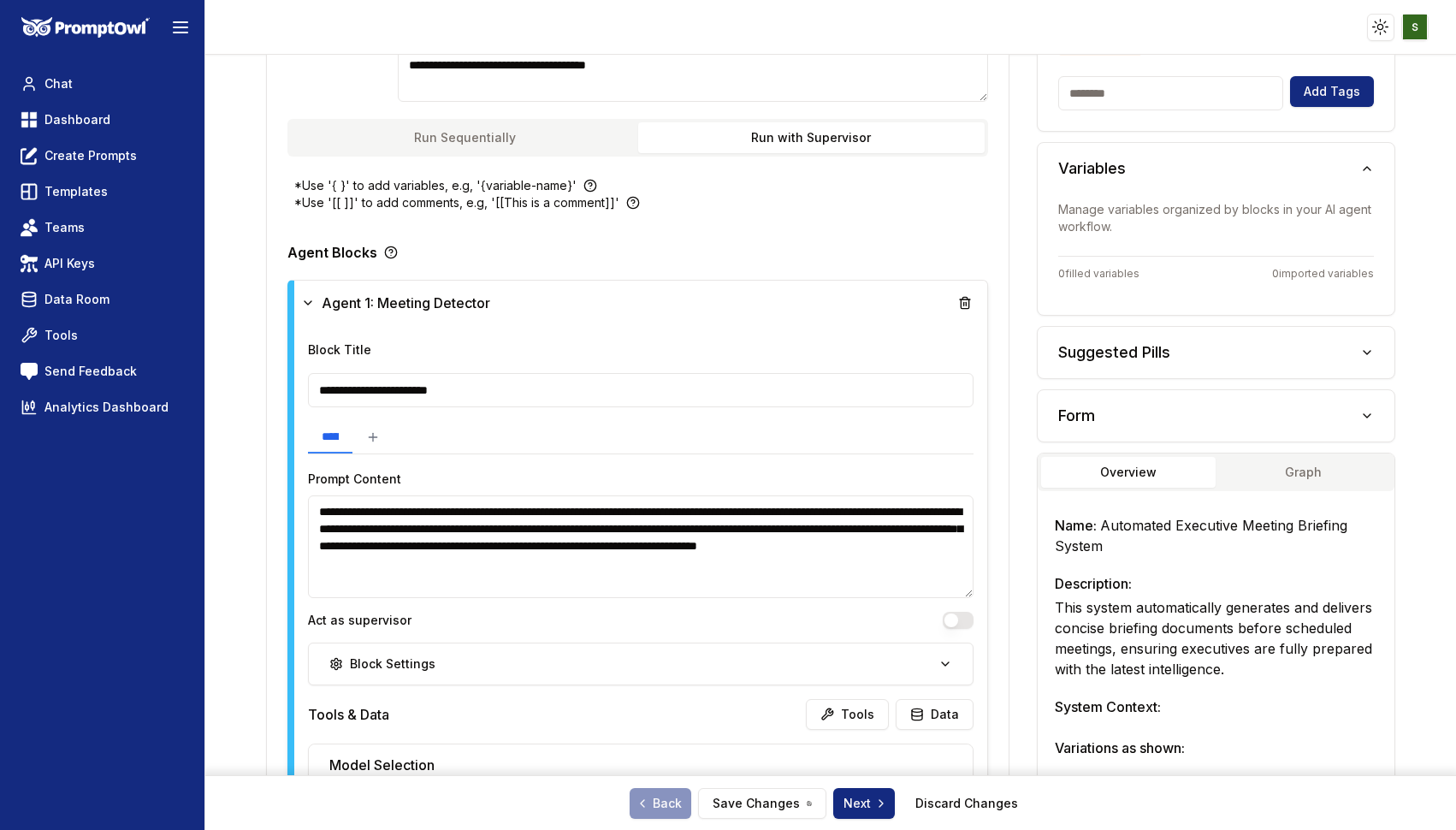
click at [810, 137] on button "Run with Supervisor" at bounding box center [811, 138] width 346 height 31
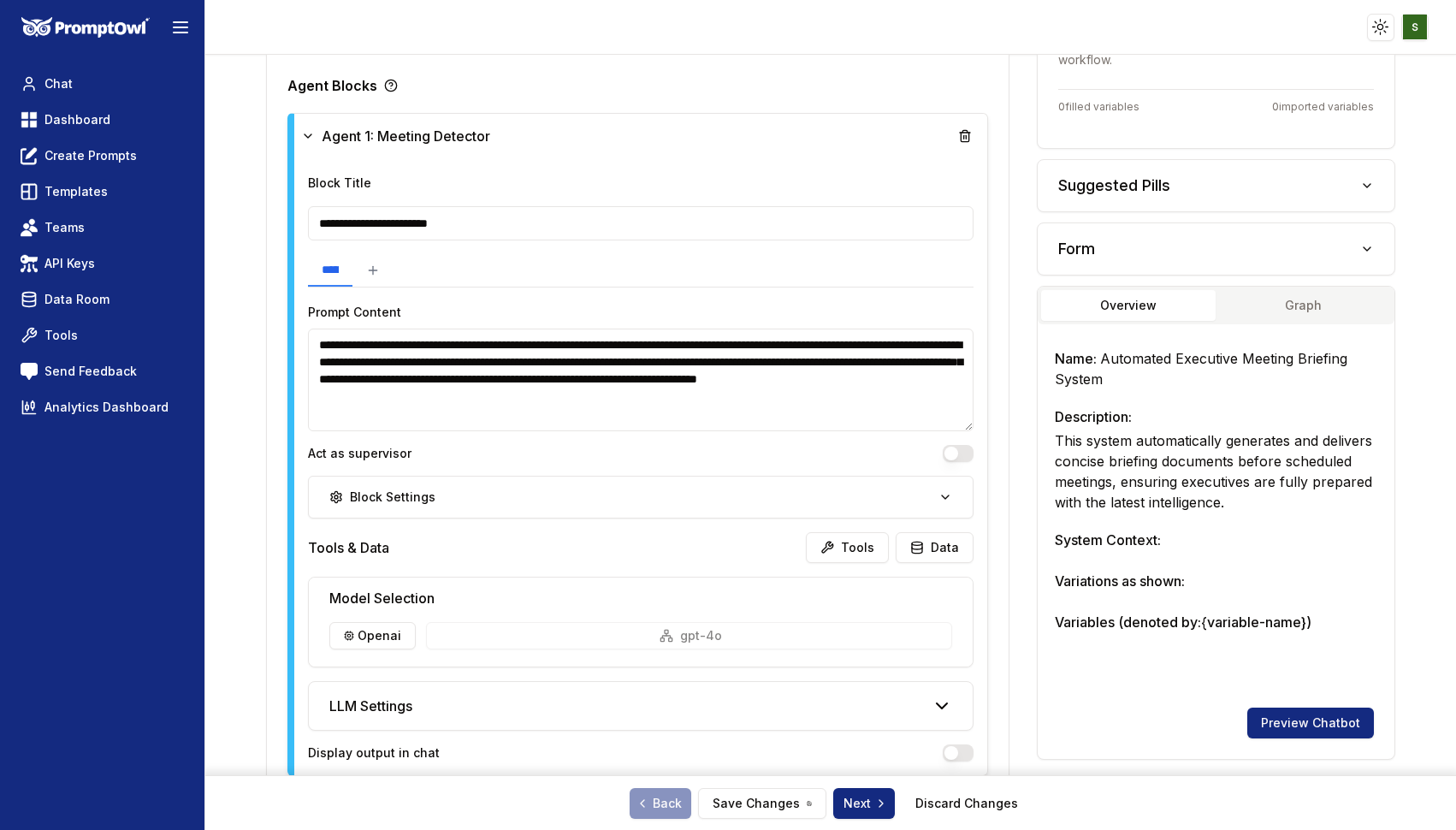
scroll to position [475, 0]
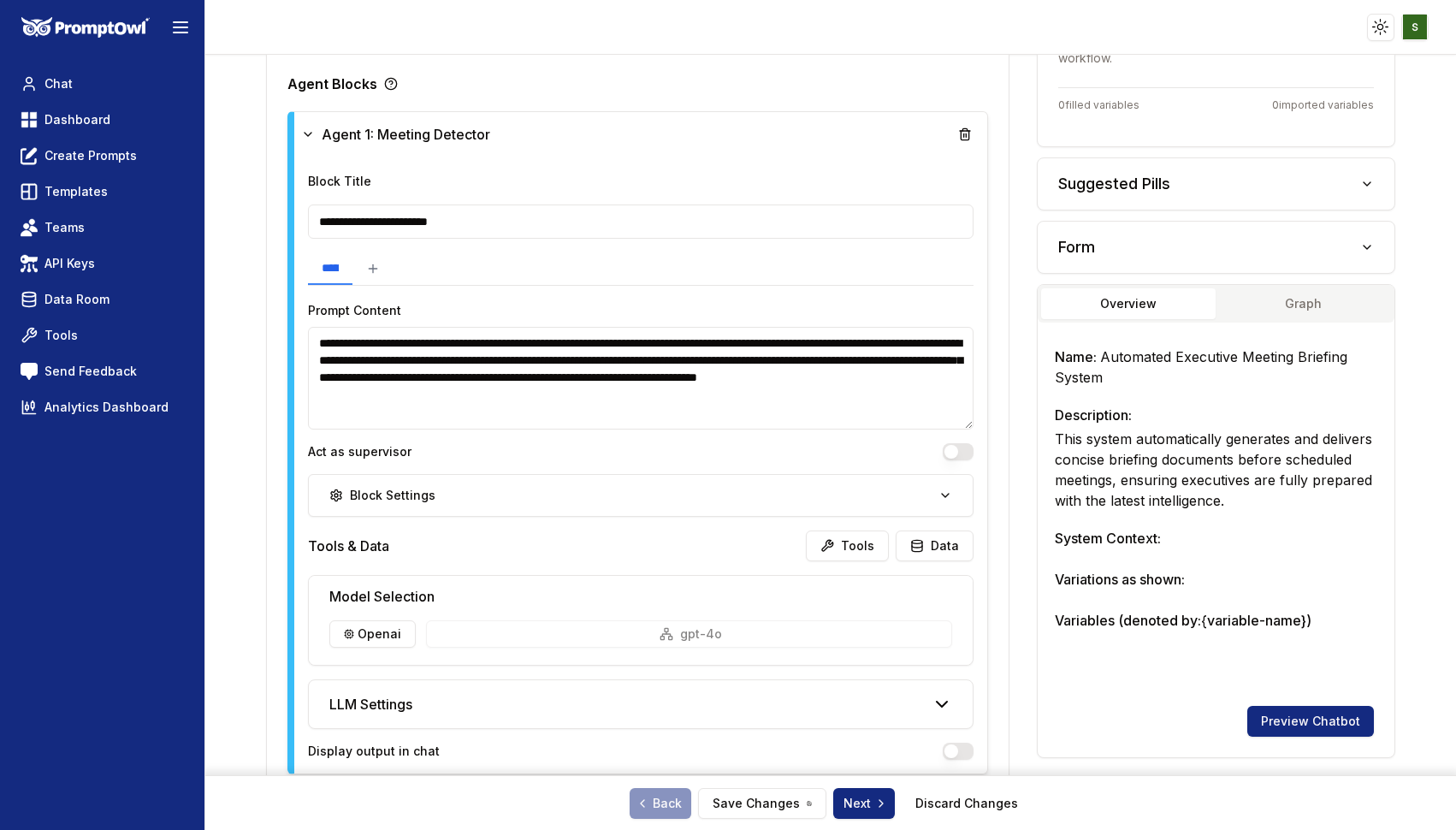
click at [710, 354] on textarea "**********" at bounding box center [640, 378] width 665 height 103
drag, startPoint x: 711, startPoint y: 357, endPoint x: 543, endPoint y: 363, distance: 168.1
click at [543, 363] on textarea "**********" at bounding box center [640, 378] width 665 height 103
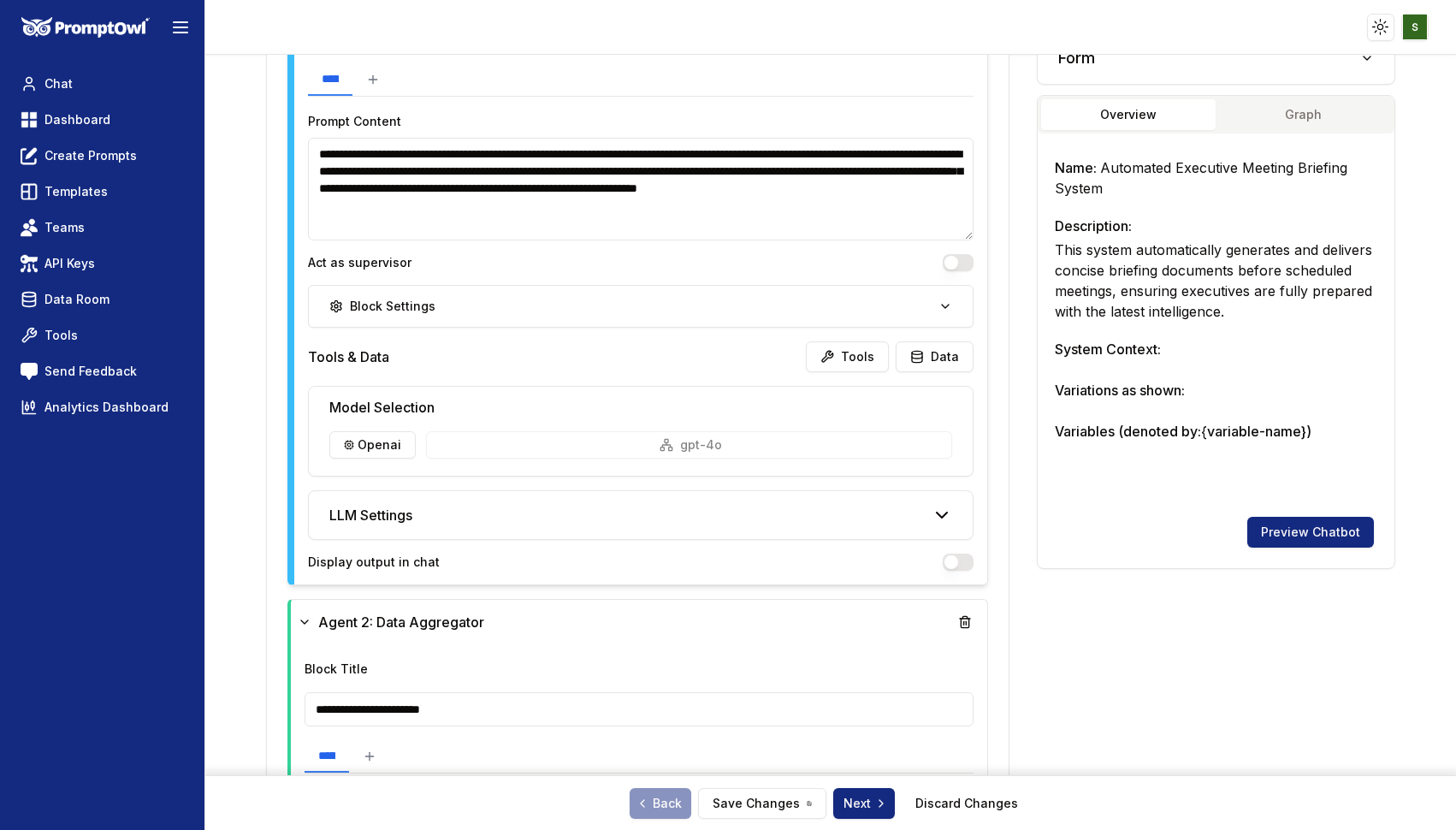
scroll to position [670, 0]
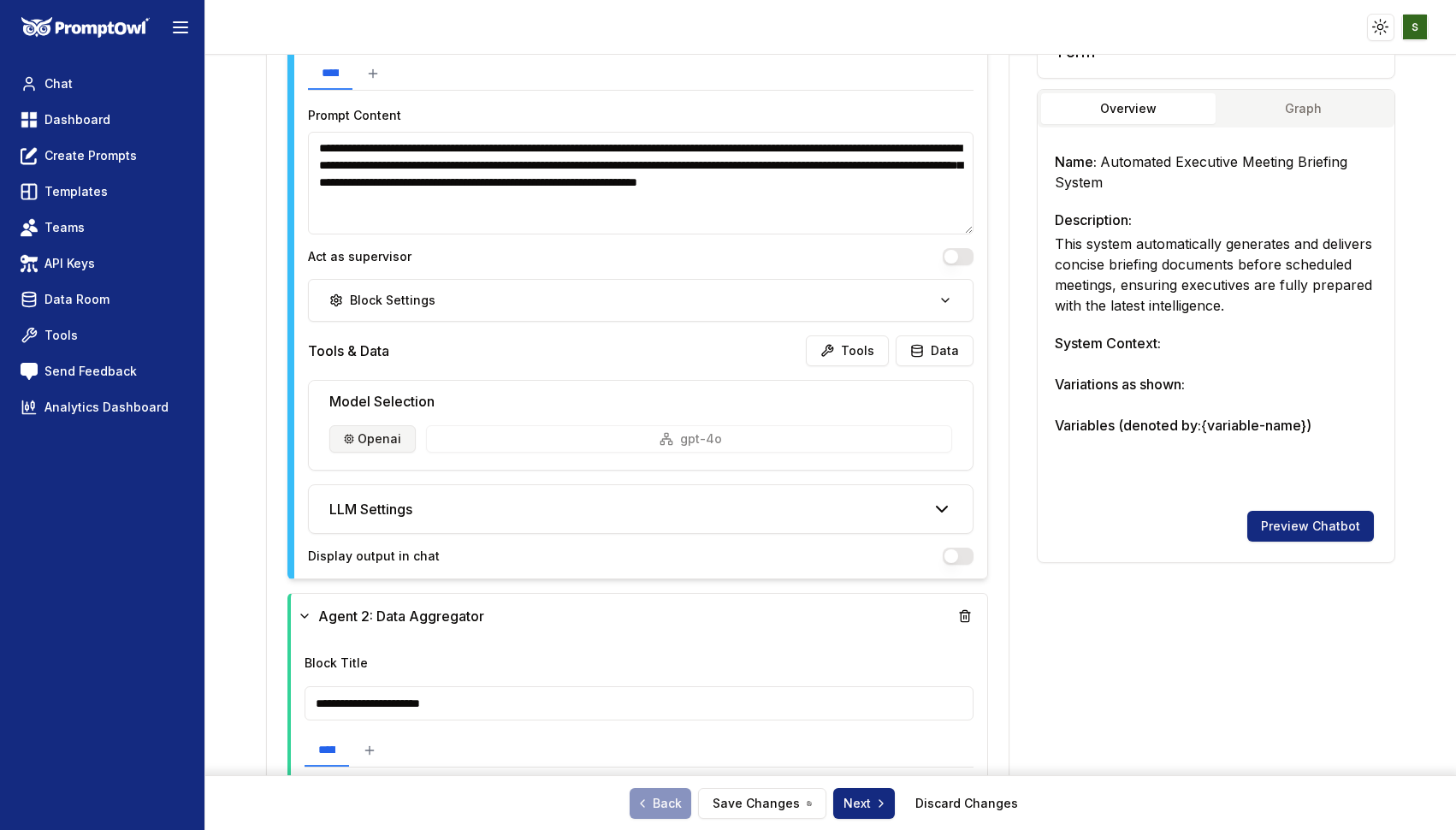
type textarea "**********"
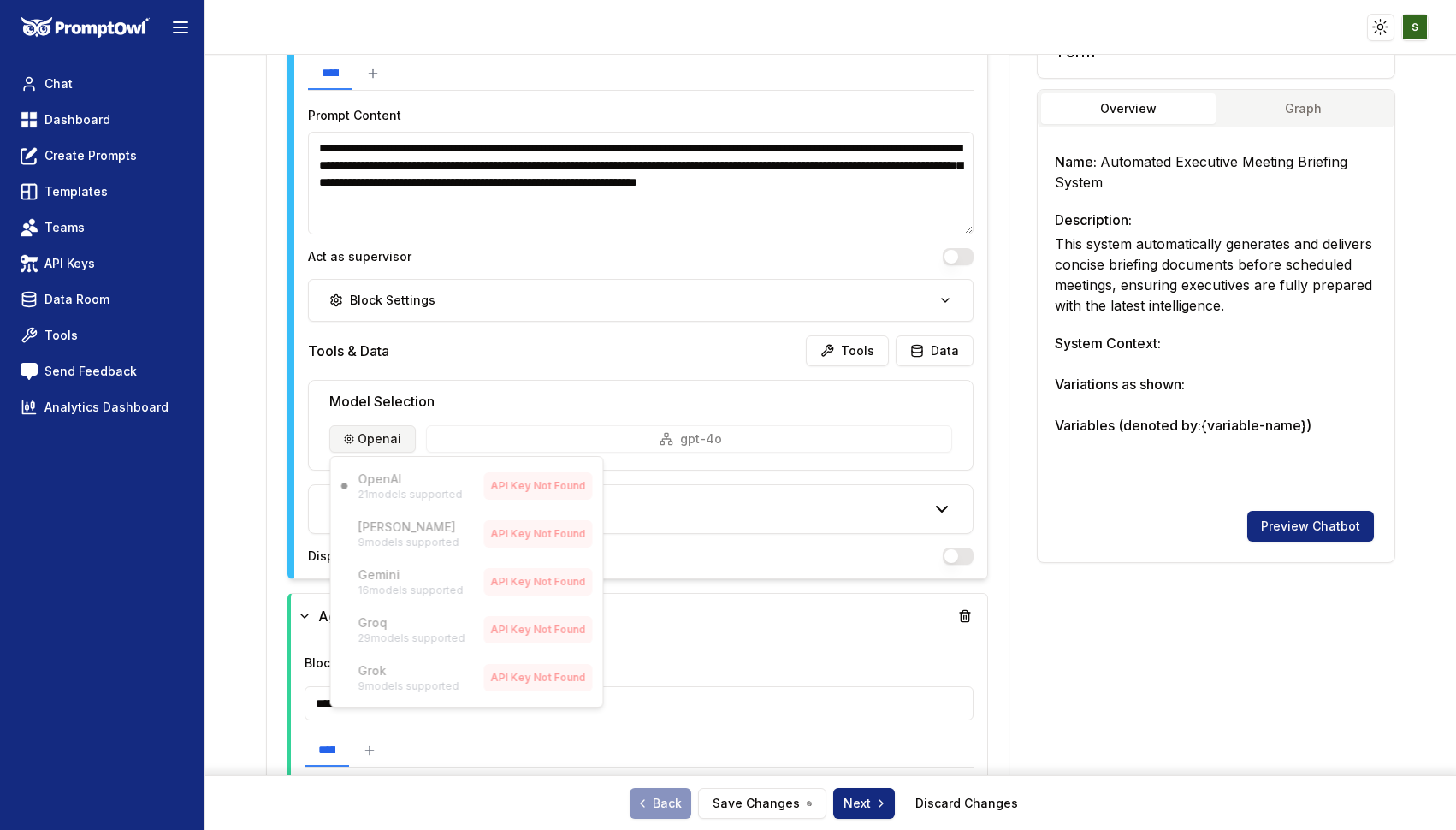
click at [388, 436] on html "**********" at bounding box center [728, 415] width 1456 height 830
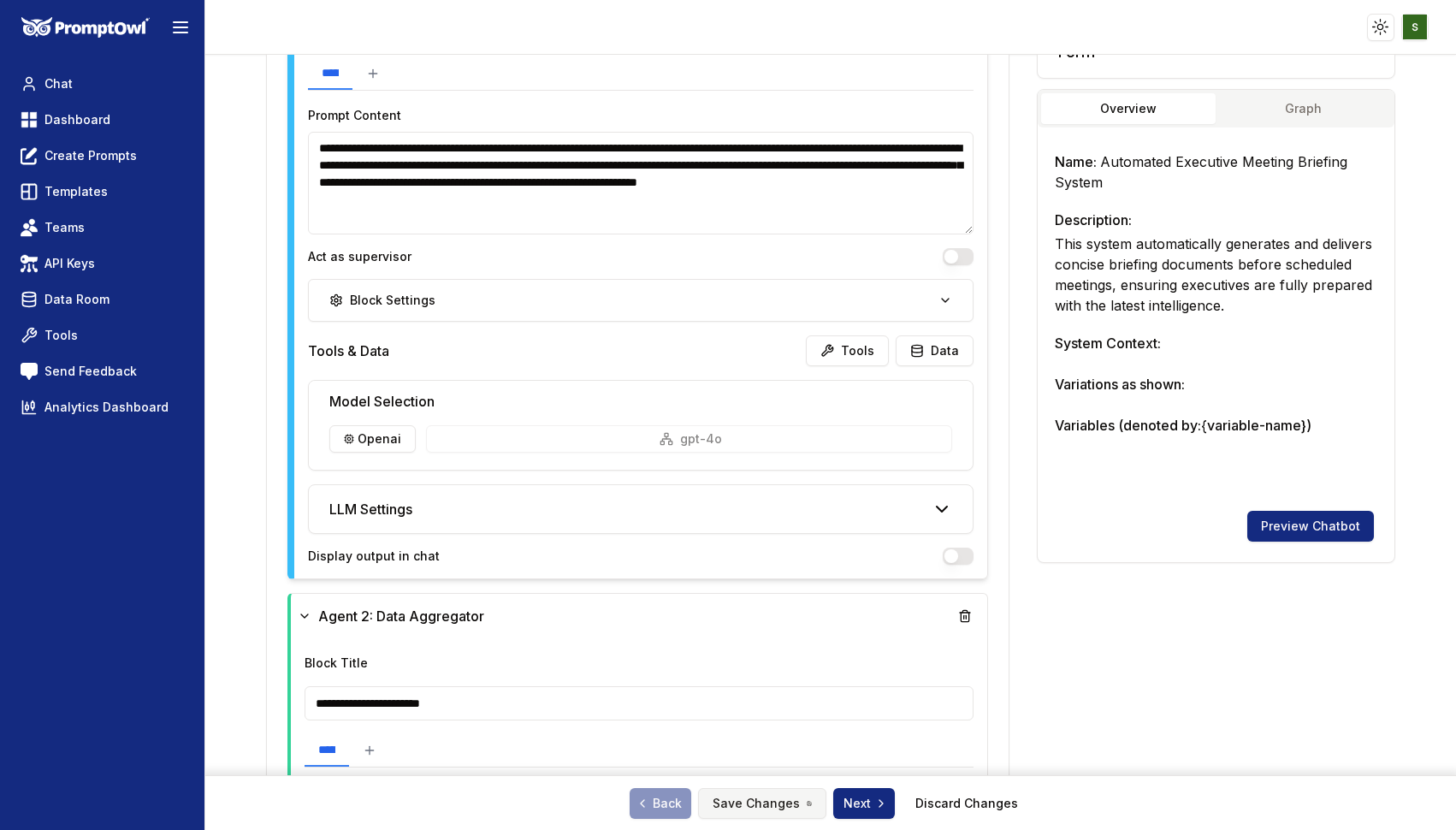
click at [778, 803] on button "Save Changes" at bounding box center [762, 803] width 128 height 31
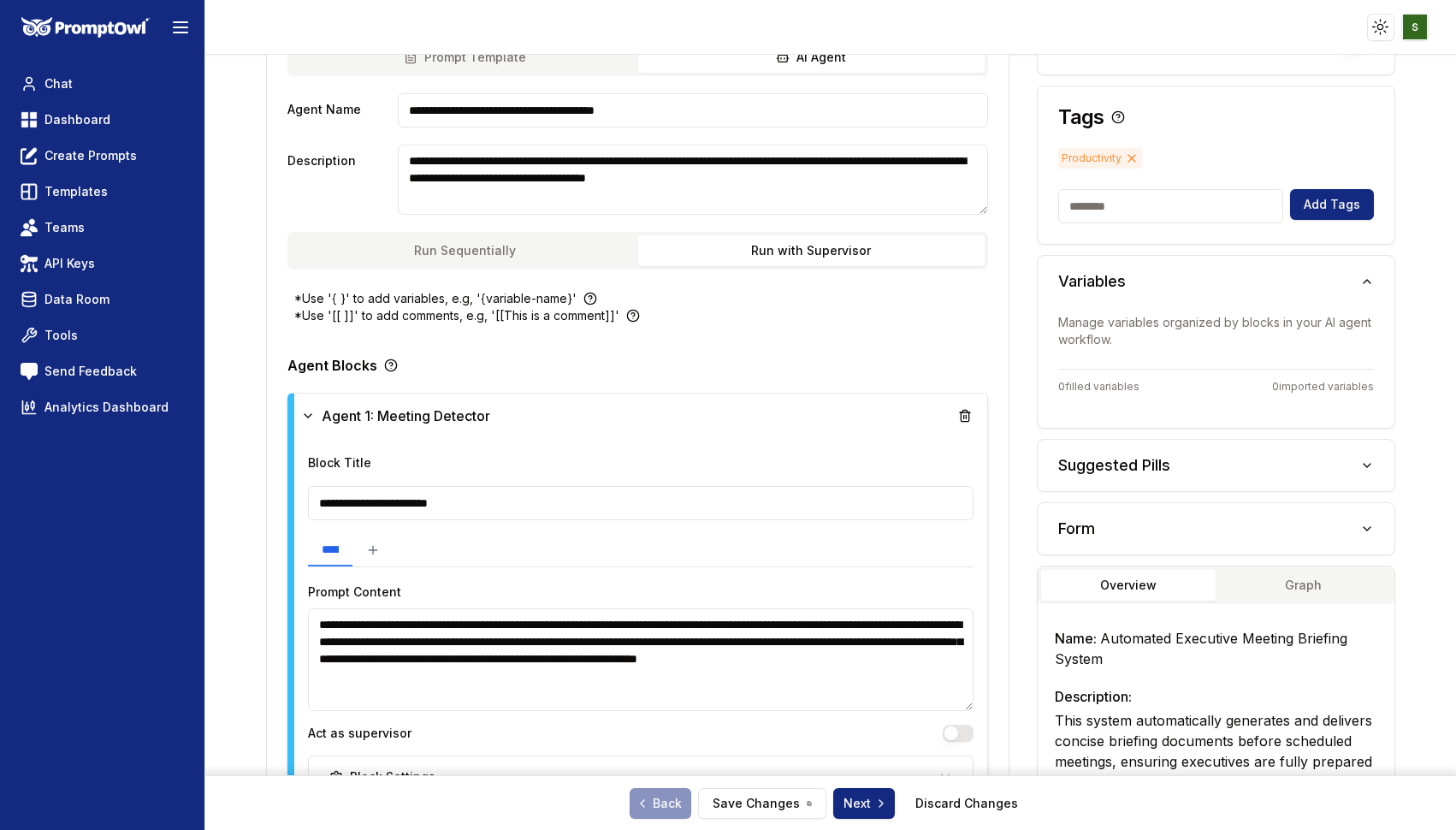
scroll to position [137, 0]
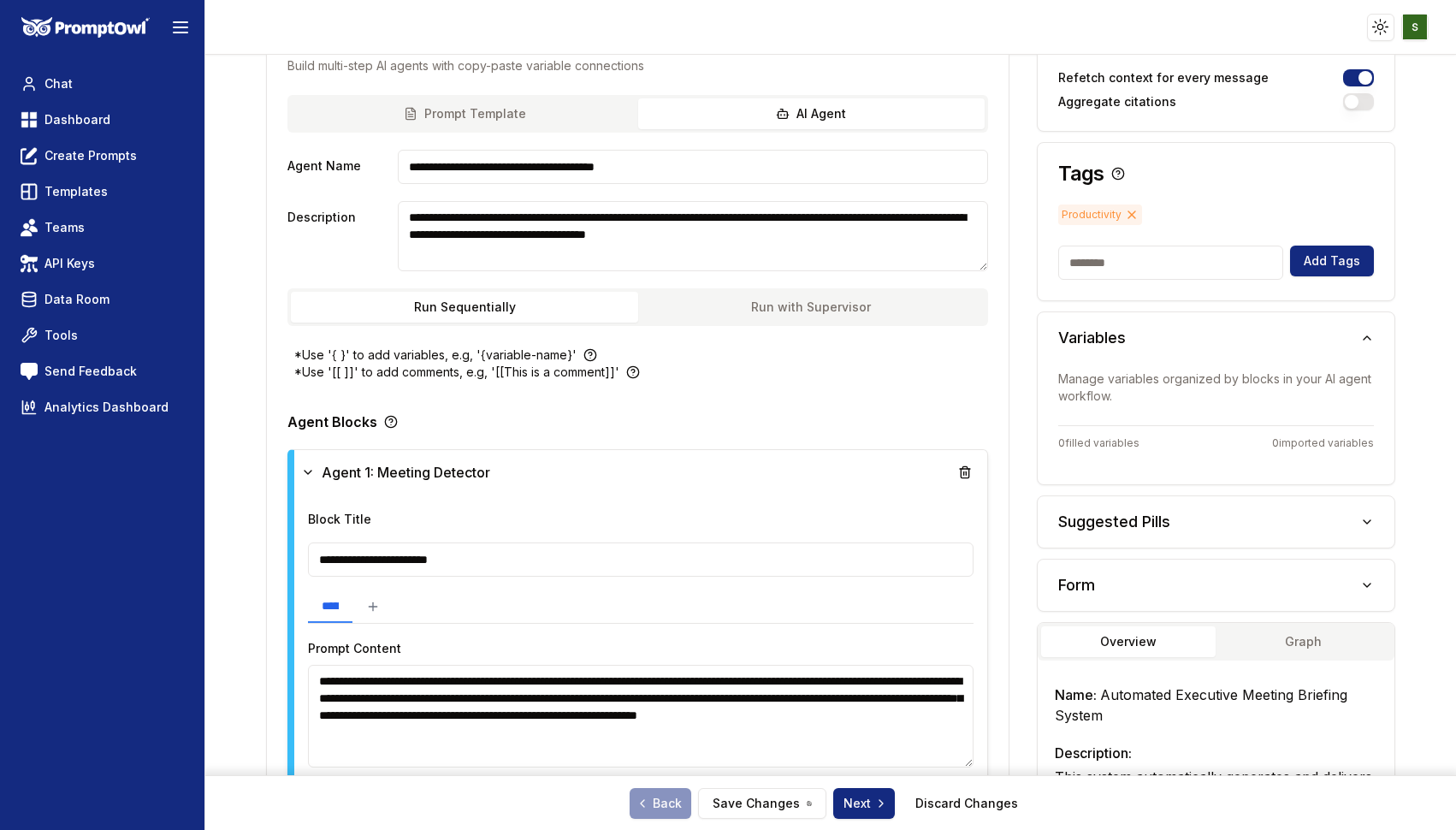
click at [504, 308] on button "Run Sequentially" at bounding box center [464, 307] width 346 height 31
click at [748, 809] on button "Save Changes" at bounding box center [762, 803] width 128 height 31
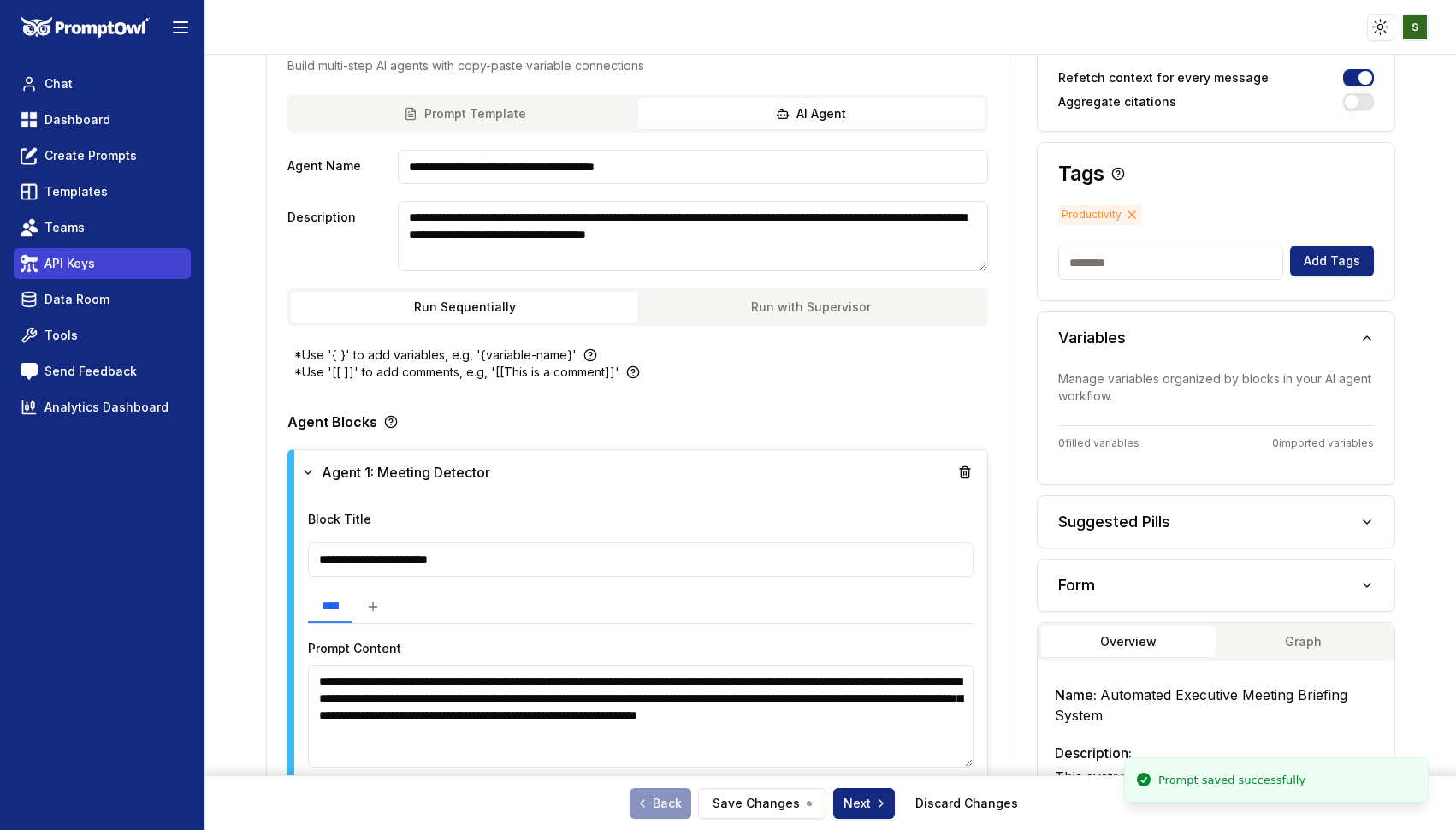
click at [77, 258] on span "API Keys" at bounding box center [70, 264] width 51 height 18
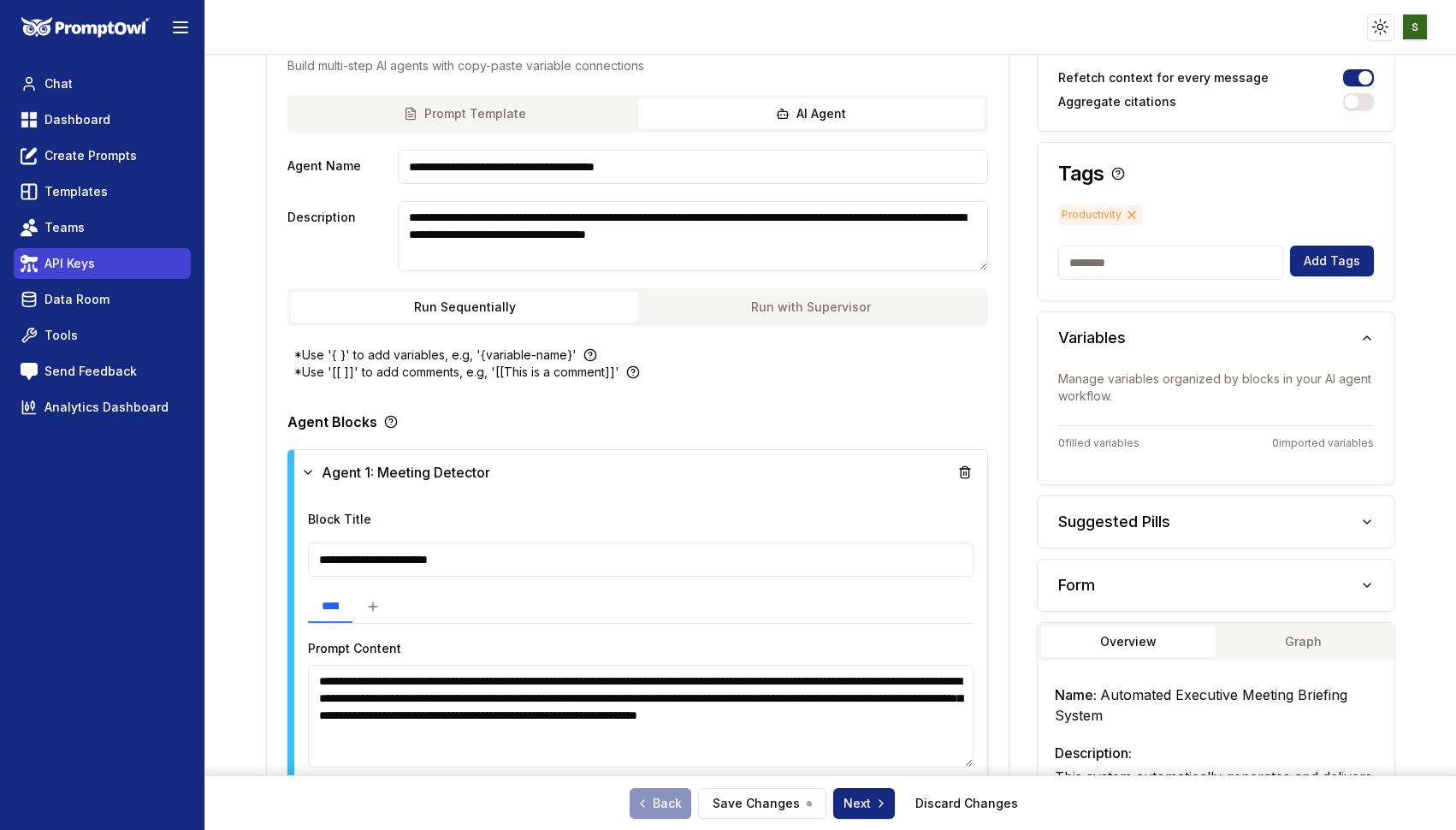
scroll to position [46, 0]
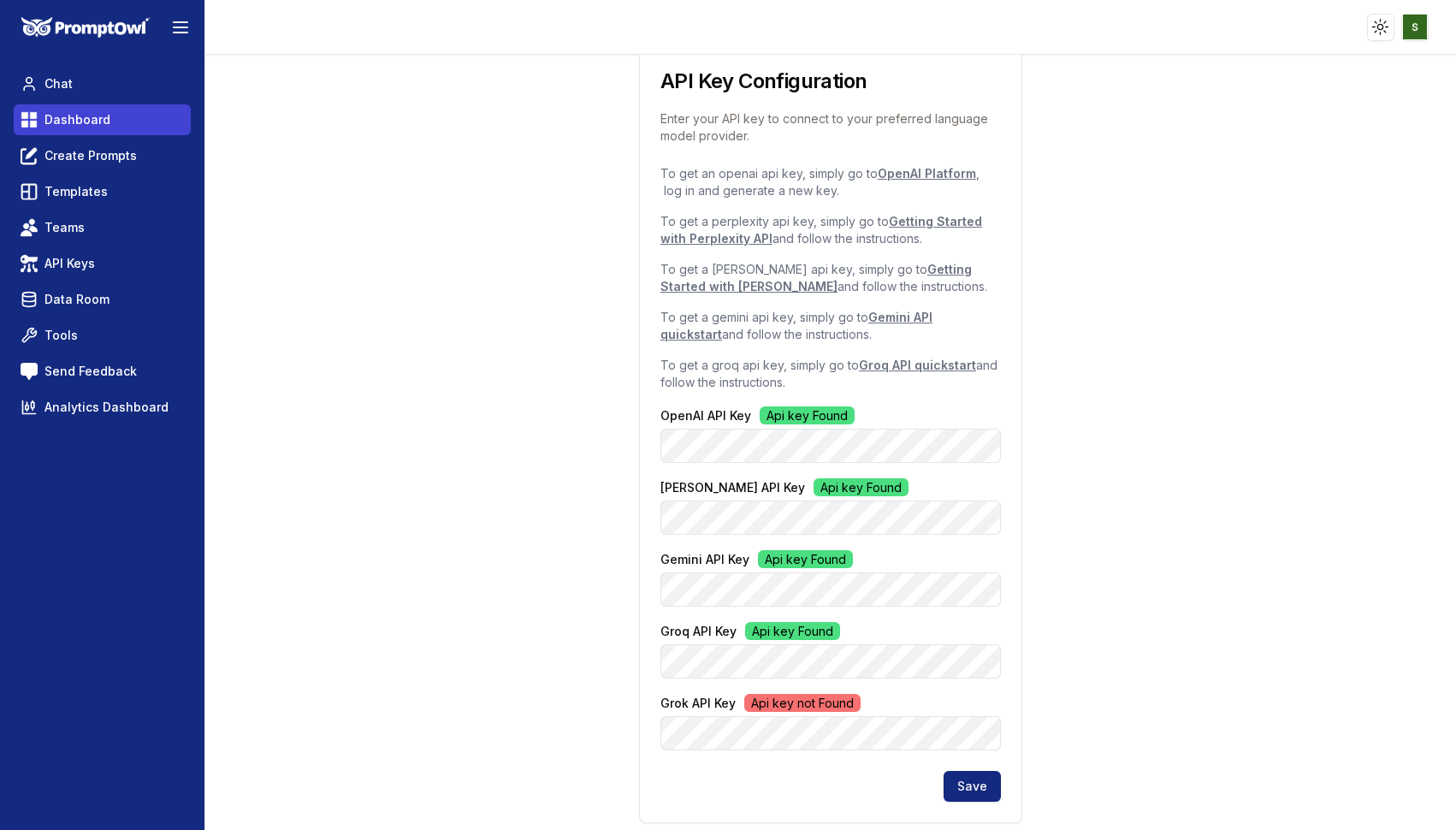
click at [107, 110] on link "Dashboard" at bounding box center [103, 119] width 177 height 31
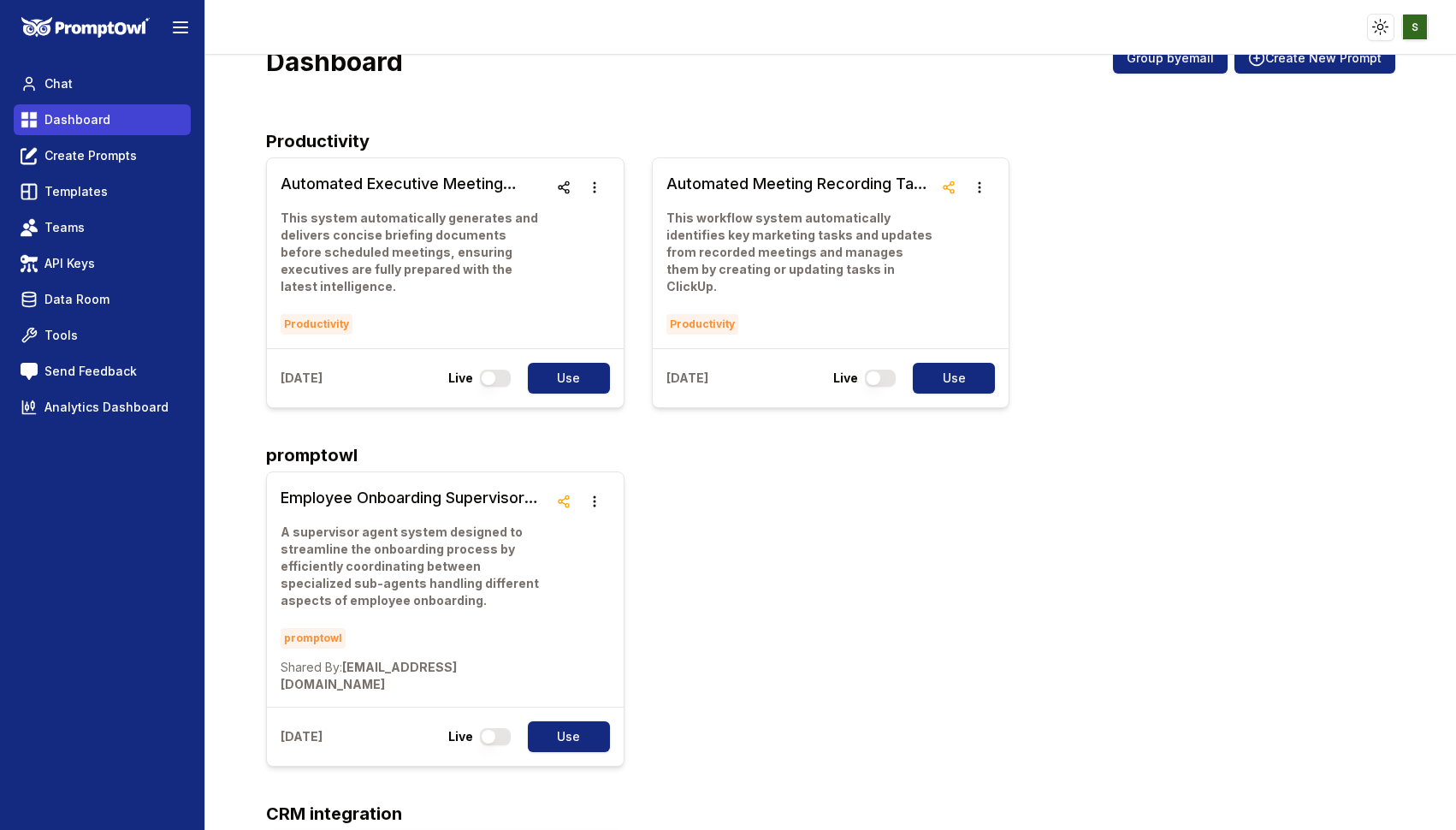
scroll to position [7, 0]
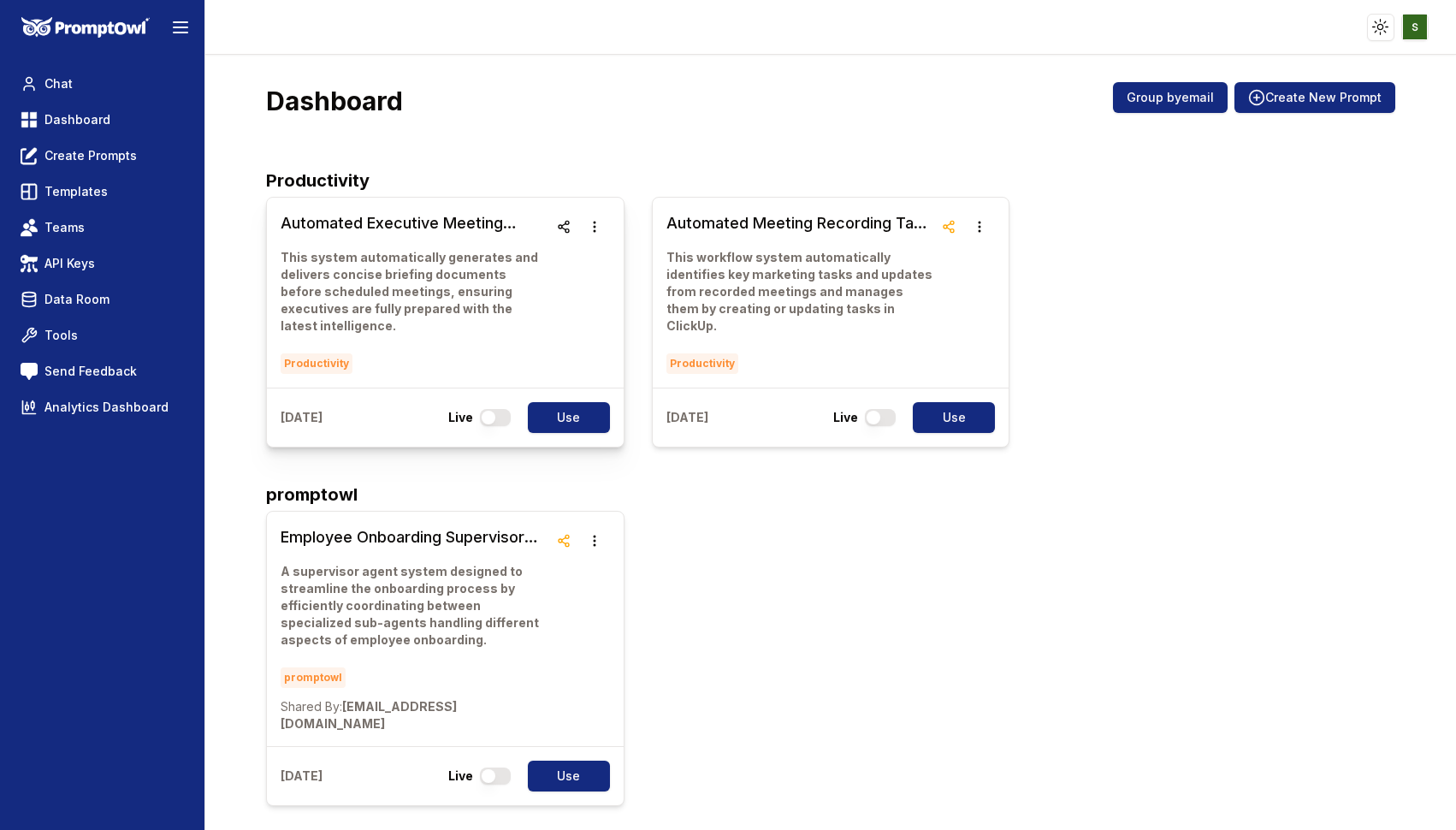
click at [406, 262] on p "This system automatically generates and delivers concise briefing documents bef…" at bounding box center [414, 292] width 266 height 86
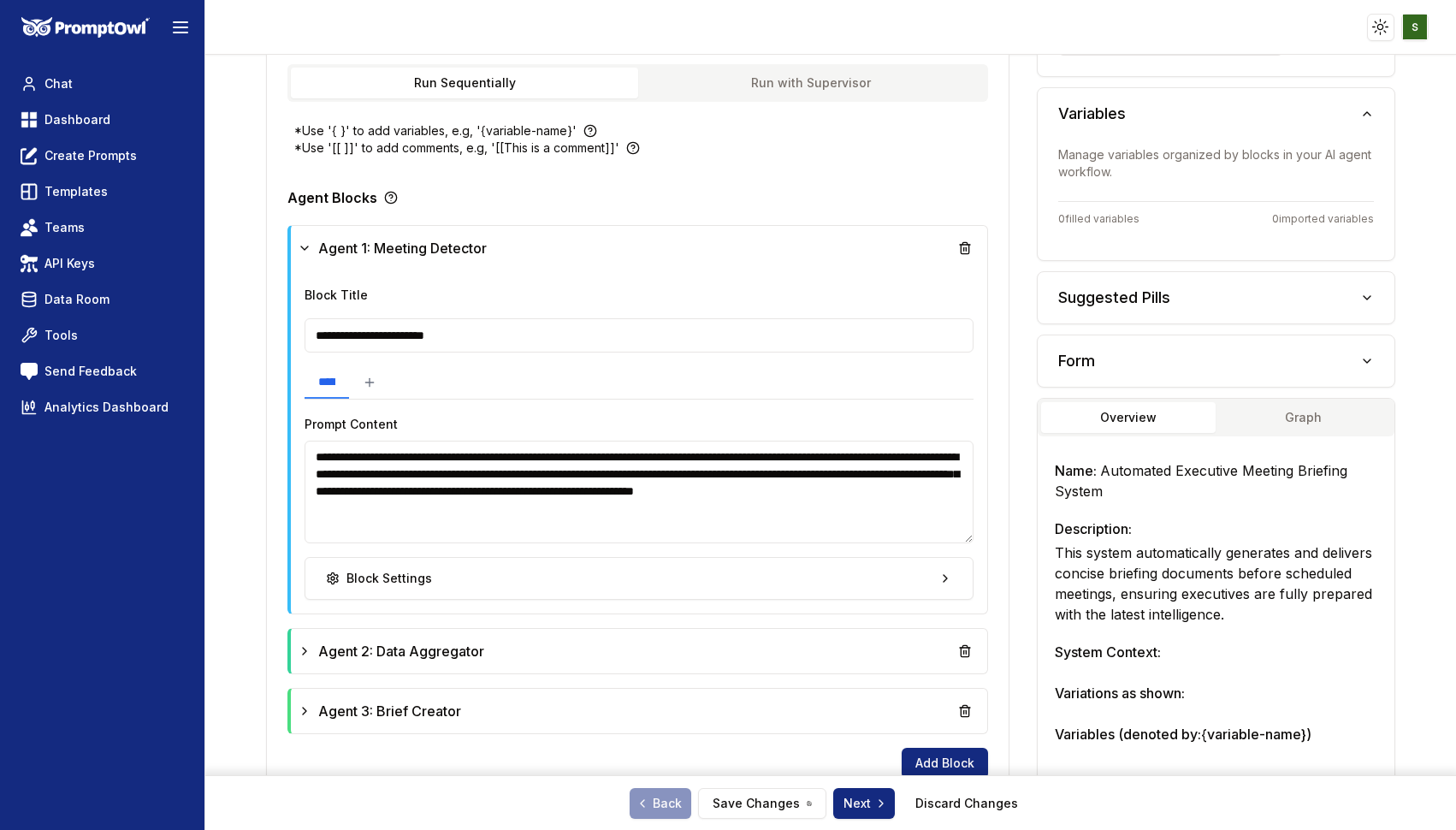
scroll to position [479, 0]
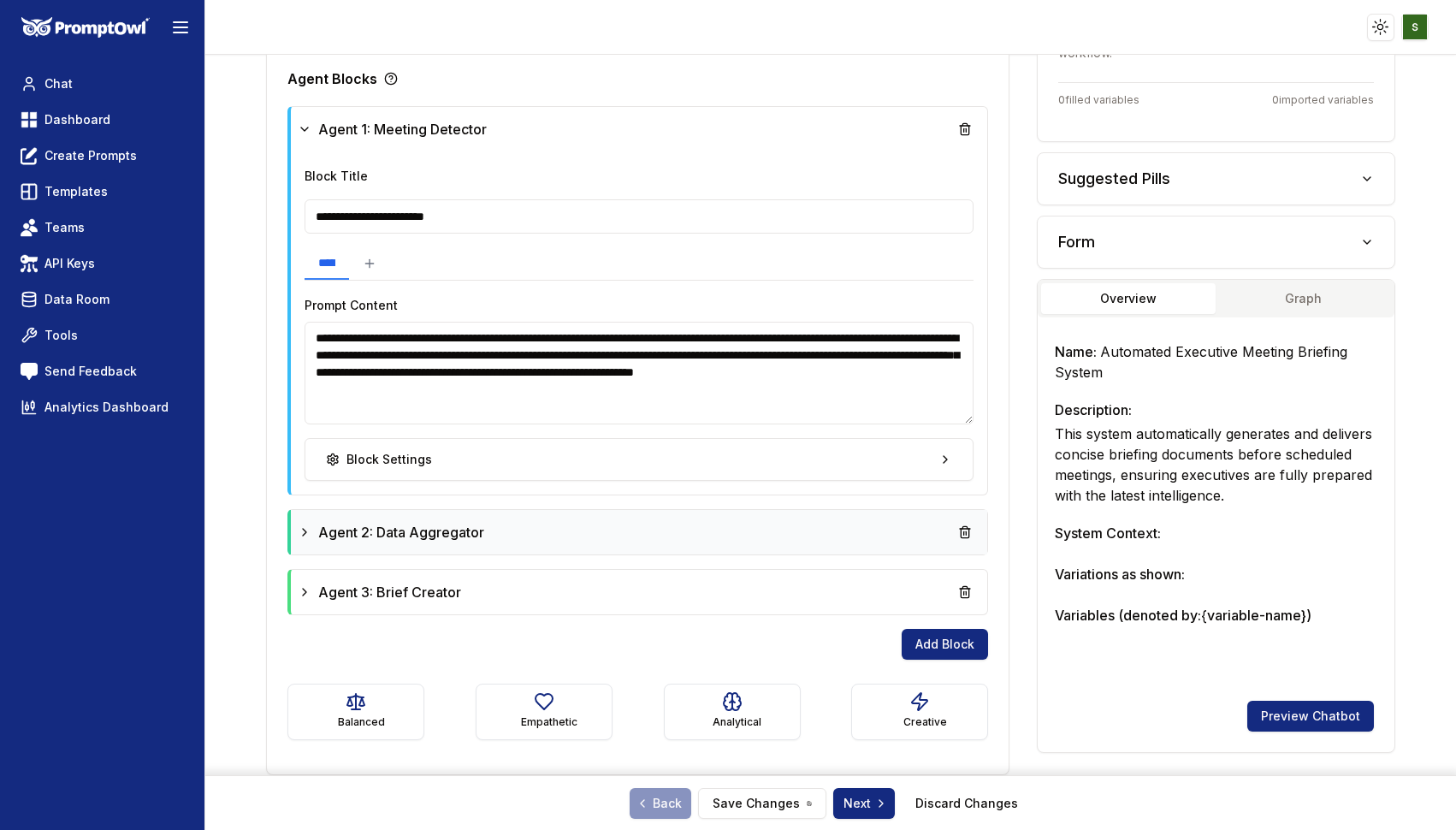
click at [583, 539] on div "Agent 2: Data Aggregator" at bounding box center [639, 531] width 683 height 31
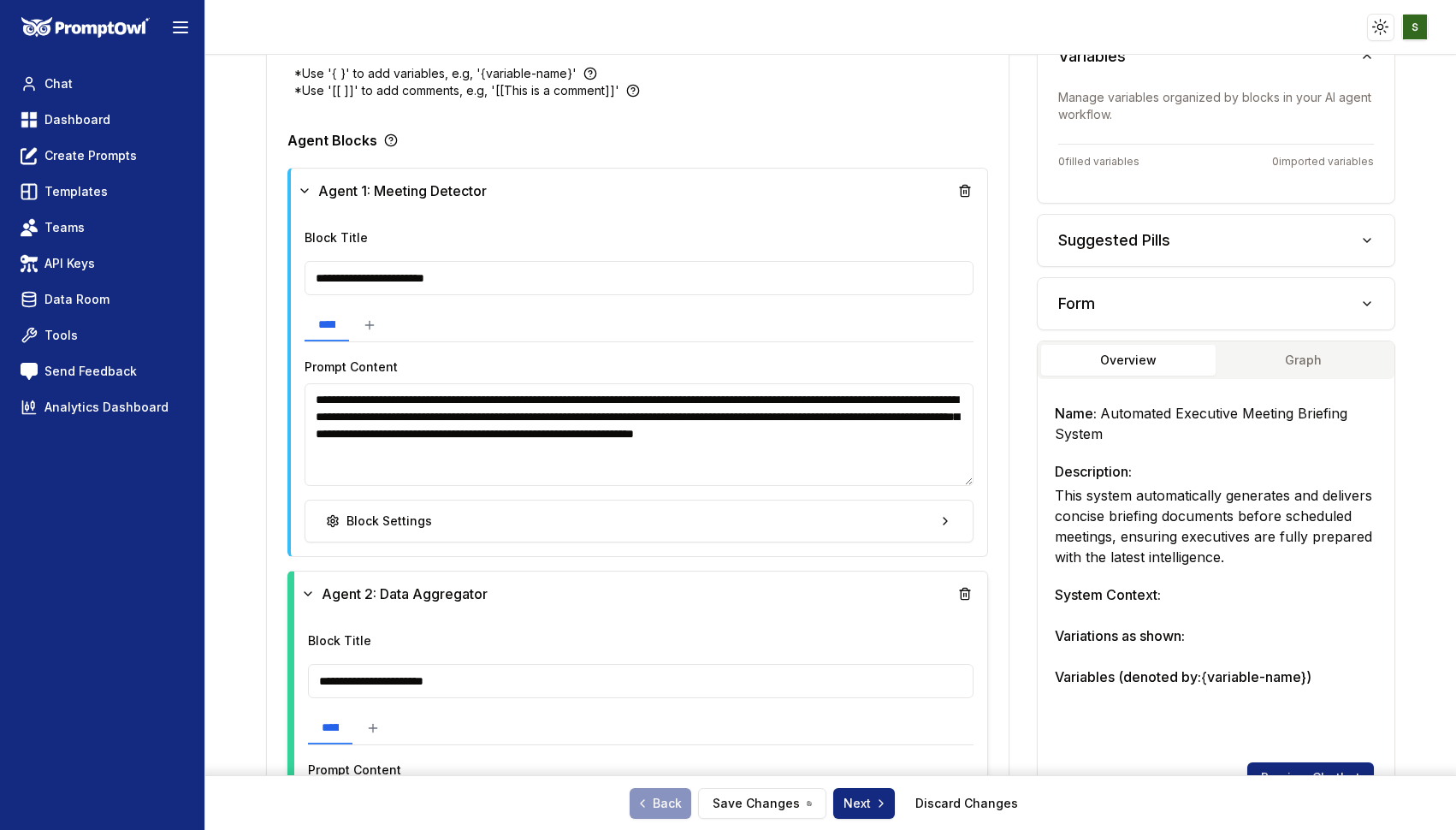
scroll to position [410, 0]
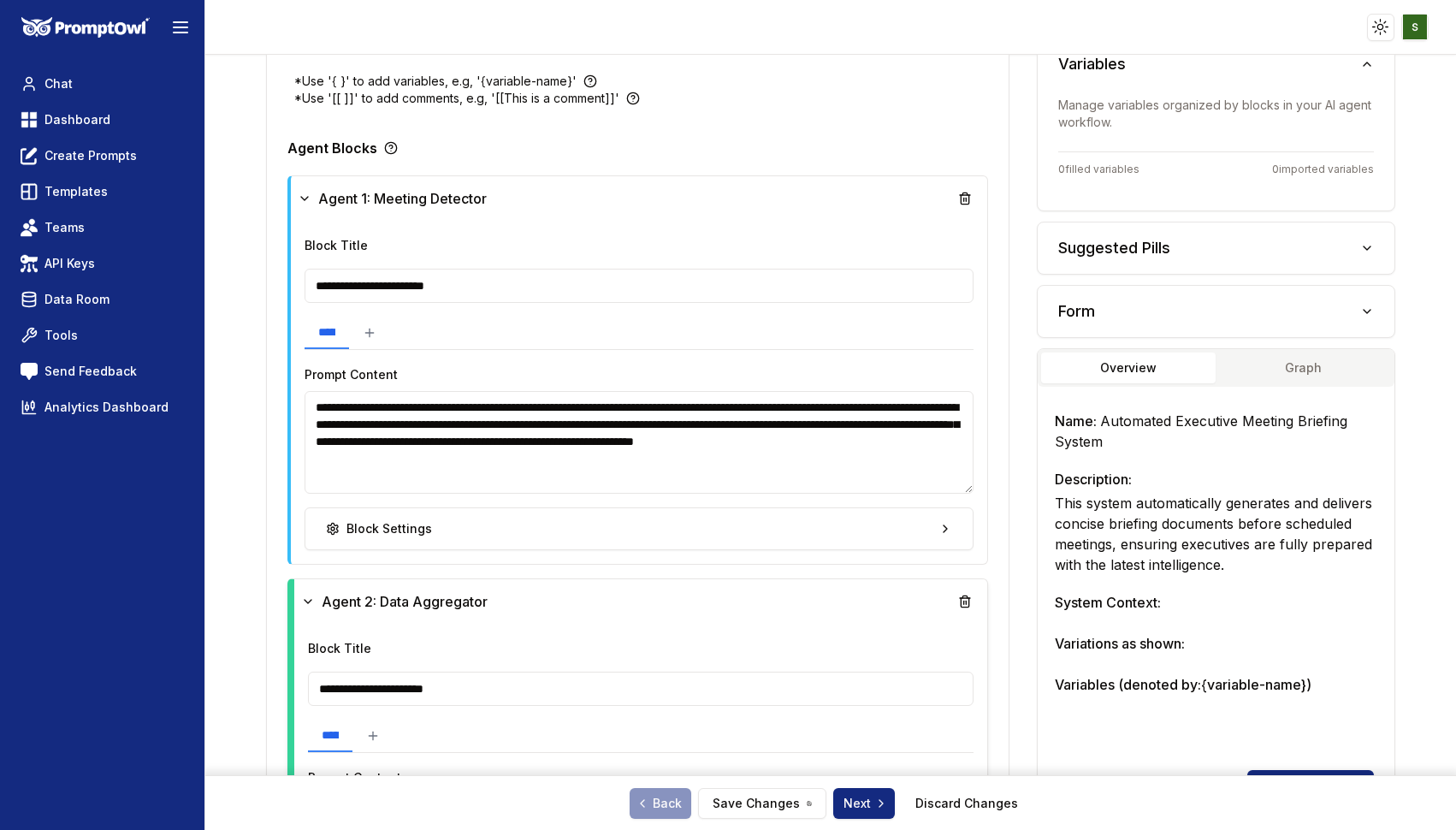
click at [380, 443] on textarea "**********" at bounding box center [638, 442] width 669 height 103
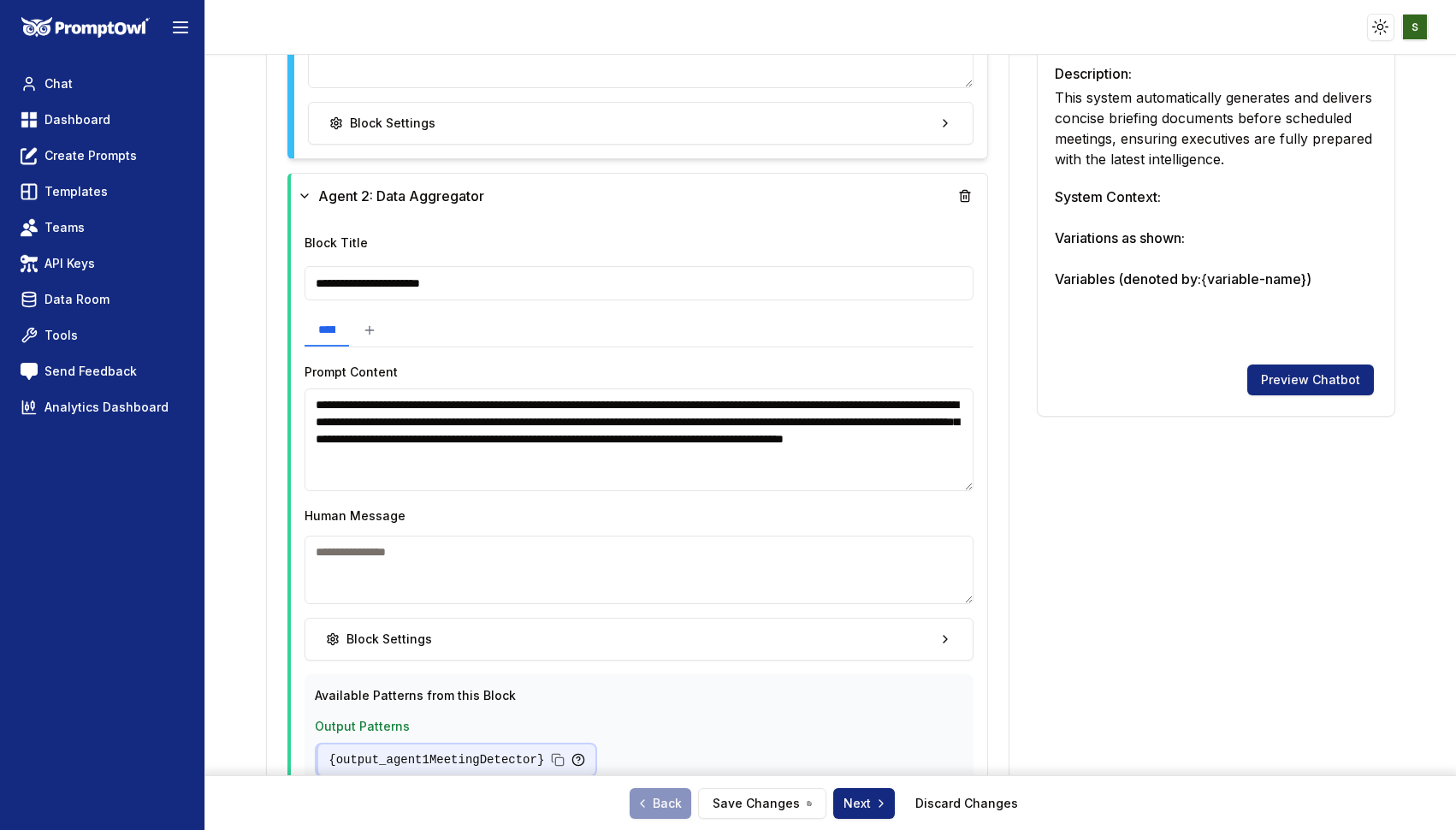
scroll to position [824, 0]
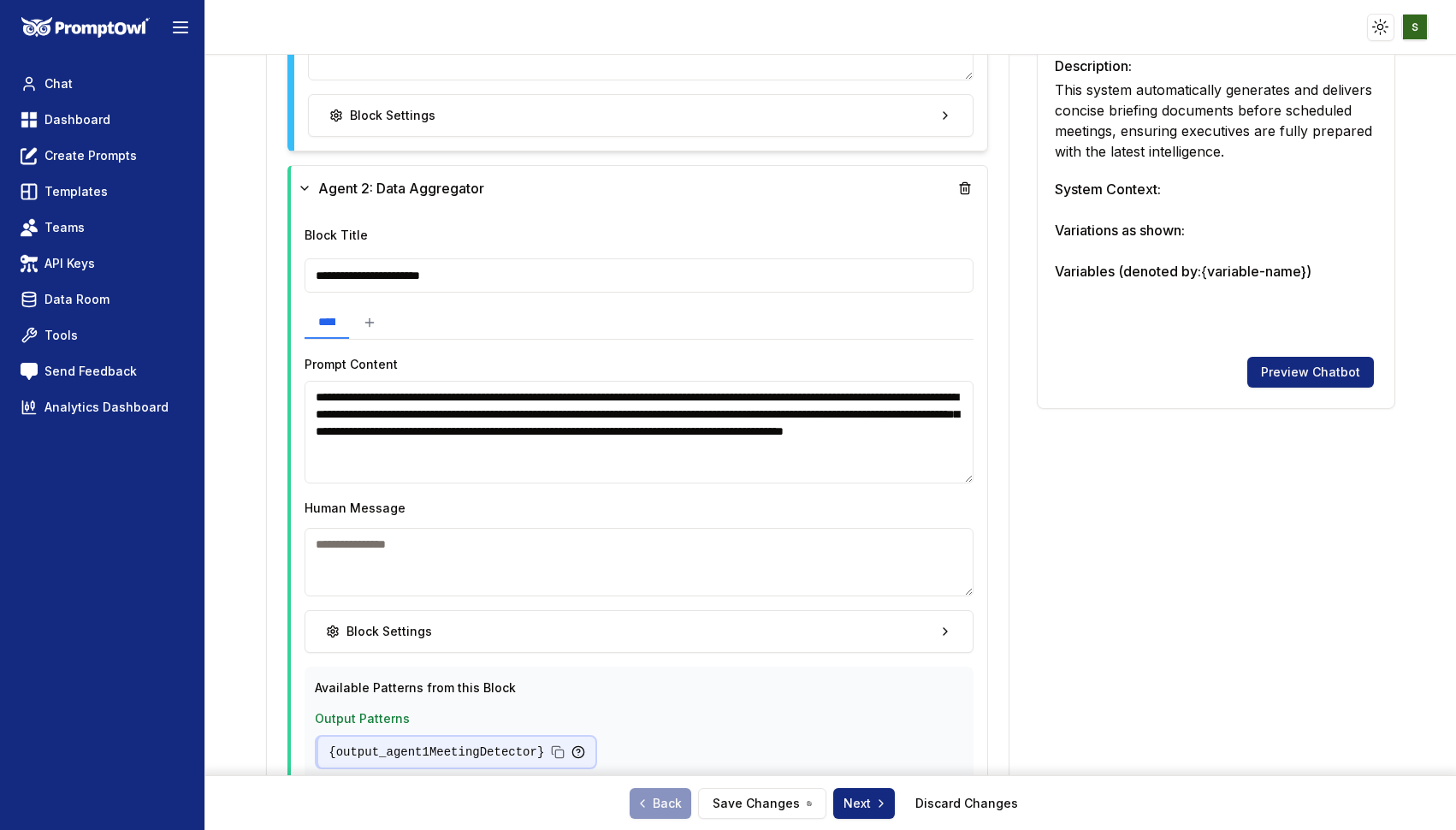
type textarea "**********"
click at [460, 415] on textarea "**********" at bounding box center [638, 431] width 669 height 103
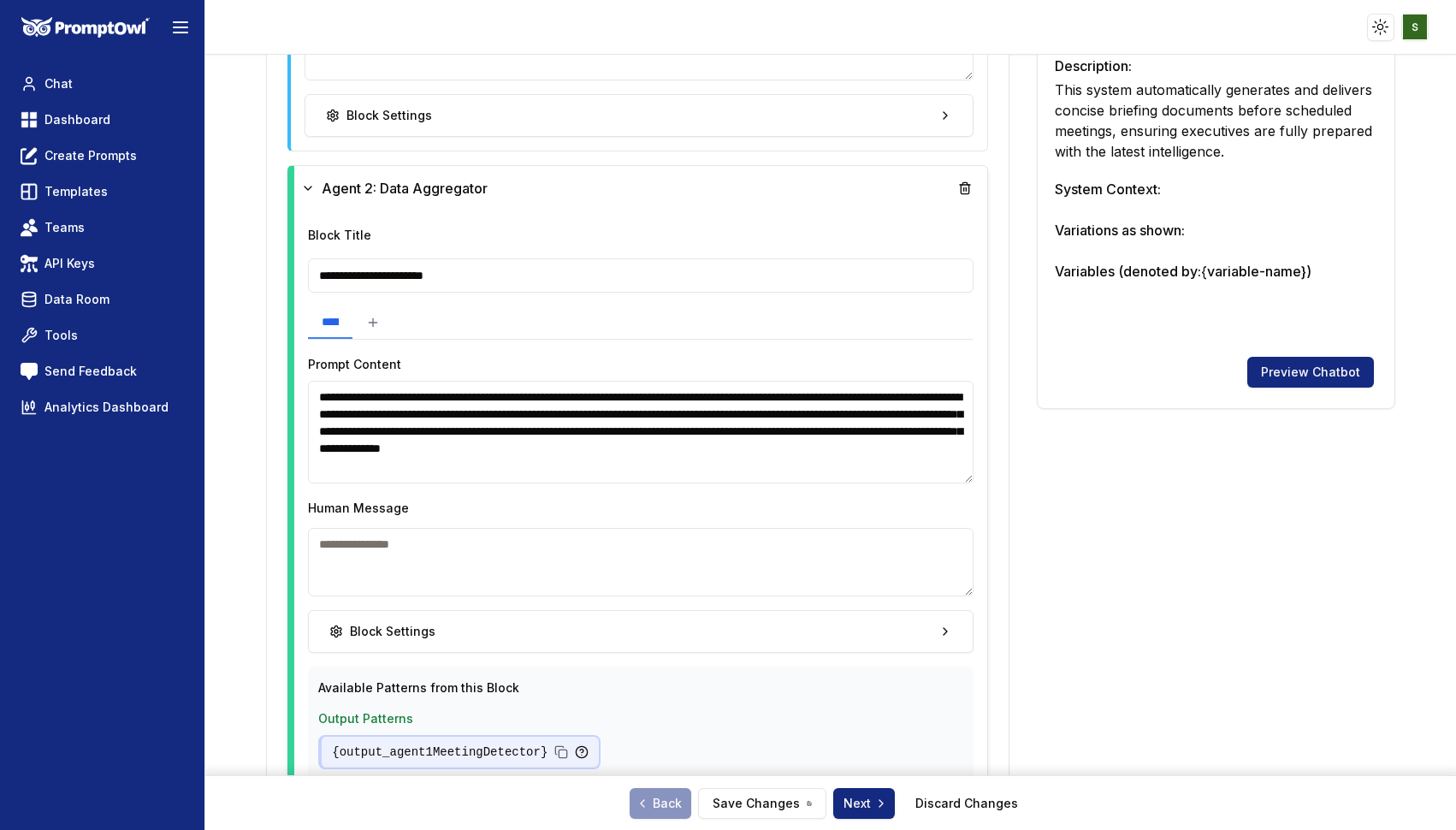
scroll to position [16, 0]
click at [550, 429] on textarea "**********" at bounding box center [640, 431] width 665 height 103
click at [460, 429] on textarea "**********" at bounding box center [640, 431] width 665 height 103
click at [528, 432] on textarea "**********" at bounding box center [640, 431] width 665 height 103
click at [838, 450] on textarea "**********" at bounding box center [640, 431] width 665 height 103
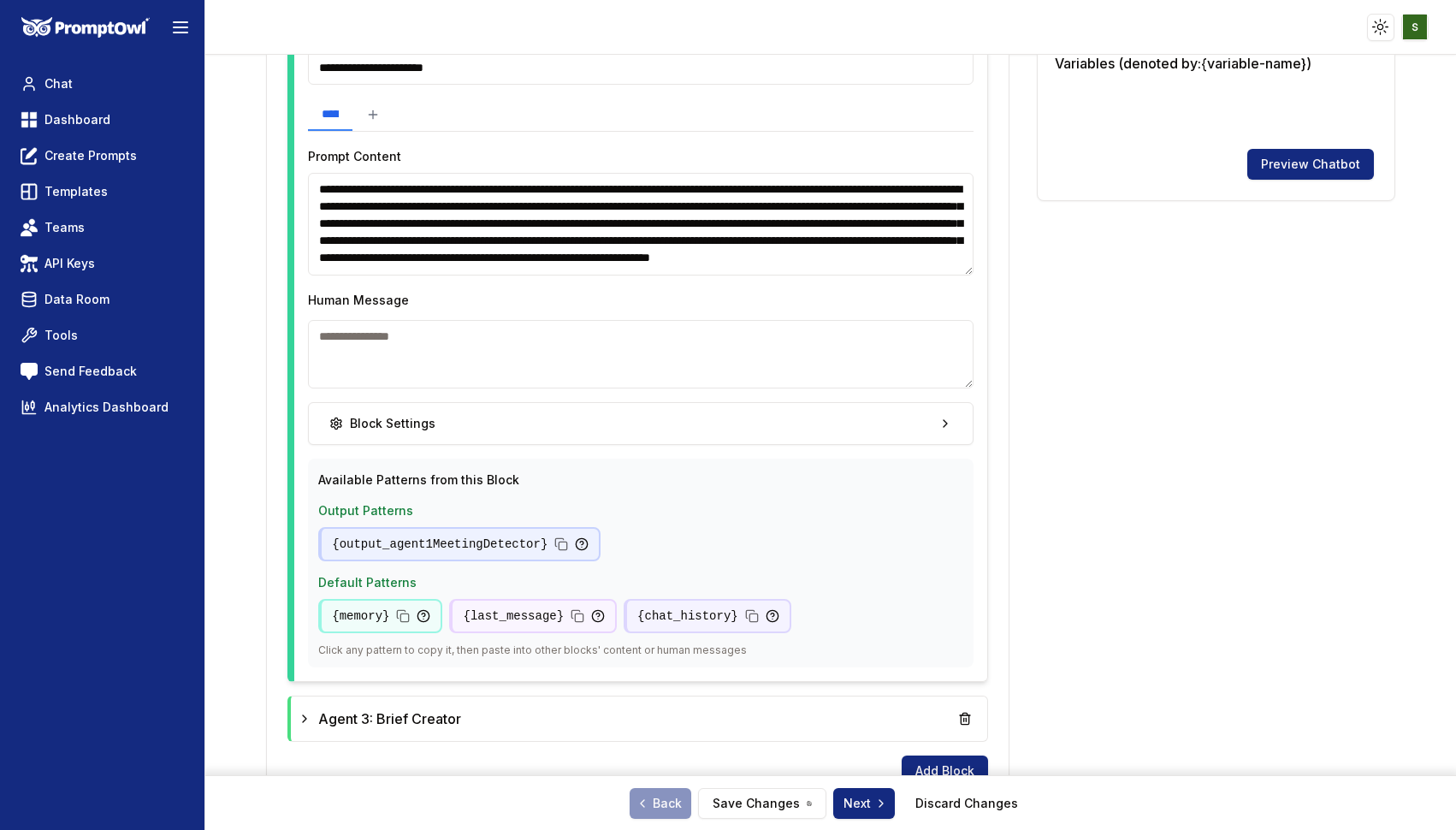
scroll to position [1040, 0]
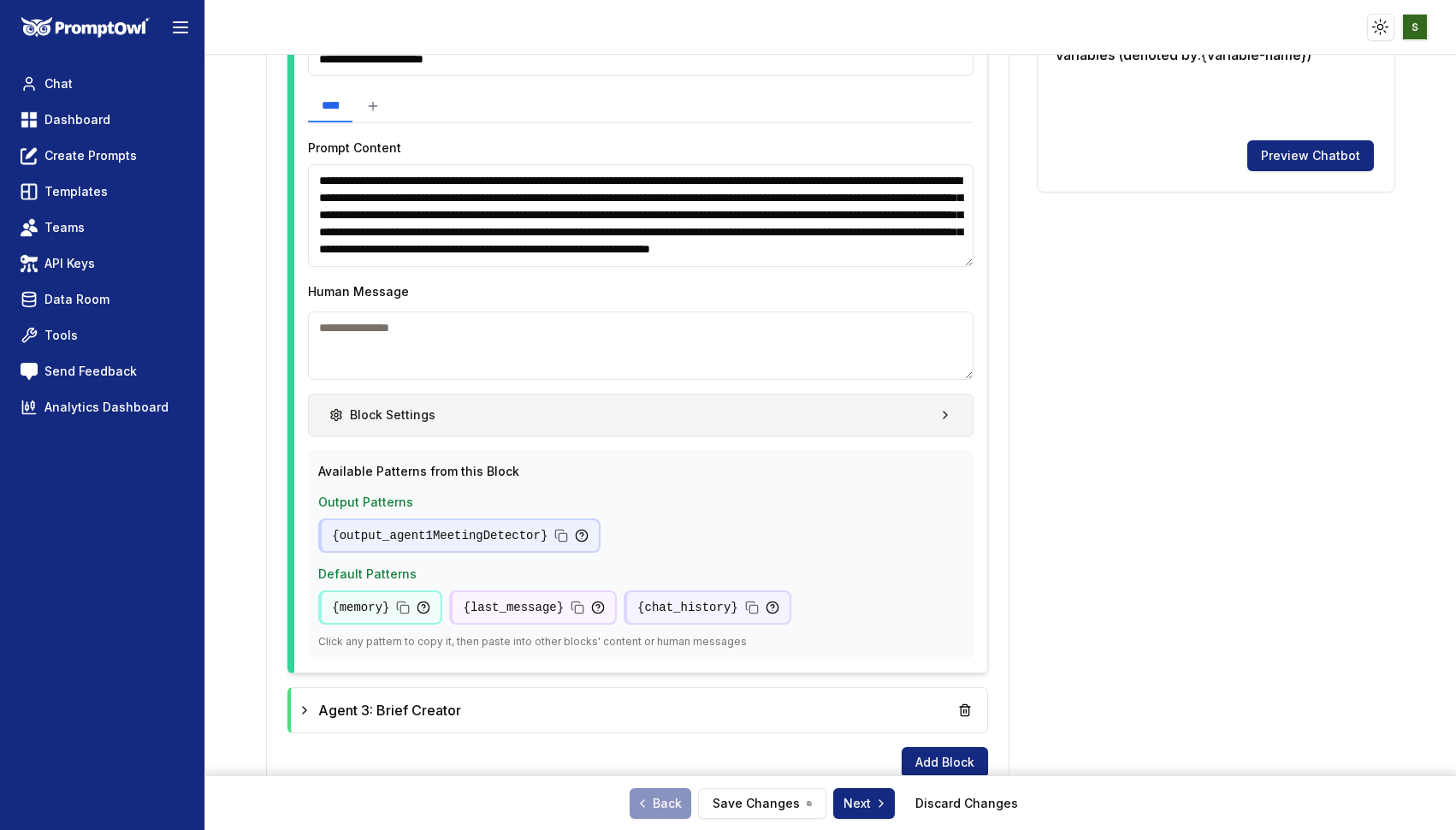
type textarea "**********"
click at [644, 414] on button "Block Settings" at bounding box center [640, 415] width 665 height 43
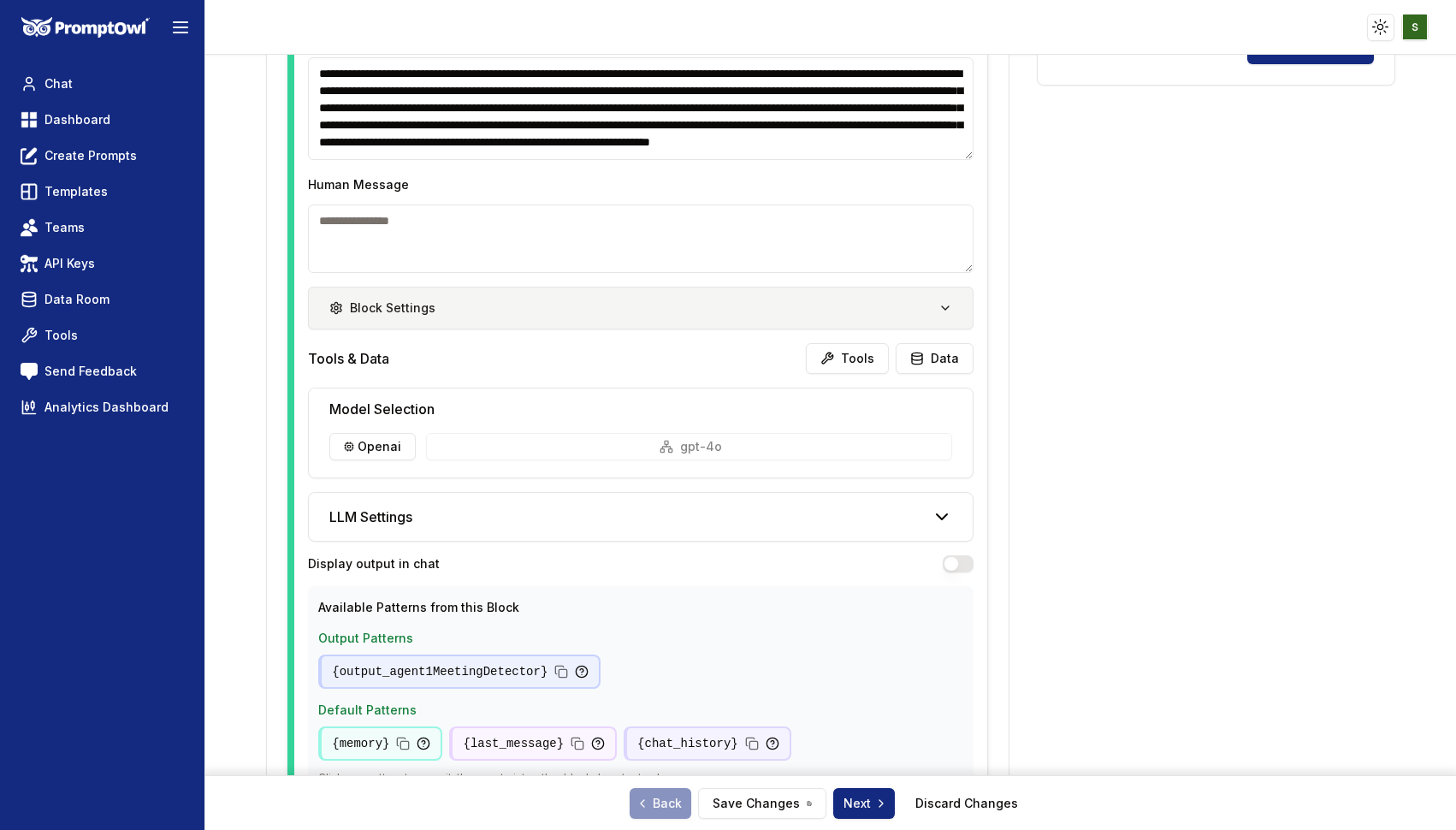
scroll to position [1193, 0]
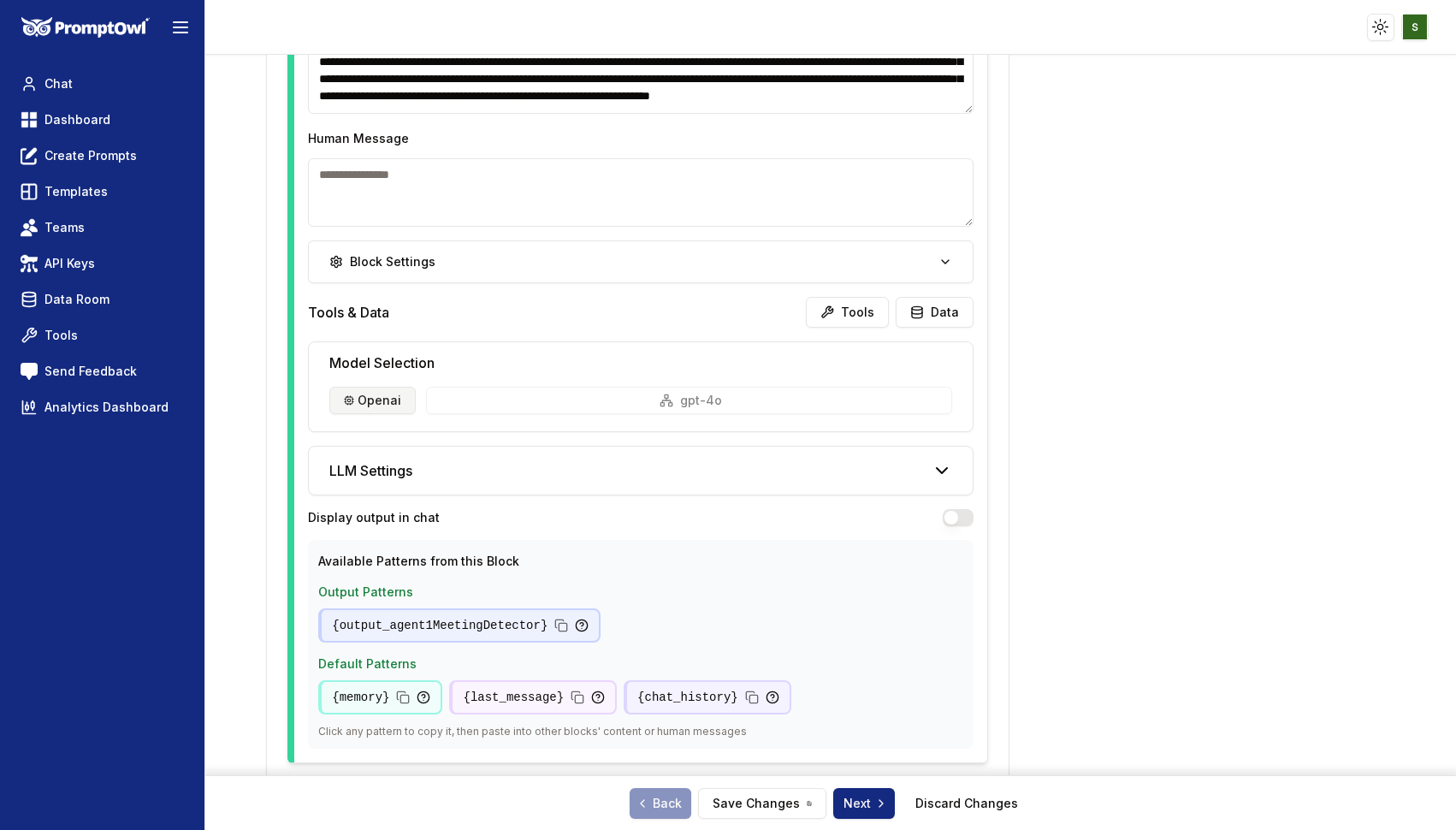
click at [376, 408] on html "**********" at bounding box center [728, 415] width 1456 height 830
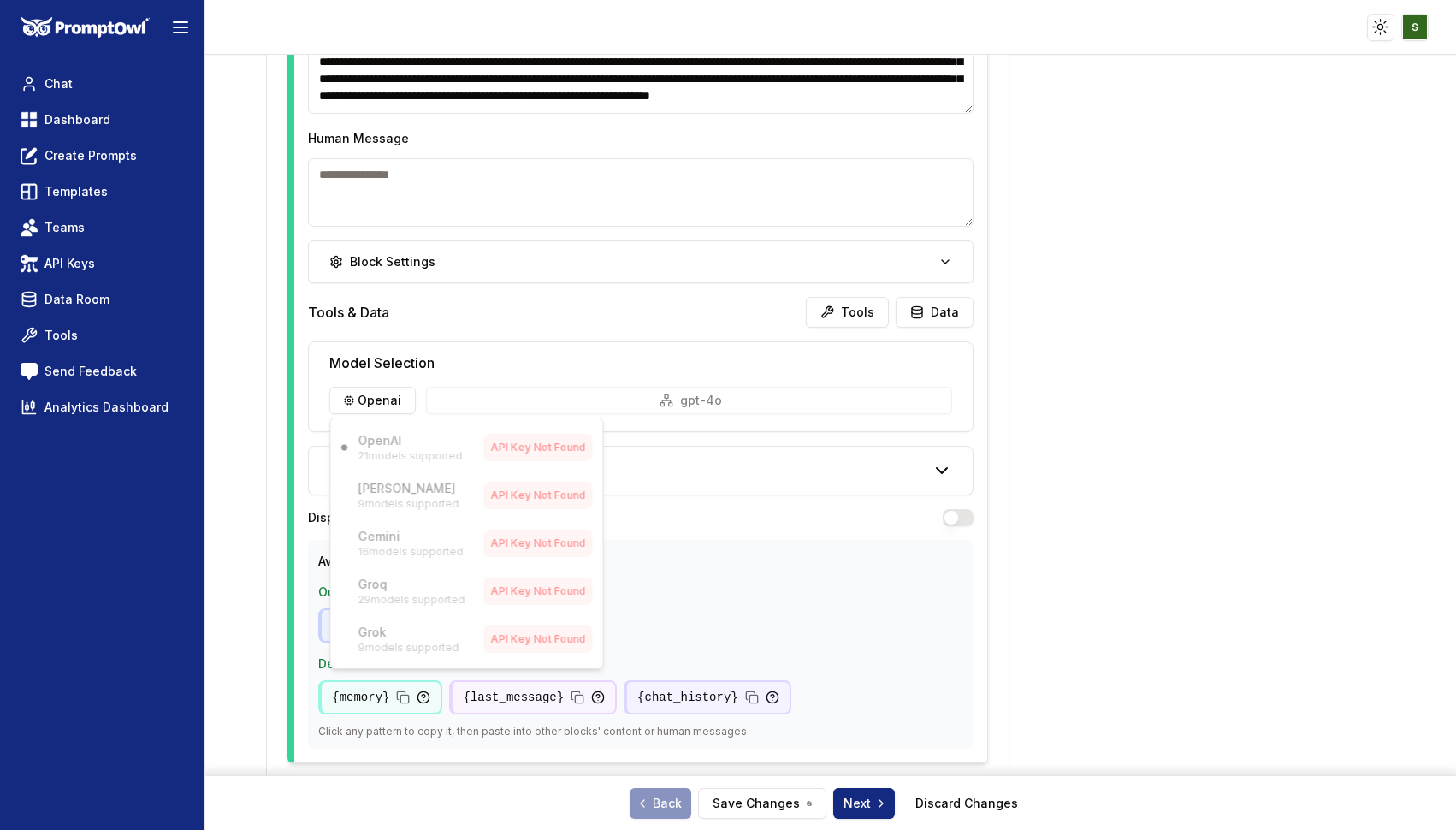
click at [395, 323] on html "**********" at bounding box center [728, 415] width 1456 height 830
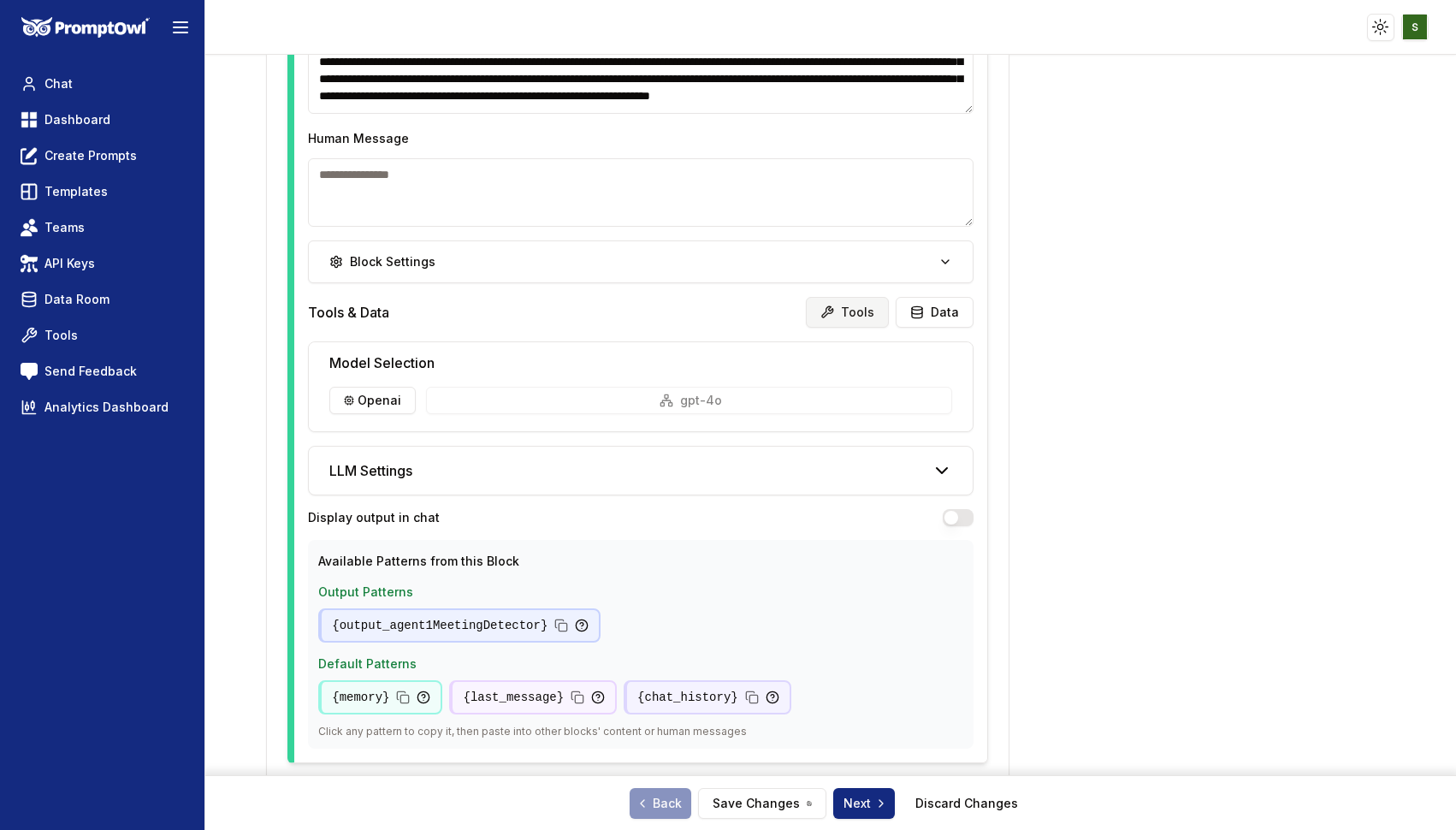
click at [855, 319] on button "Tools" at bounding box center [847, 312] width 83 height 31
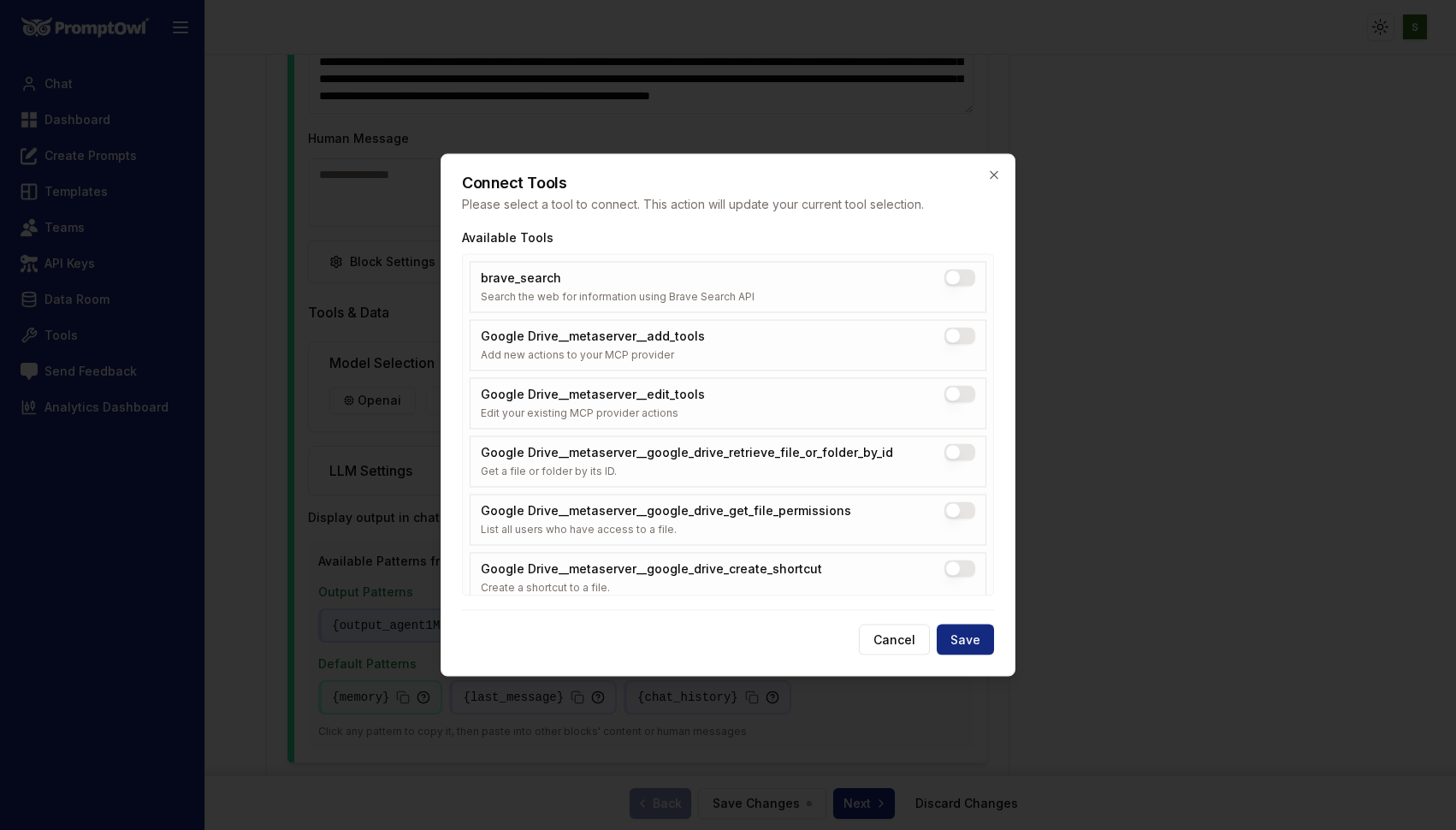
click at [969, 277] on button "brave_search" at bounding box center [959, 278] width 31 height 18
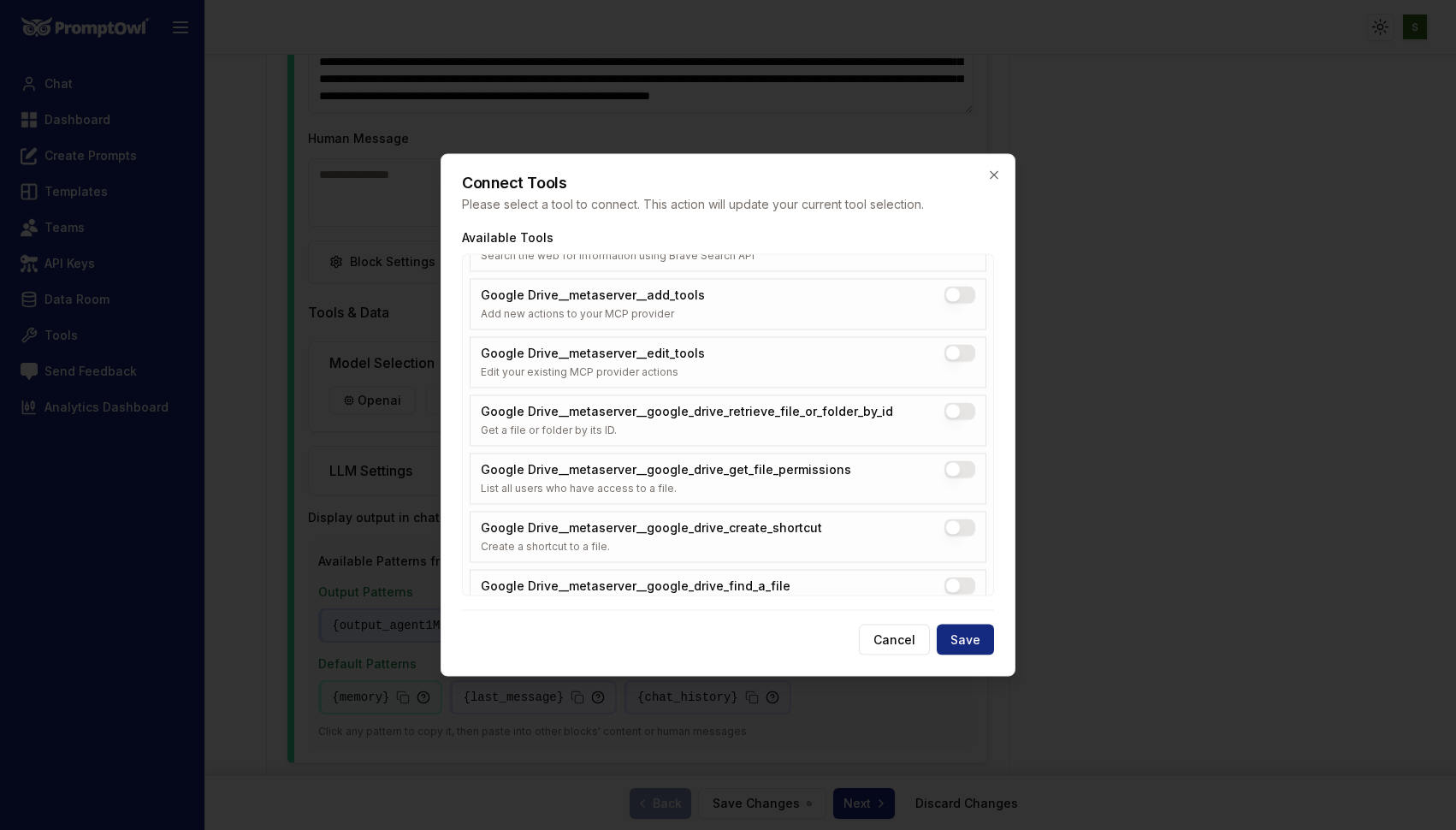
scroll to position [0, 0]
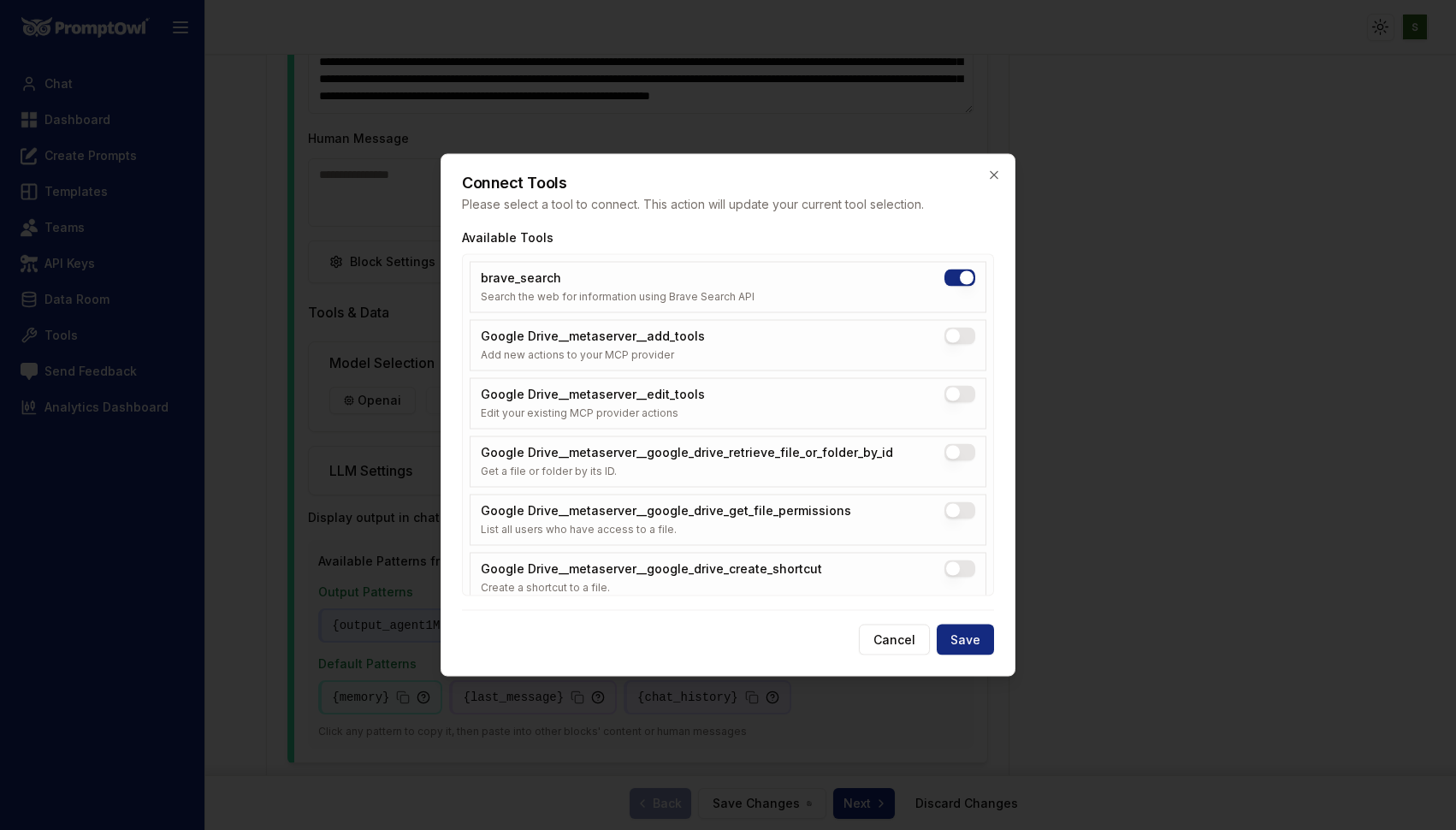
click at [960, 337] on Drive__metaserver__add_tools "Google Drive__metaserver__add_tools" at bounding box center [959, 337] width 31 height 18
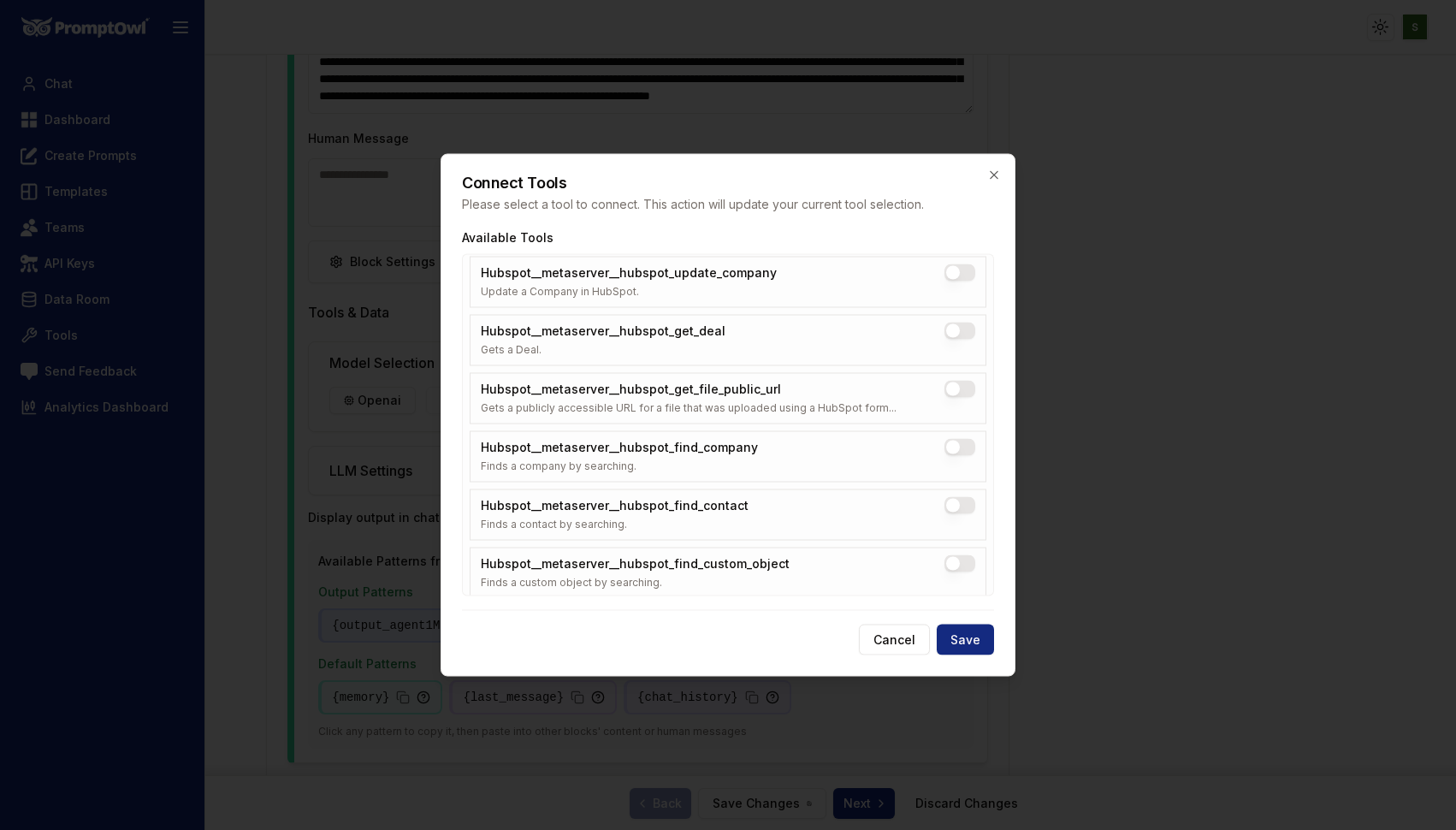
scroll to position [2508, 0]
click at [956, 500] on button "Hubspot__metaserver__hubspot_find_contact" at bounding box center [959, 503] width 31 height 18
click at [954, 438] on button "Hubspot__metaserver__hubspot_find_company" at bounding box center [959, 445] width 31 height 18
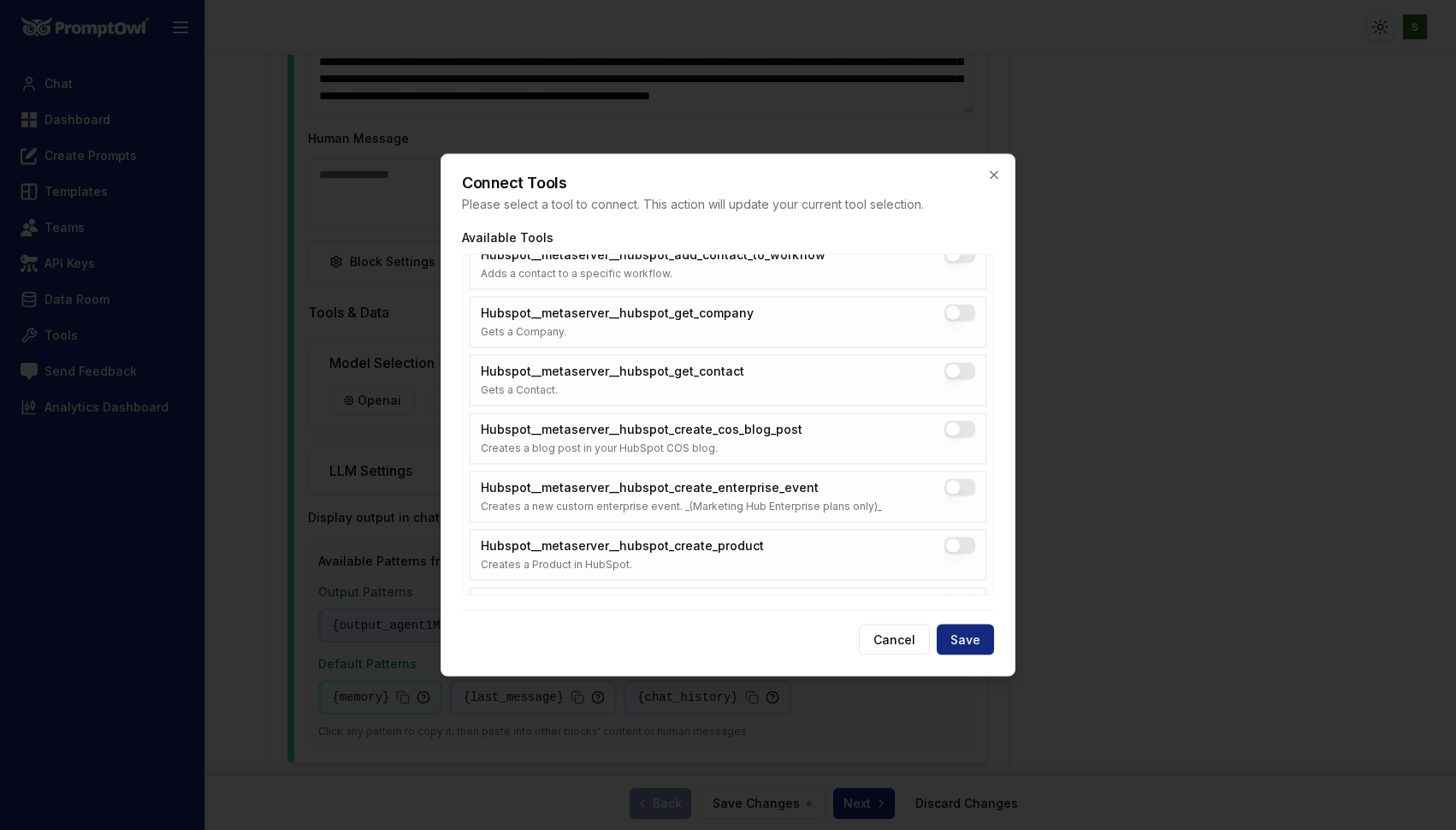
scroll to position [3808, 0]
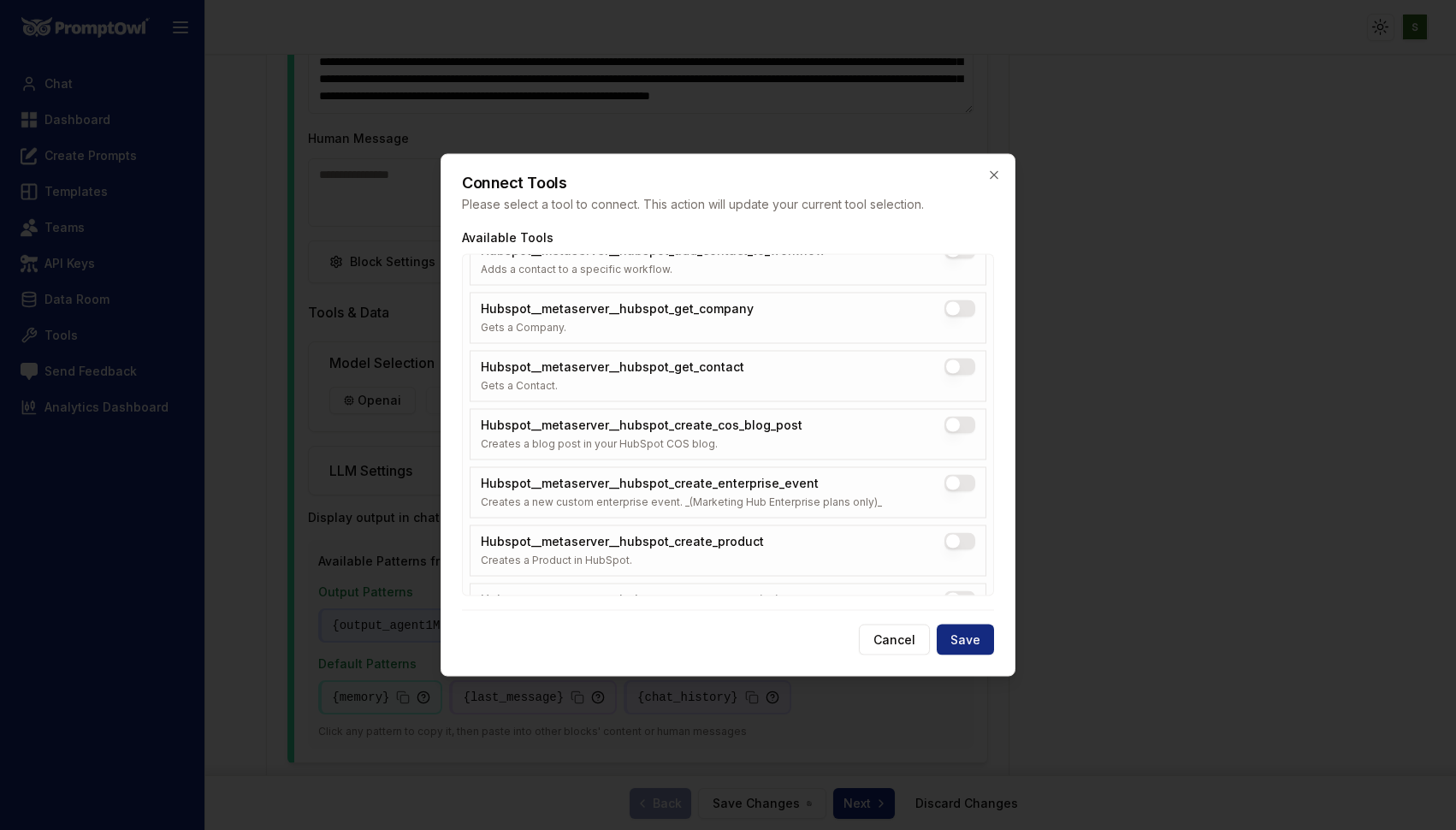
click at [955, 301] on button "Hubspot__metaserver__hubspot_get_company" at bounding box center [959, 309] width 31 height 18
click at [955, 373] on button "Hubspot__metaserver__hubspot_get_contact" at bounding box center [959, 367] width 31 height 18
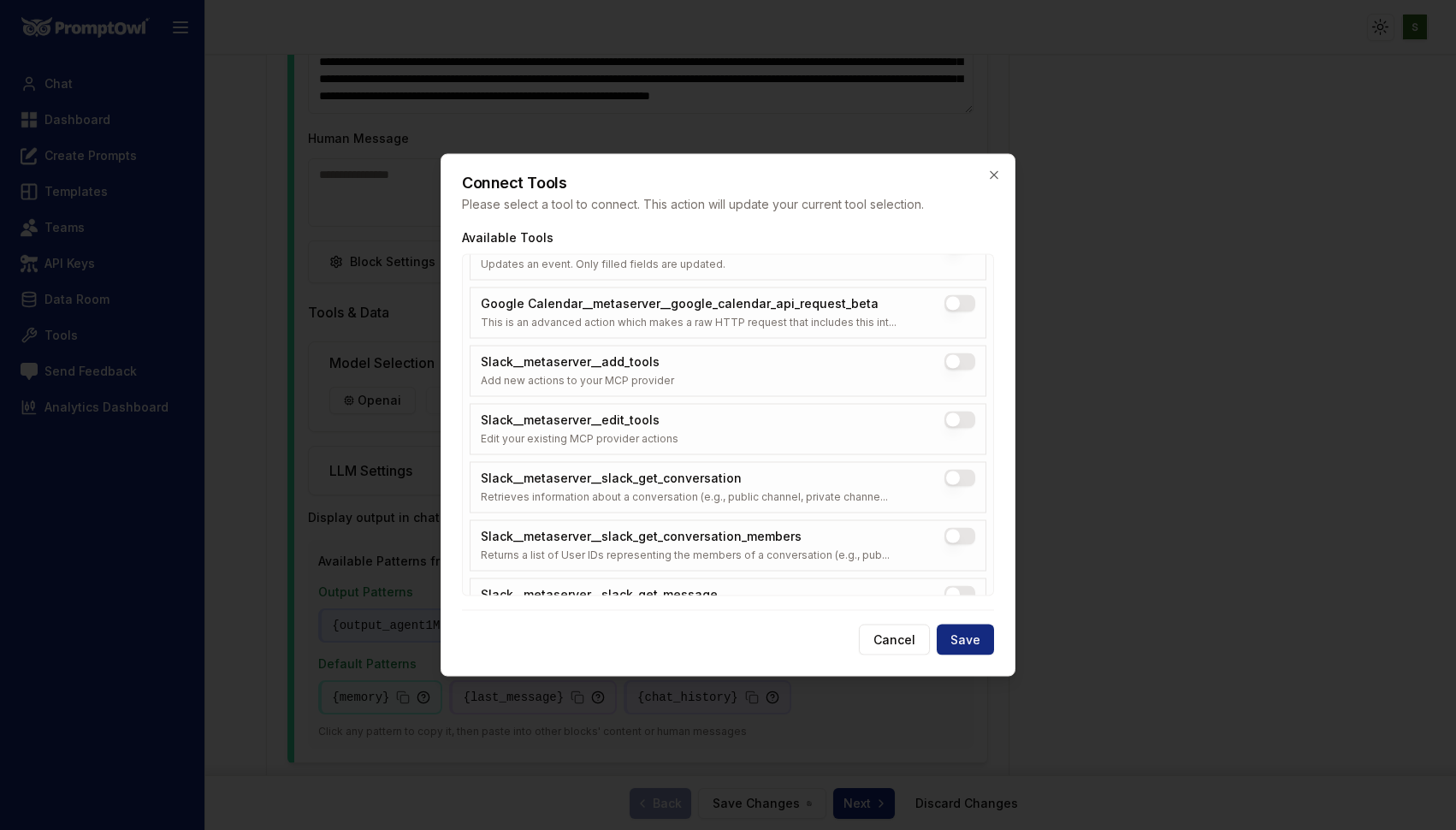
scroll to position [7246, 0]
click at [954, 364] on button "Slack__metaserver__add_tools" at bounding box center [959, 361] width 31 height 18
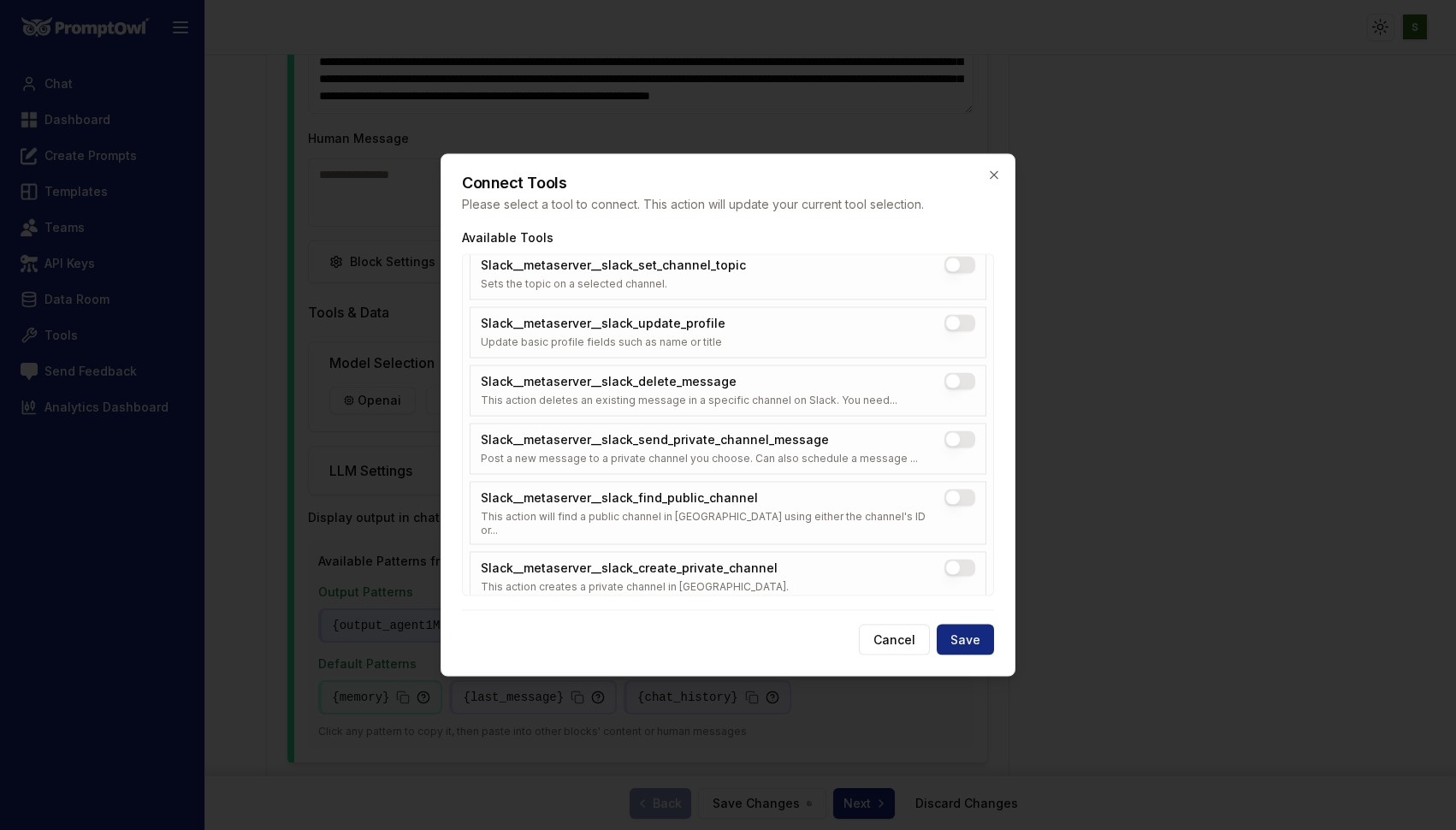
scroll to position [7750, 0]
click at [969, 443] on button "Slack__metaserver__slack_send_private_channel_message" at bounding box center [959, 439] width 31 height 18
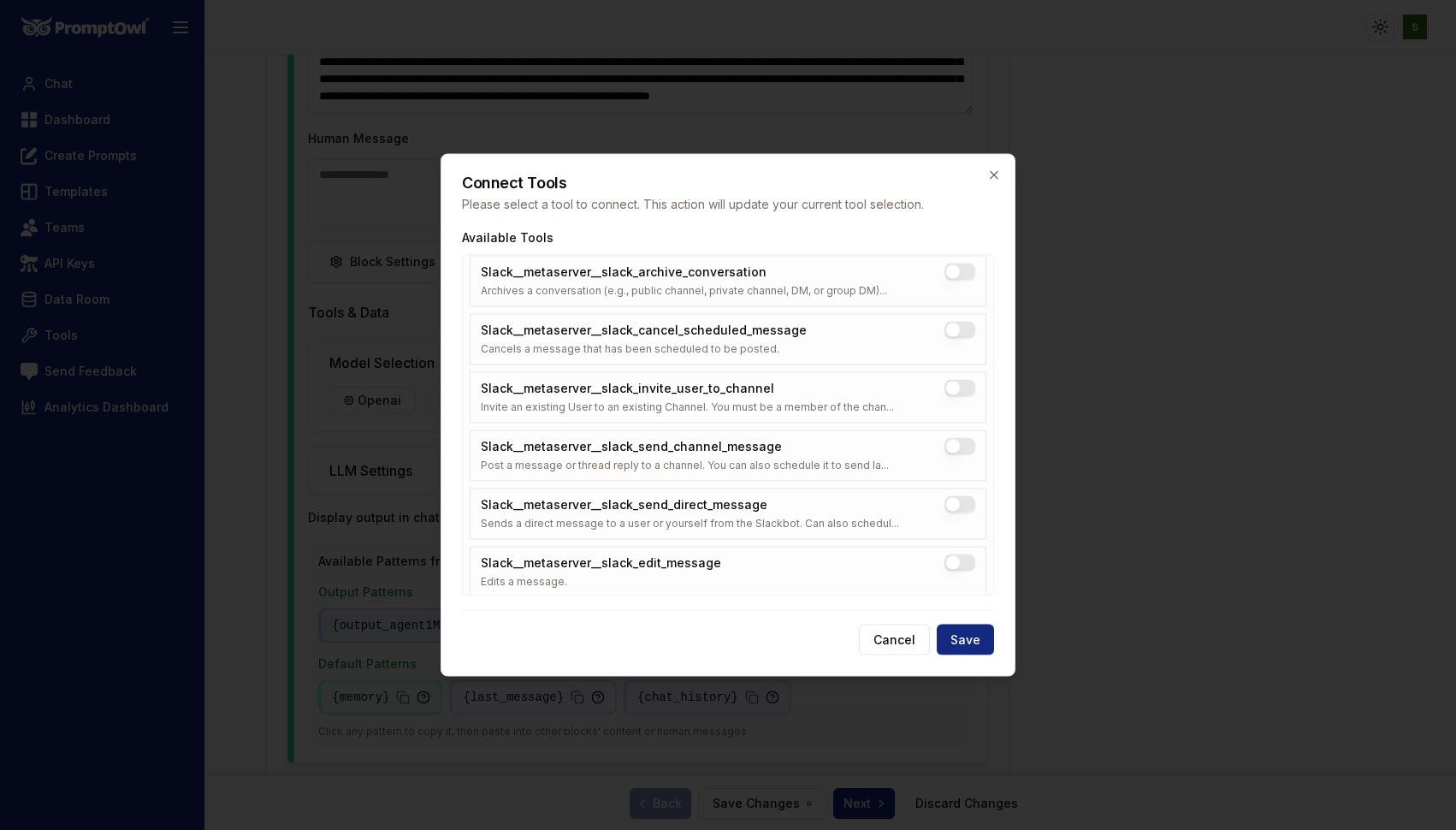
scroll to position [8459, 0]
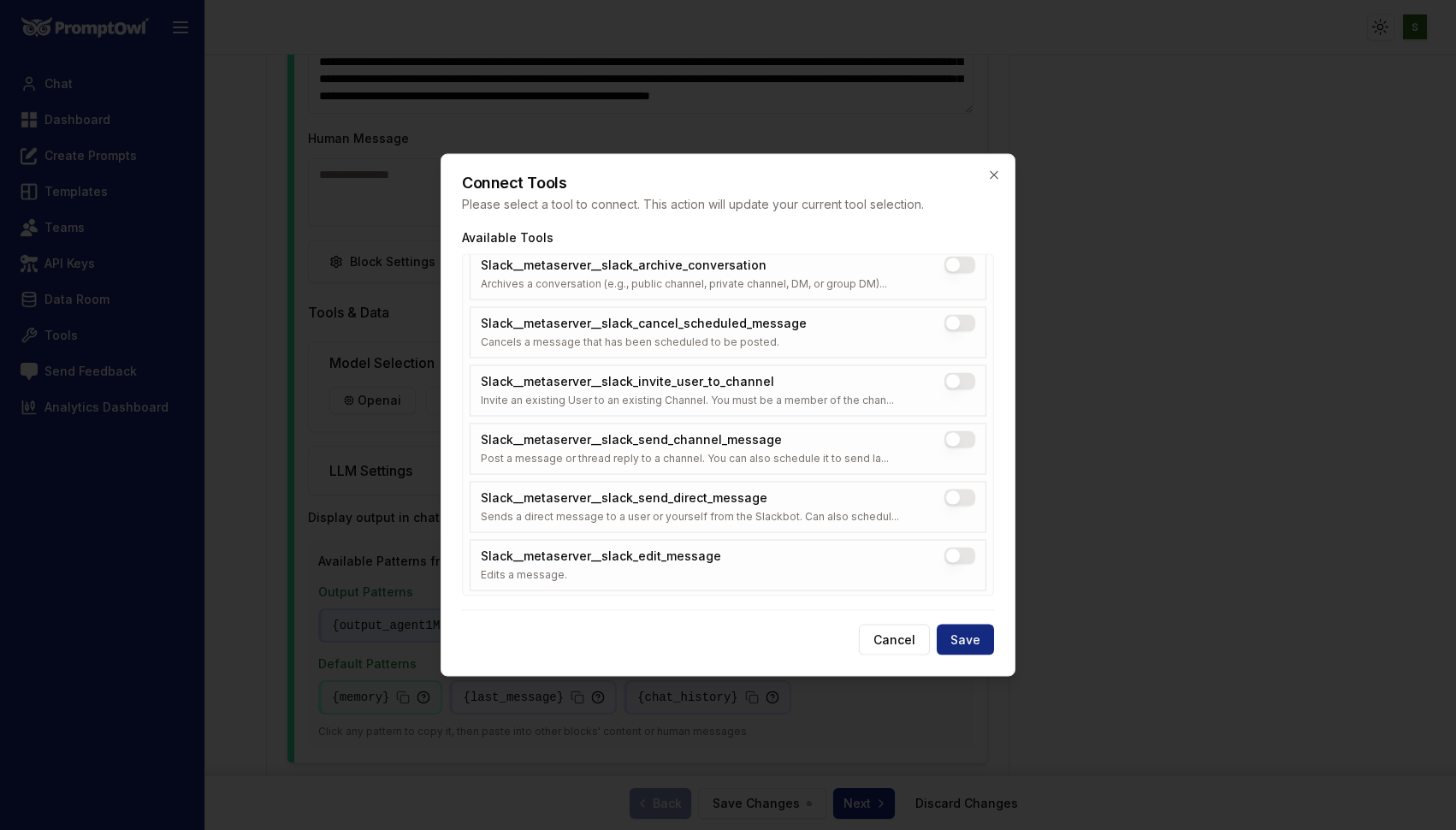
click at [953, 489] on button "Slack__metaserver__slack_send_direct_message" at bounding box center [959, 498] width 31 height 18
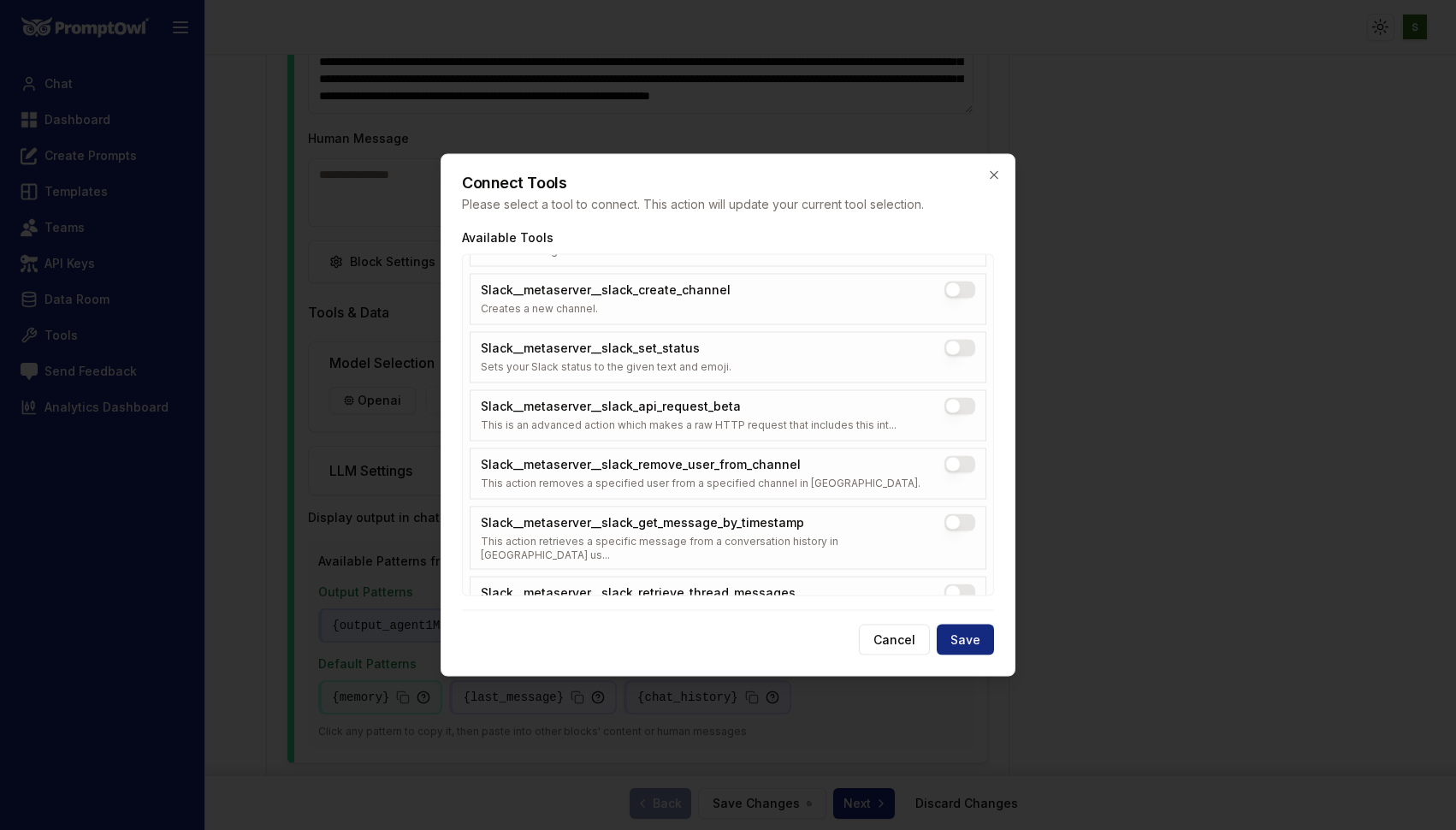
scroll to position [8795, 0]
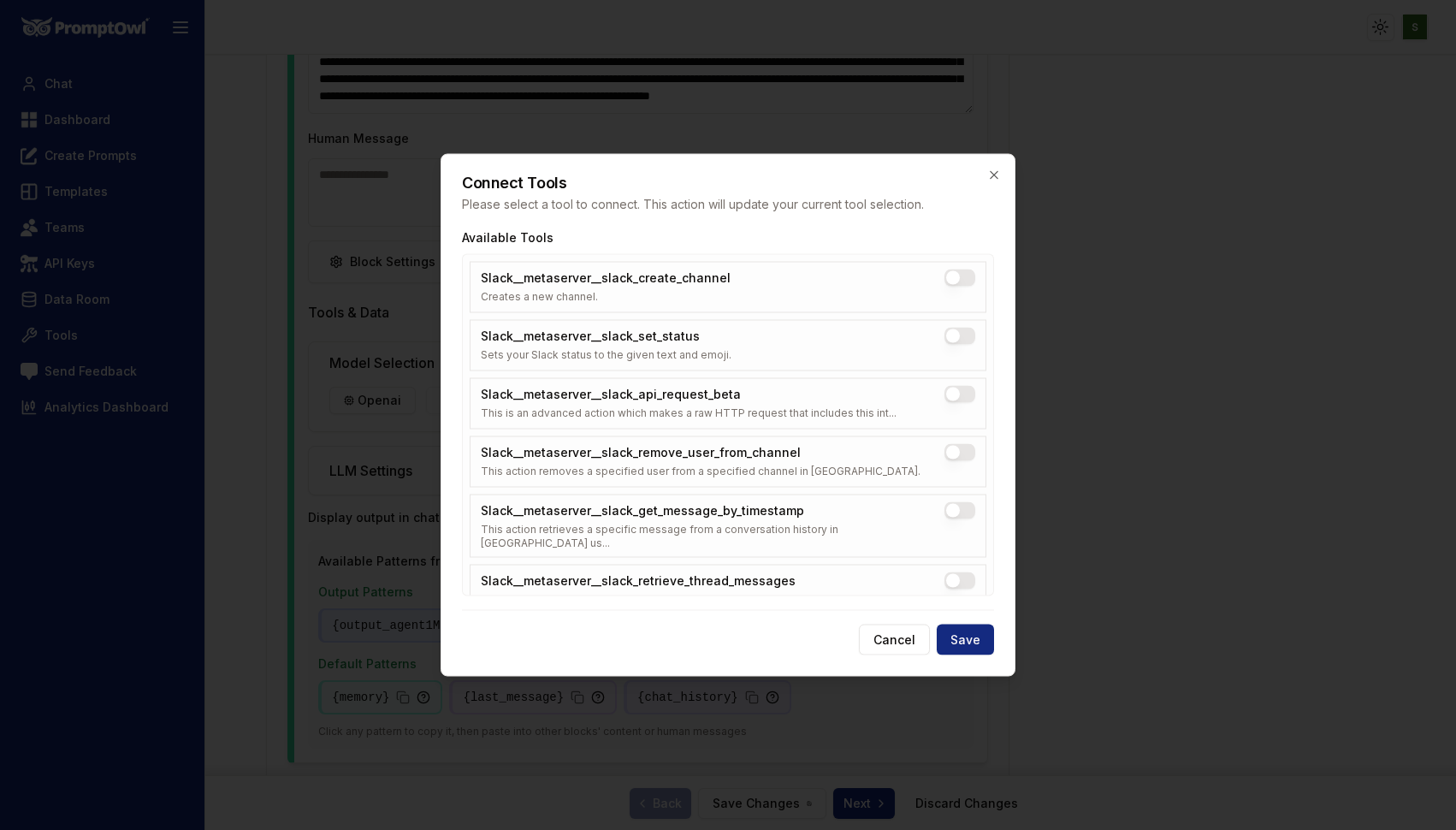
click at [953, 572] on button "Slack__metaserver__slack_retrieve_thread_messages" at bounding box center [959, 581] width 31 height 18
click at [966, 635] on button "Save" at bounding box center [965, 639] width 57 height 31
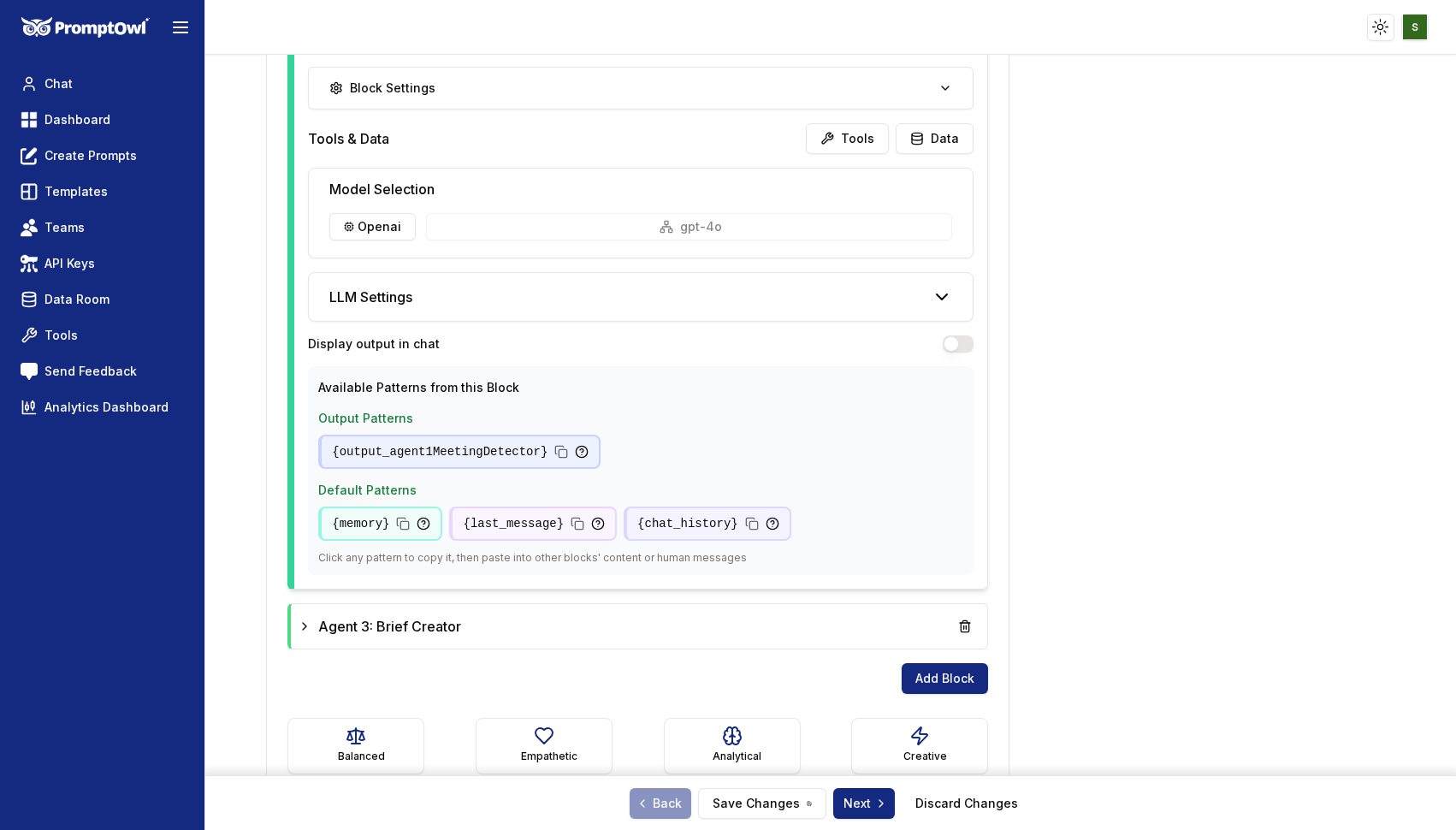
scroll to position [1401, 0]
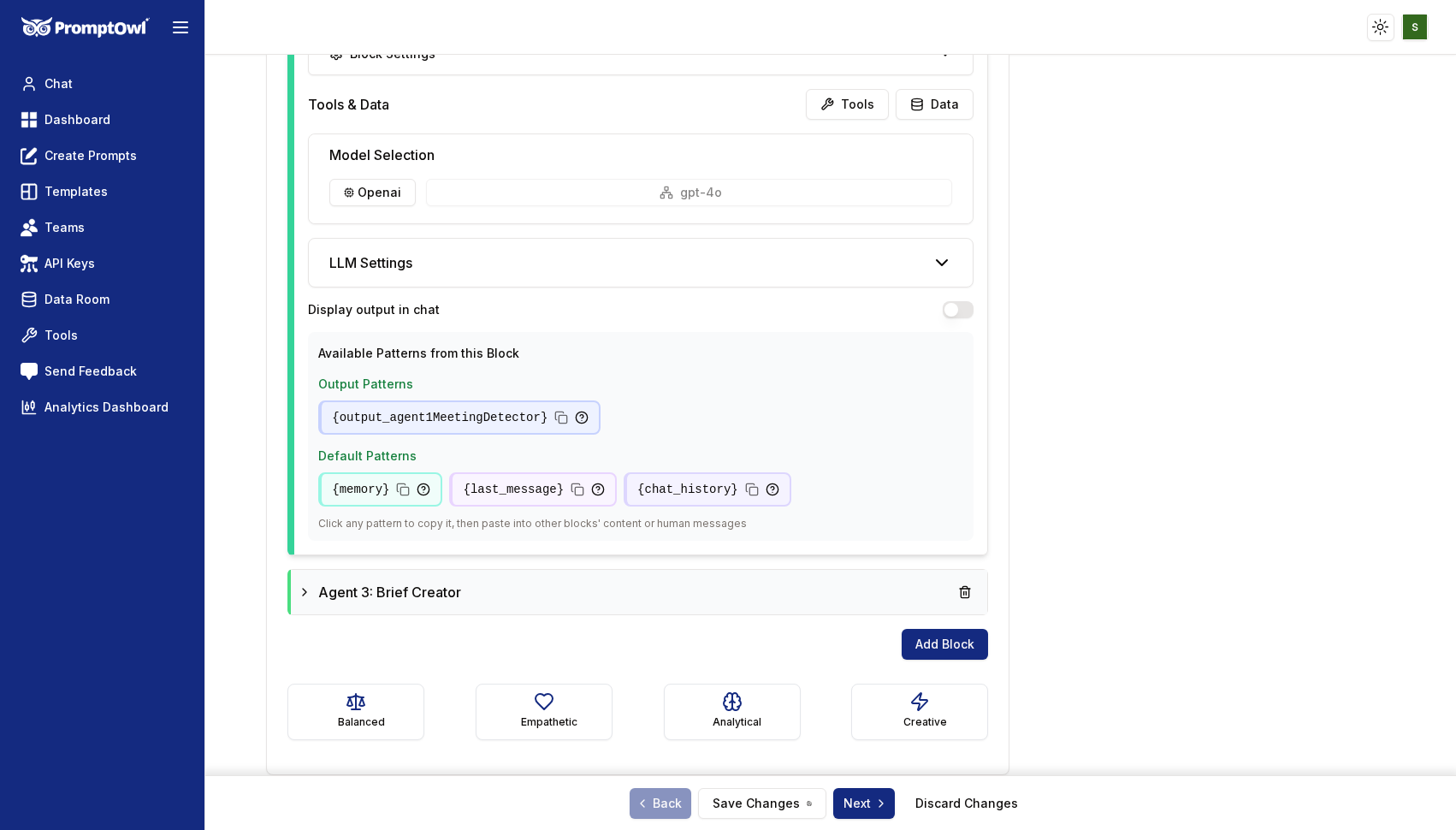
click at [685, 599] on div "Agent 3: Brief Creator" at bounding box center [639, 592] width 683 height 31
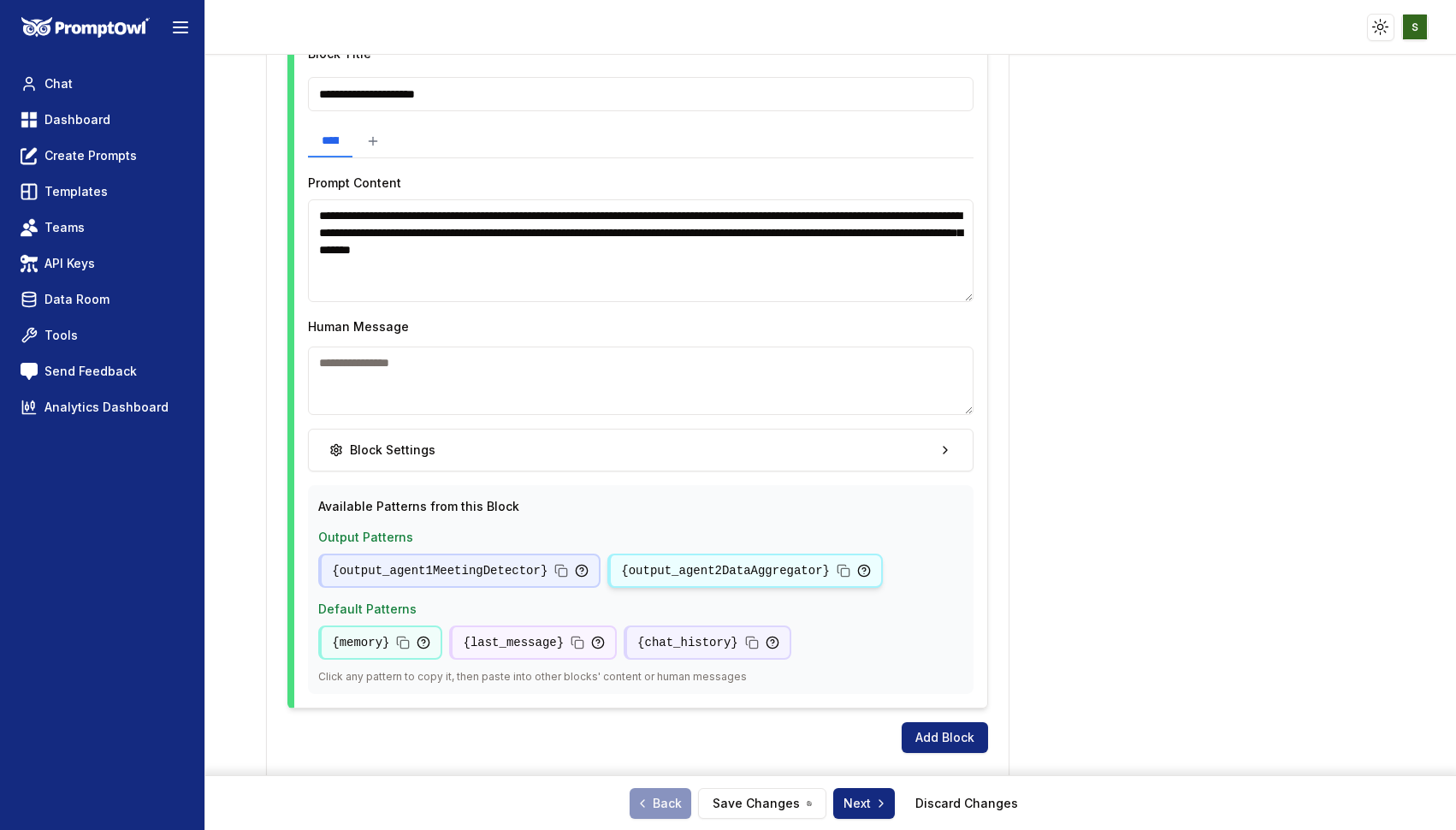
scroll to position [1997, 0]
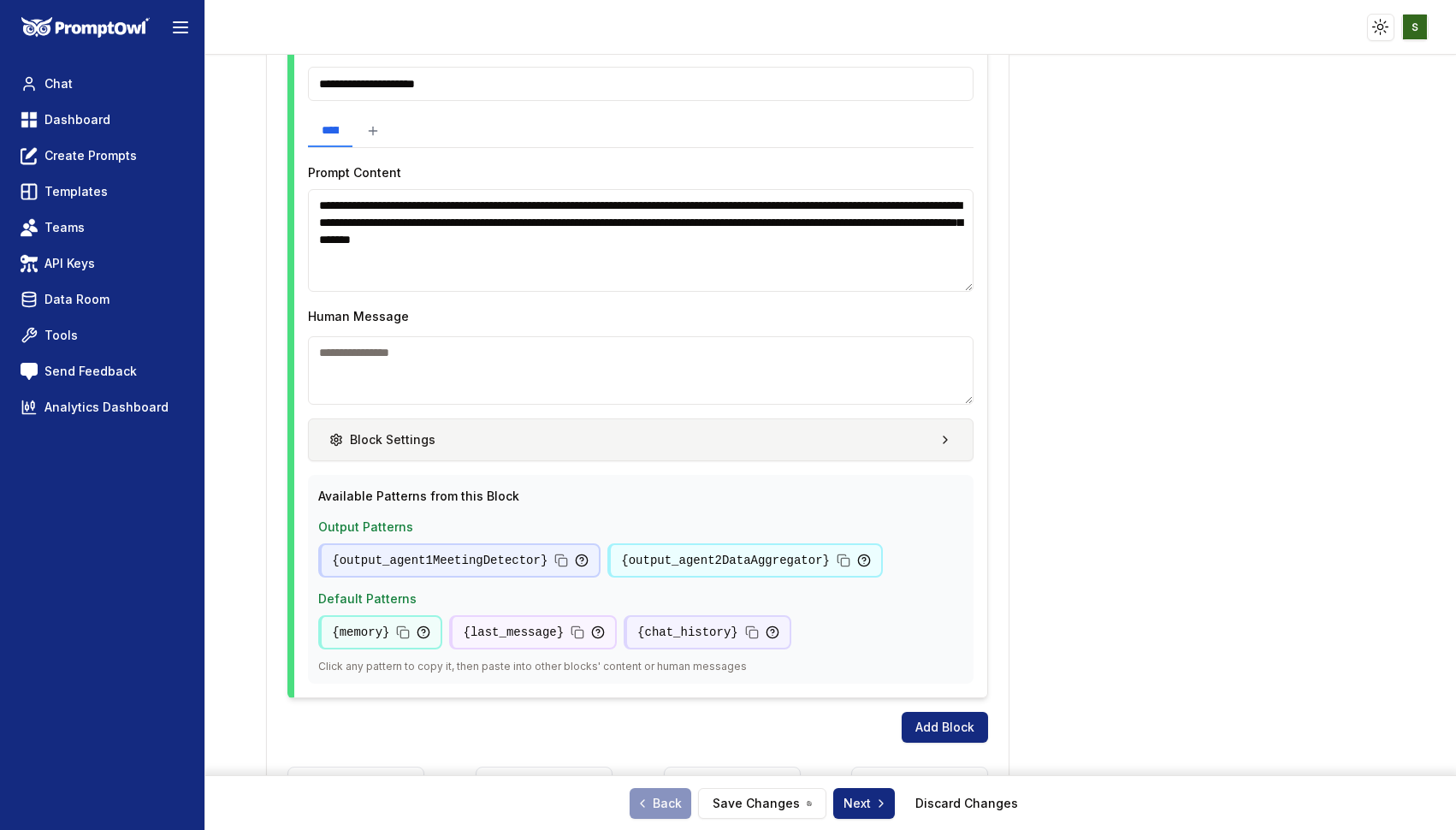
click at [774, 436] on button "Block Settings" at bounding box center [640, 439] width 665 height 43
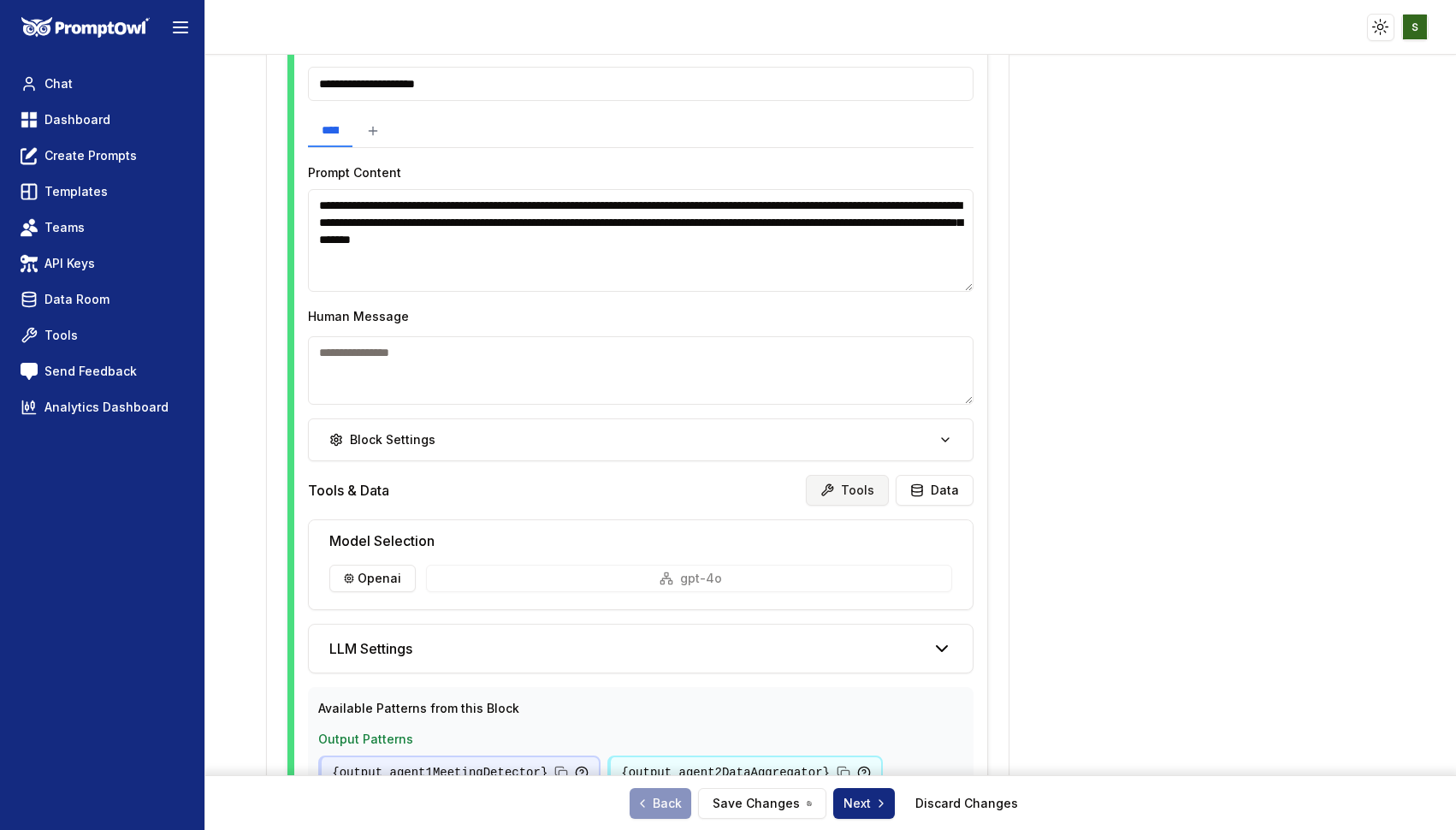
click at [843, 490] on button "Tools" at bounding box center [847, 490] width 83 height 31
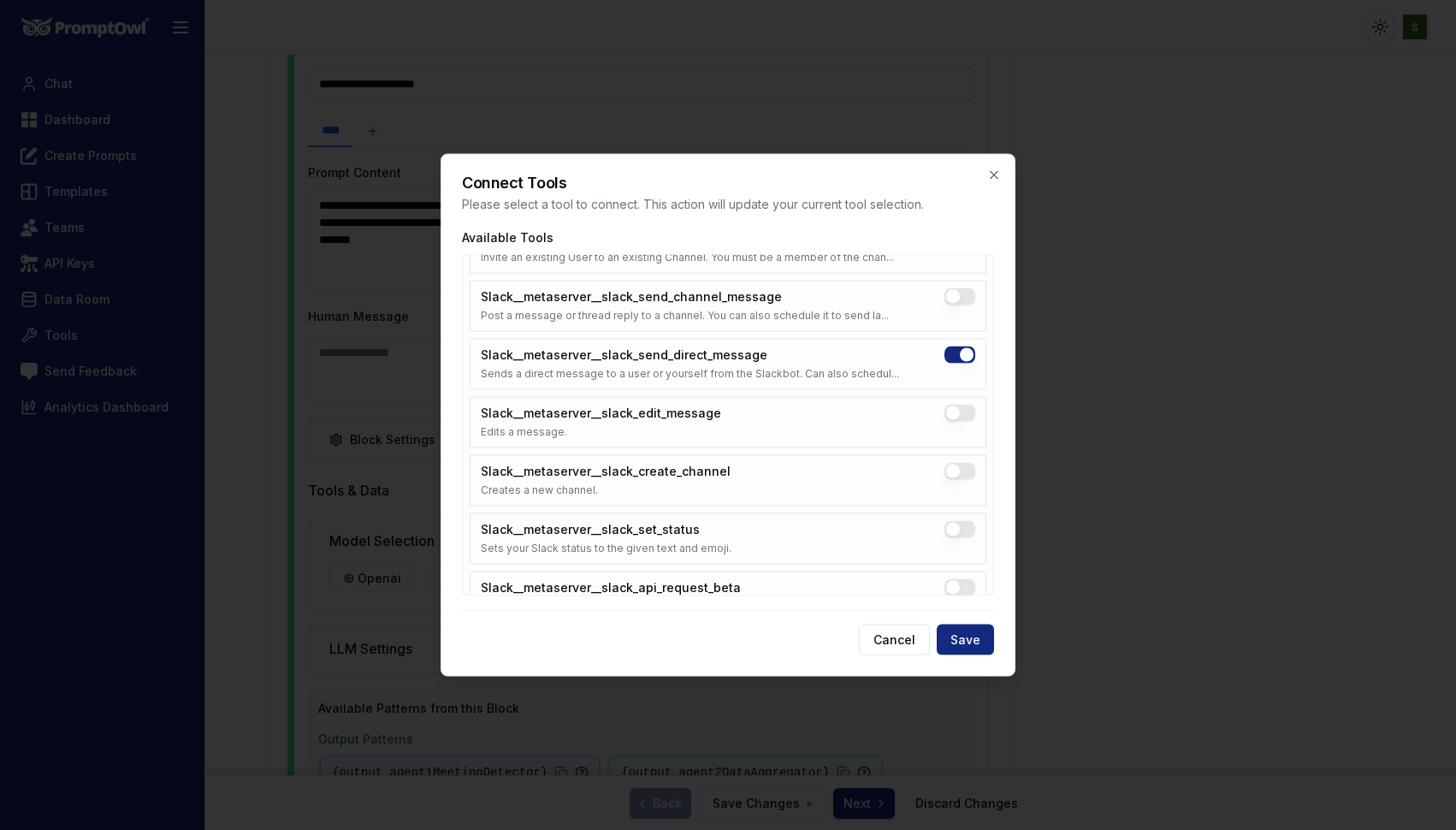
scroll to position [8598, 0]
click at [960, 624] on button "Save" at bounding box center [965, 639] width 57 height 31
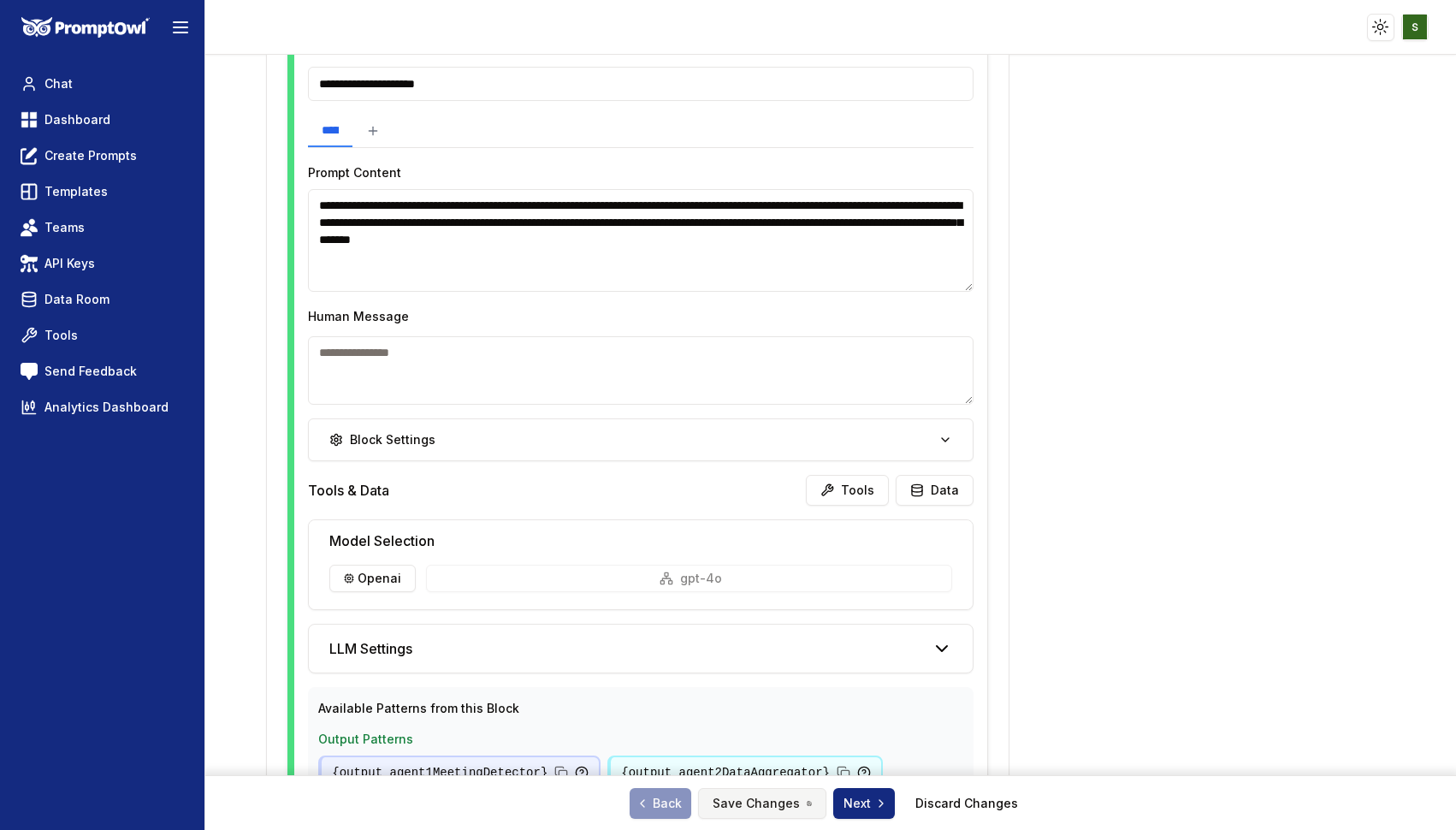
click at [760, 796] on button "Save Changes" at bounding box center [762, 803] width 128 height 31
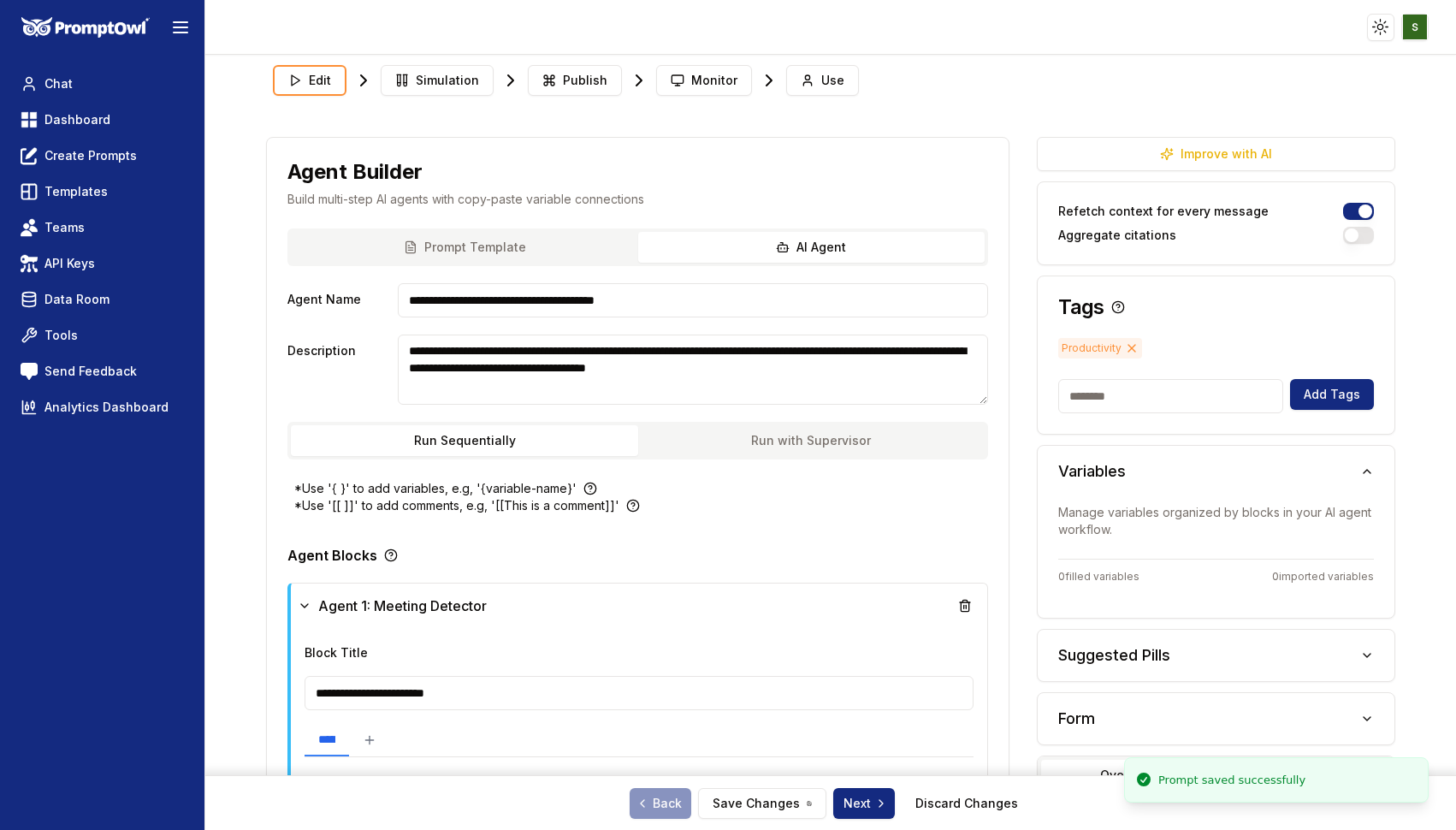
scroll to position [0, 0]
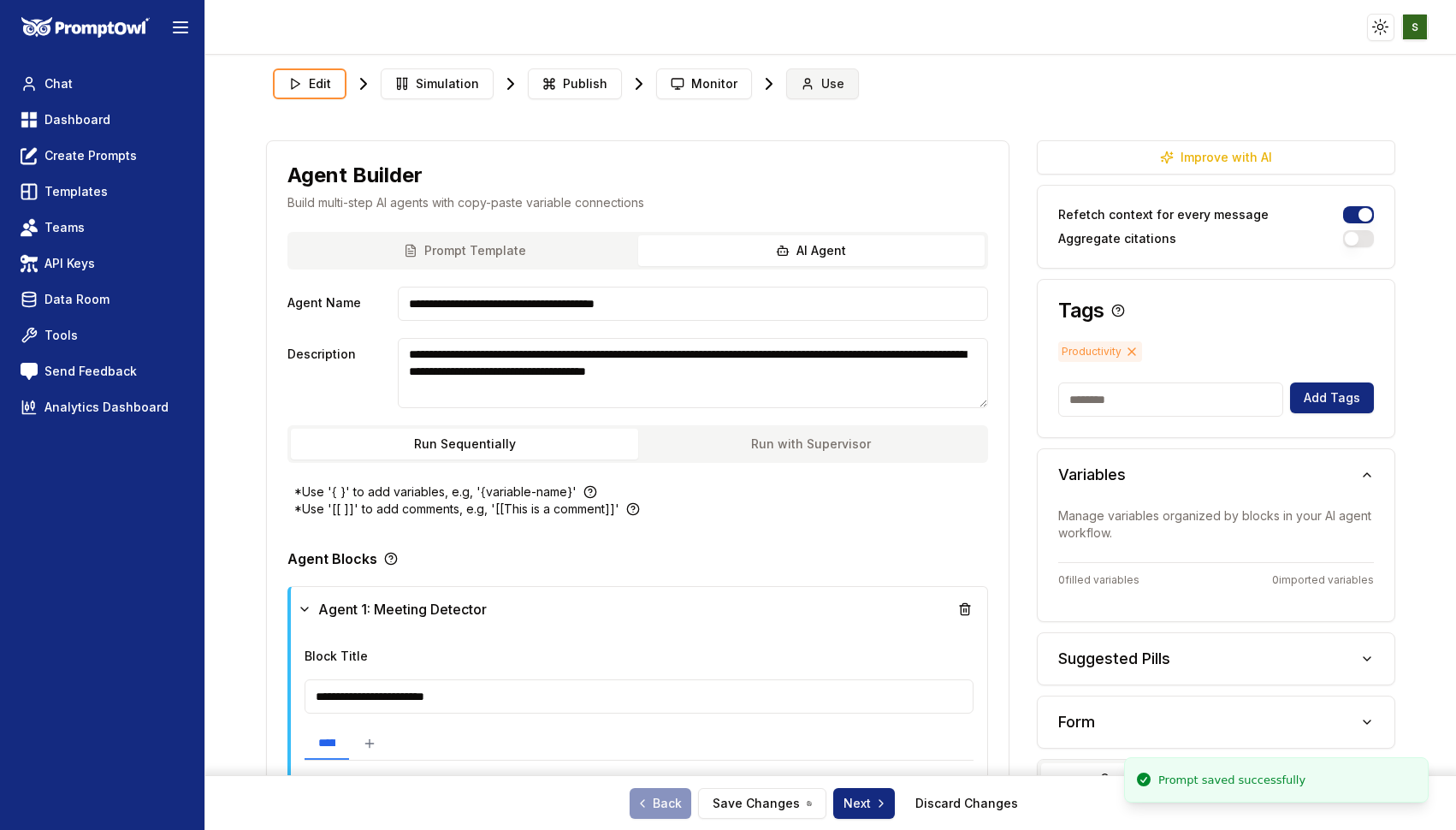
click at [808, 88] on button "Use" at bounding box center [822, 83] width 73 height 31
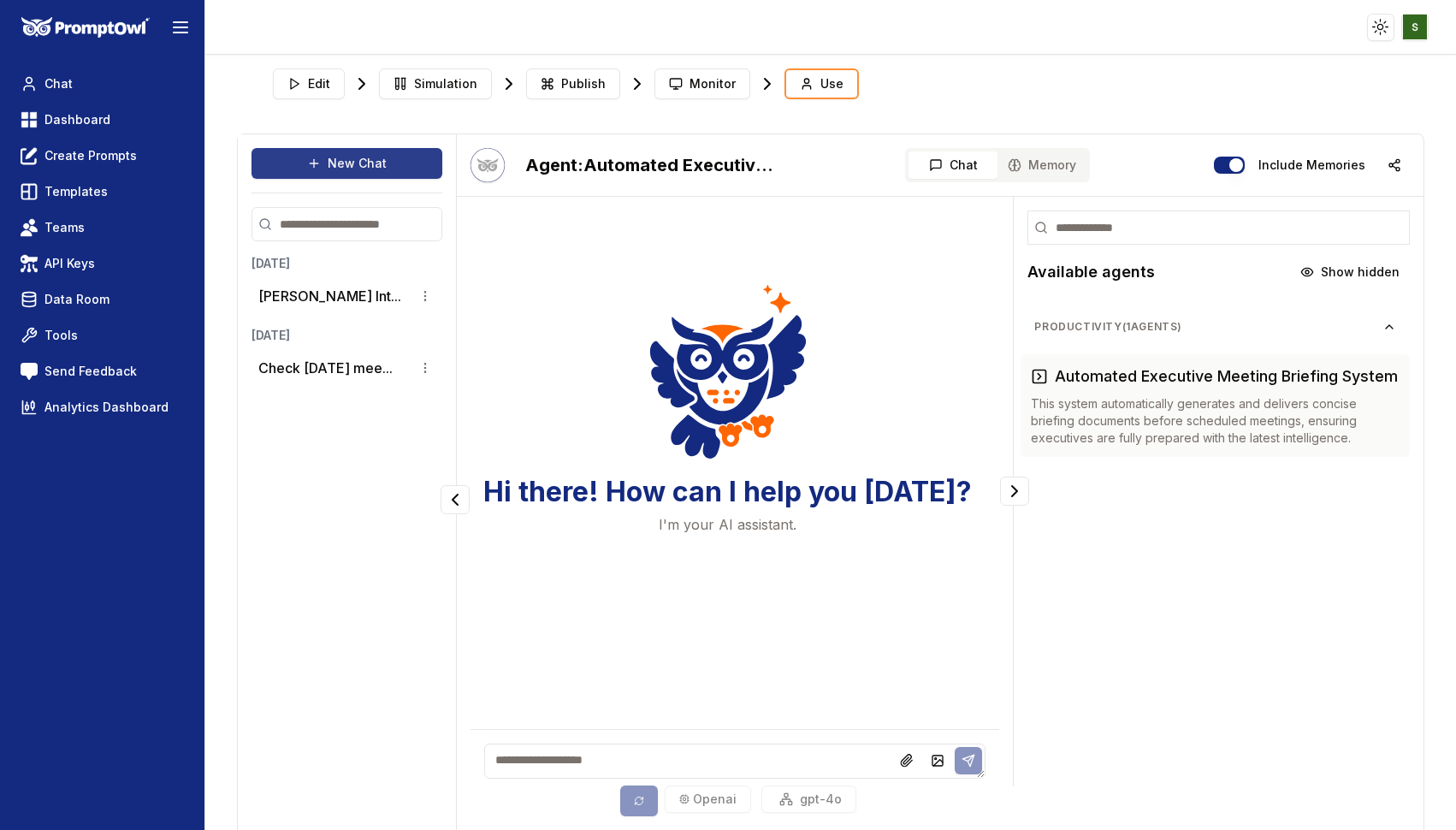
click at [382, 157] on button "New Chat" at bounding box center [347, 163] width 191 height 31
click at [531, 760] on textarea at bounding box center [735, 761] width 502 height 35
type textarea "**********"
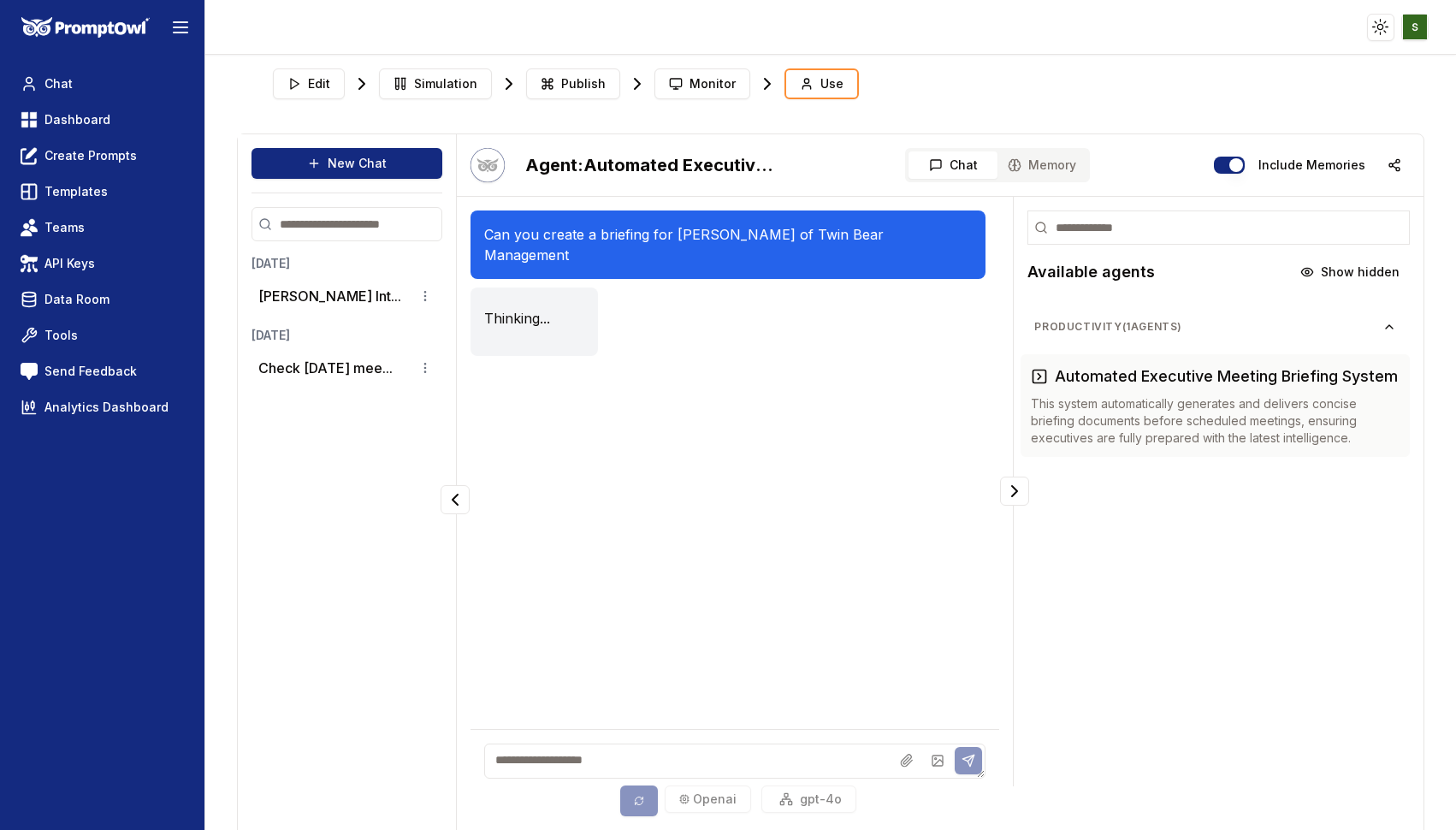
scroll to position [34, 0]
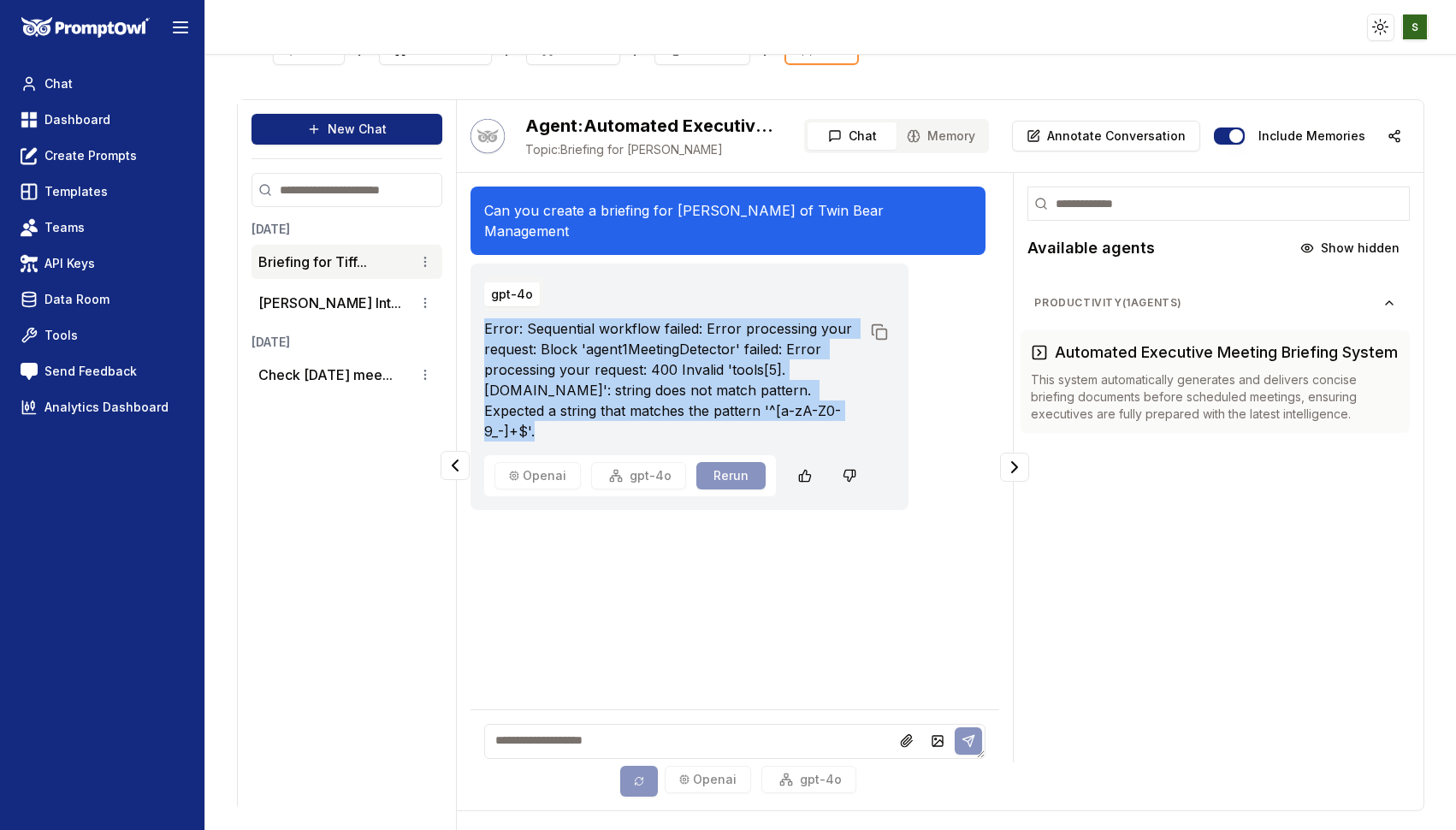
drag, startPoint x: 561, startPoint y: 412, endPoint x: 479, endPoint y: 309, distance: 131.7
click at [479, 309] on div "gpt-4o Error: Sequential workflow failed: Error processing your request: Block …" at bounding box center [690, 387] width 438 height 246
copy p "Error: Sequential workflow failed: Error processing your request: Block 'agent1…"
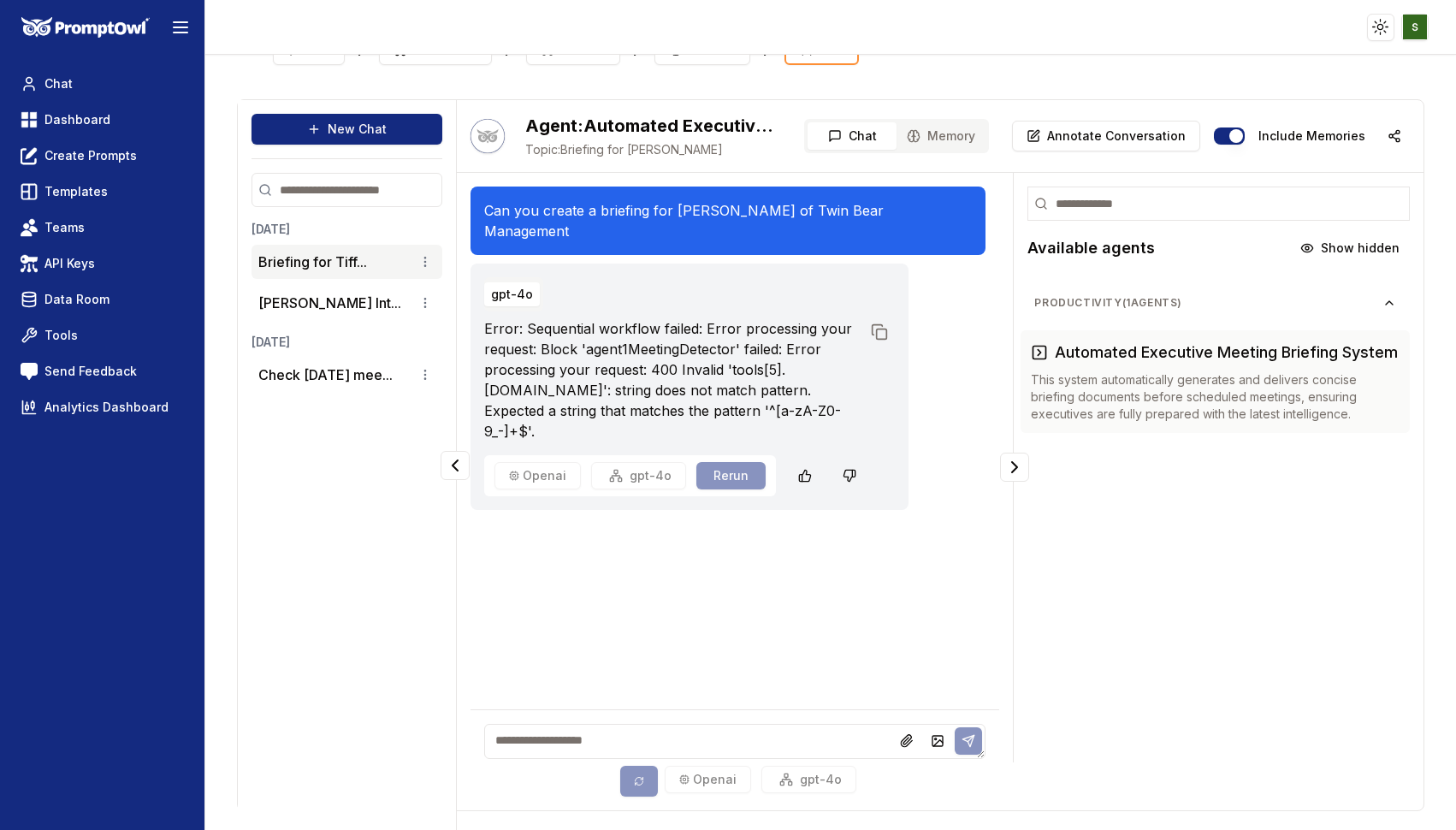
click at [515, 741] on textarea at bounding box center [735, 741] width 502 height 35
type textarea "**********"
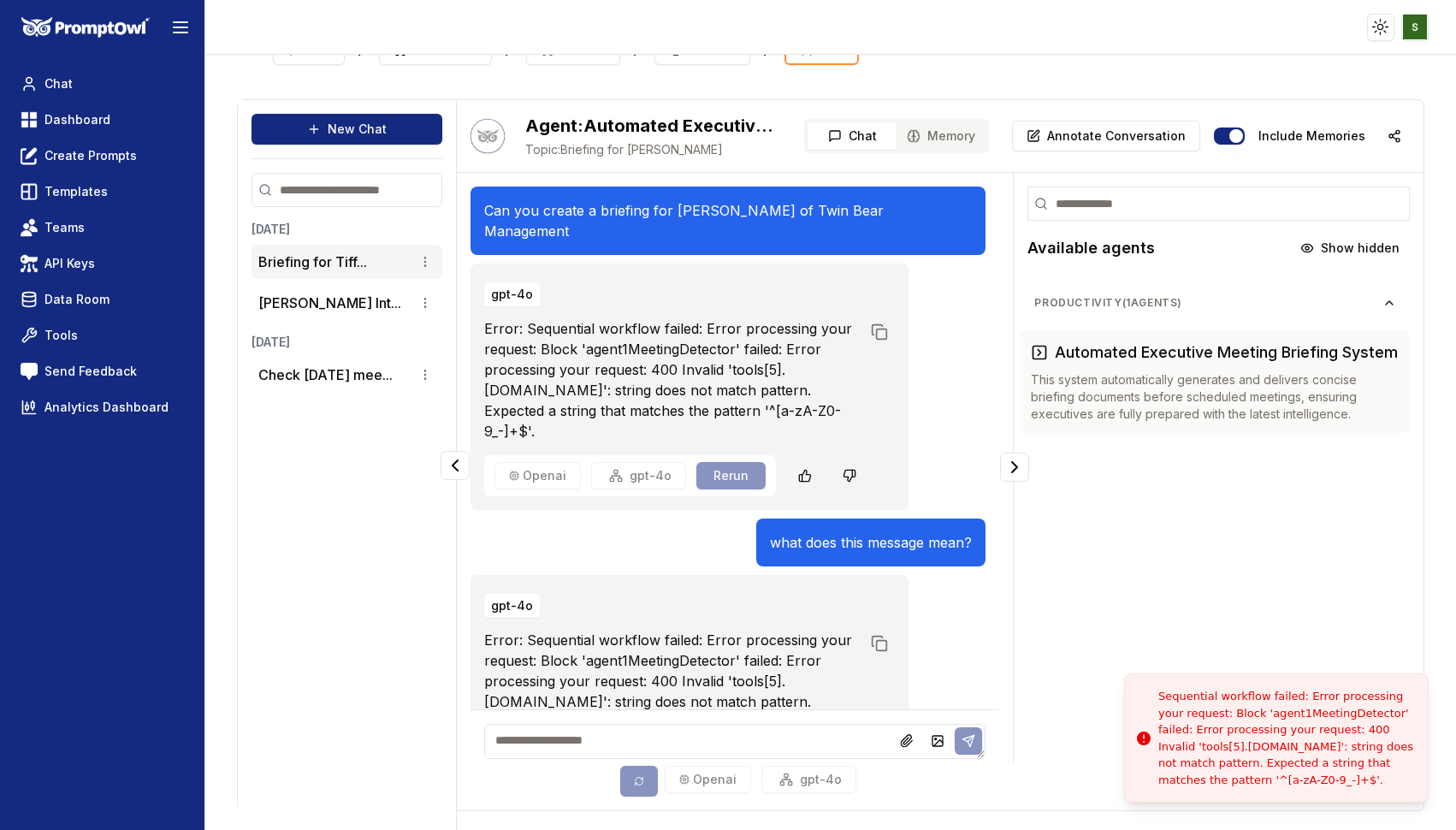
scroll to position [91, 0]
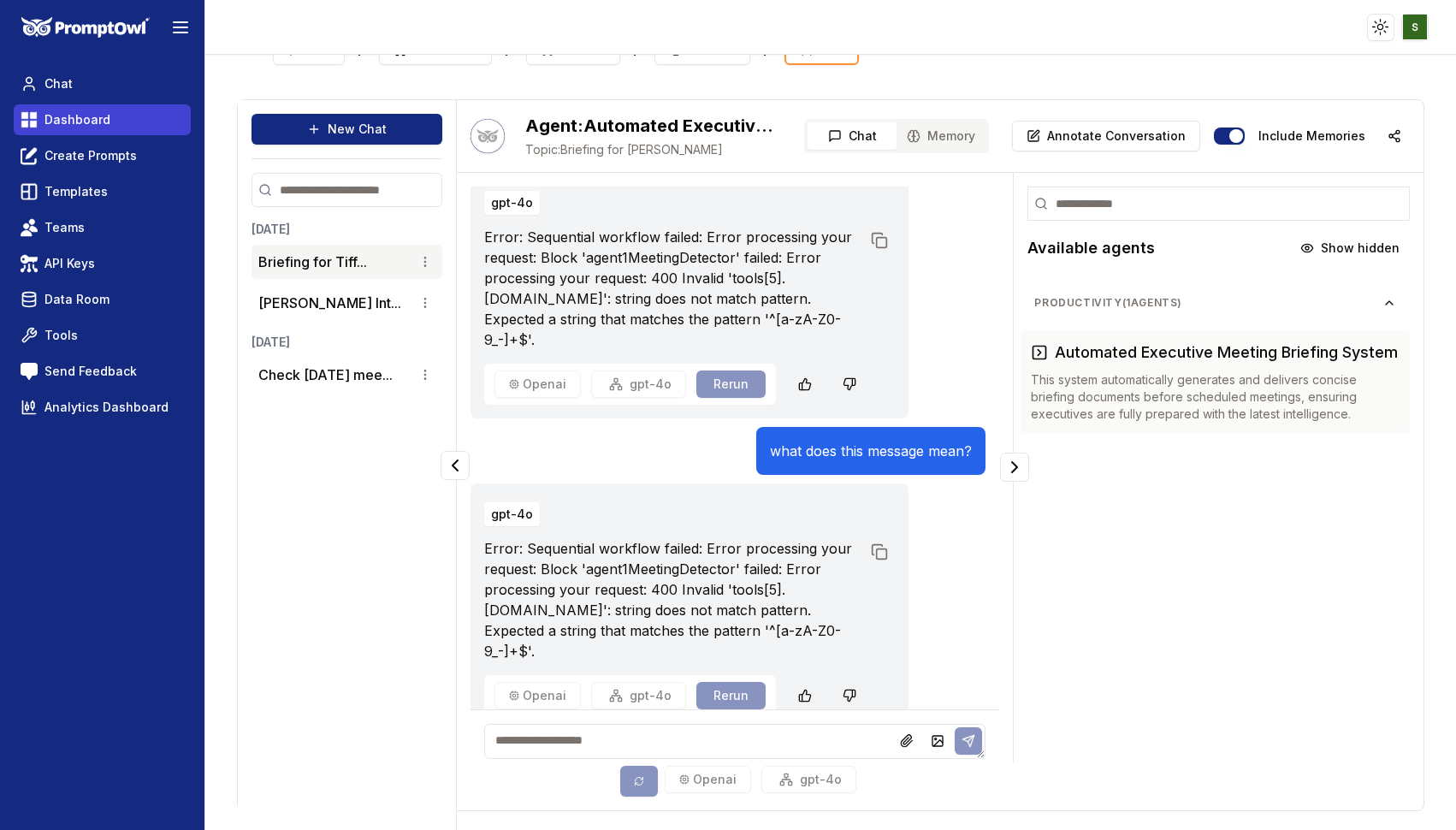
click at [107, 124] on link "Dashboard" at bounding box center [103, 119] width 177 height 31
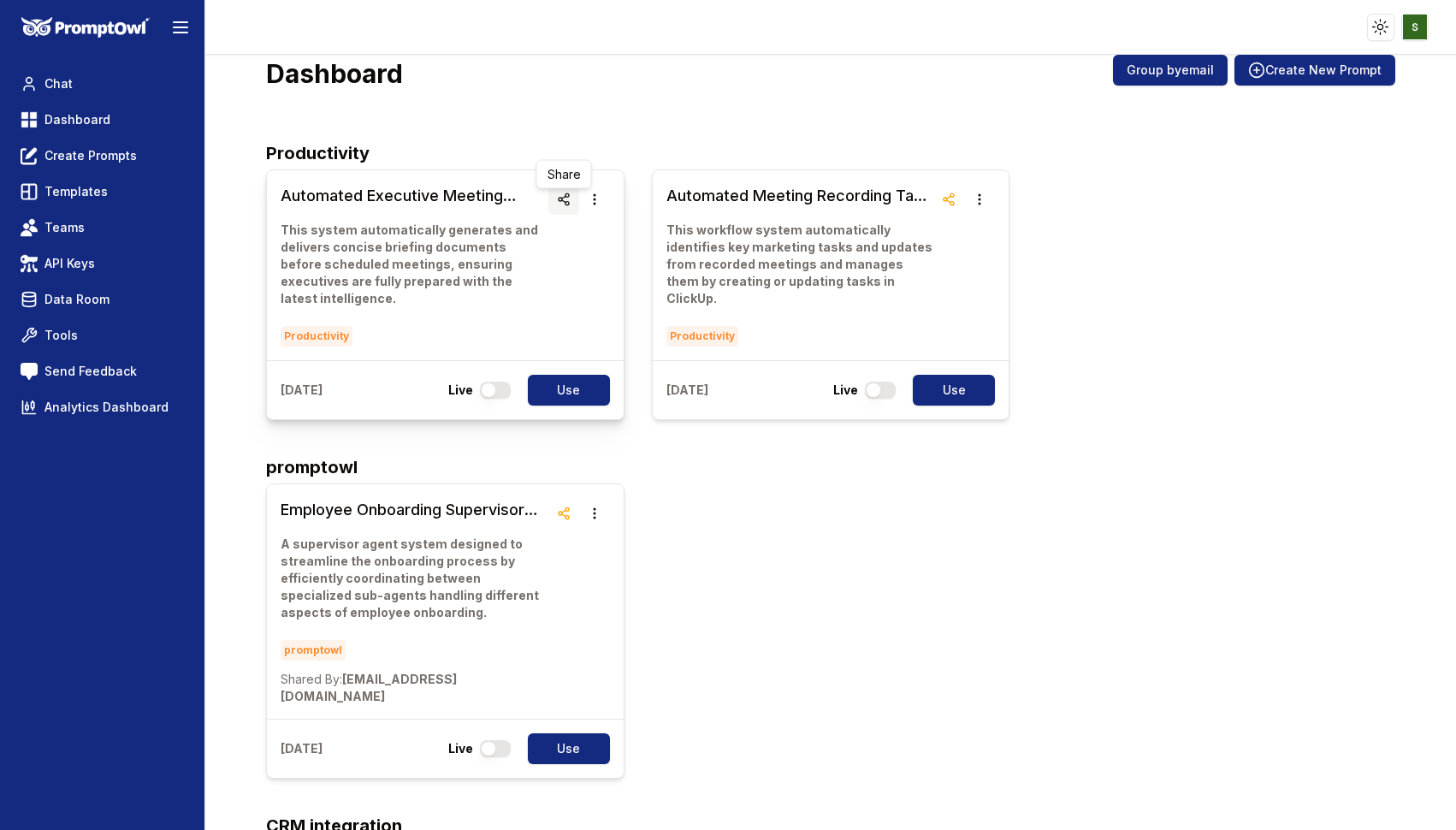
click at [557, 197] on icon "button" at bounding box center [564, 200] width 14 height 14
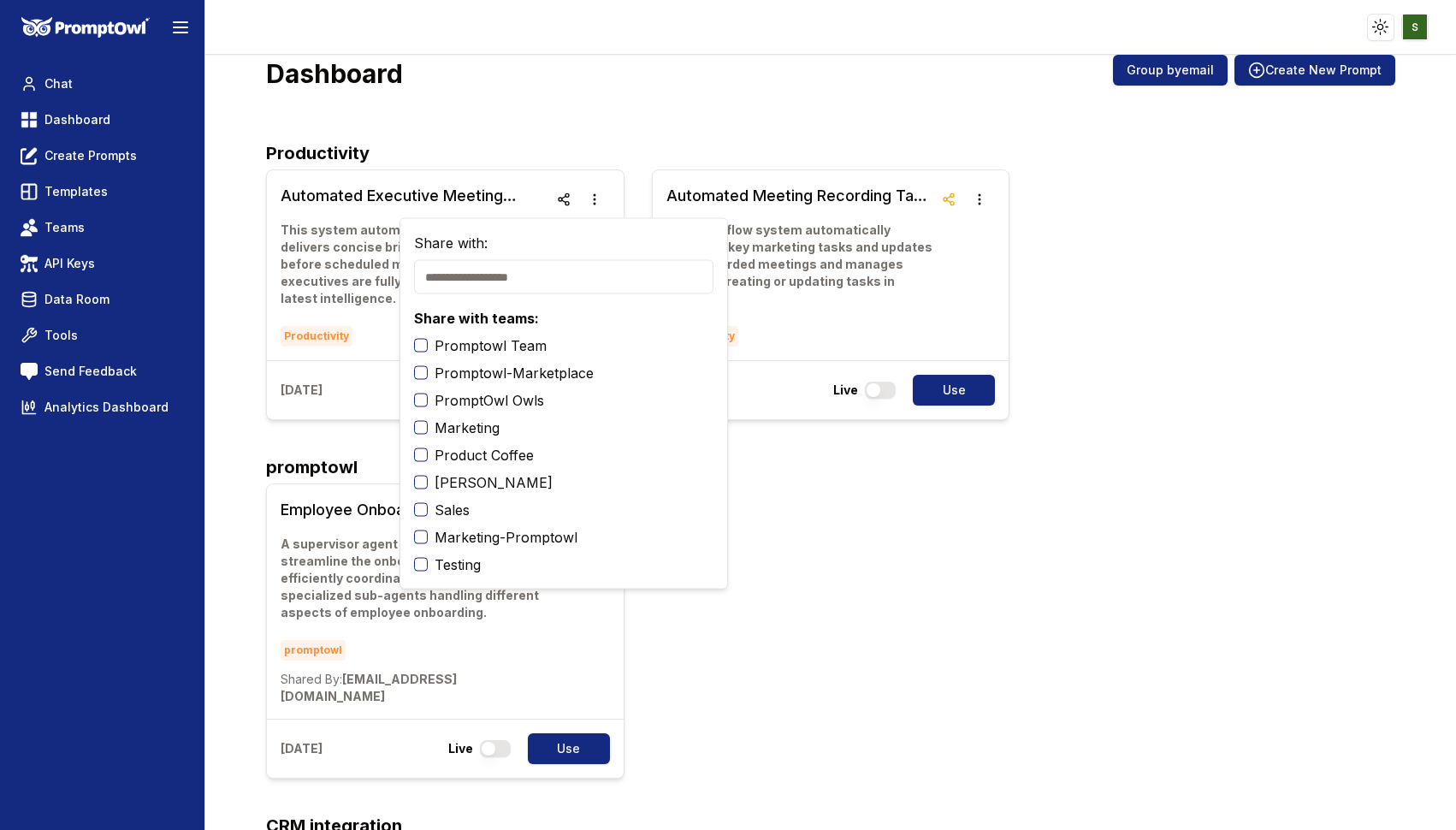
click at [423, 561] on button "Testing" at bounding box center [421, 564] width 14 height 14
click at [98, 226] on link "Teams" at bounding box center [103, 227] width 177 height 31
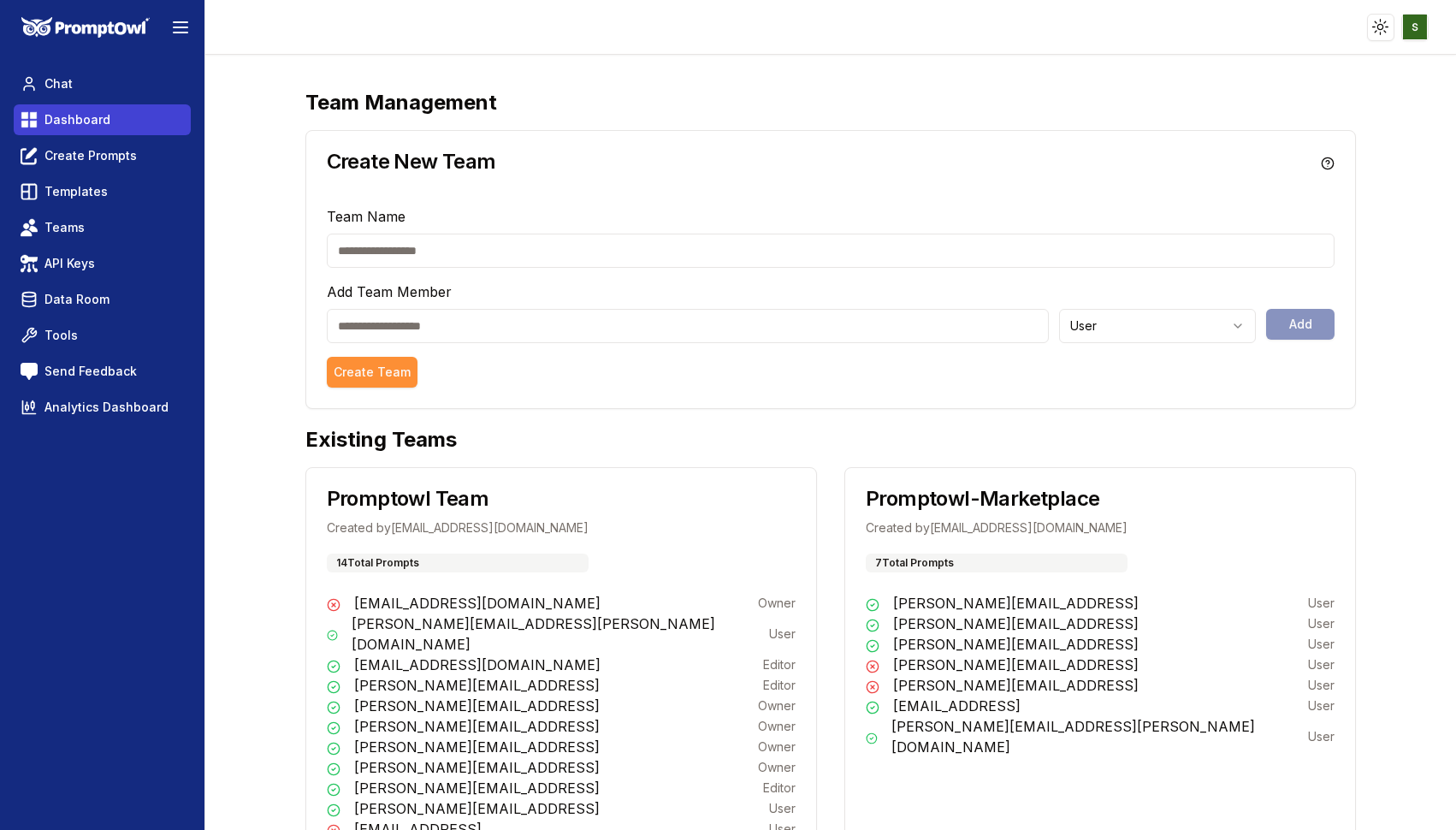
click at [72, 131] on link "Dashboard" at bounding box center [103, 119] width 177 height 31
